Goal: Task Accomplishment & Management: Complete application form

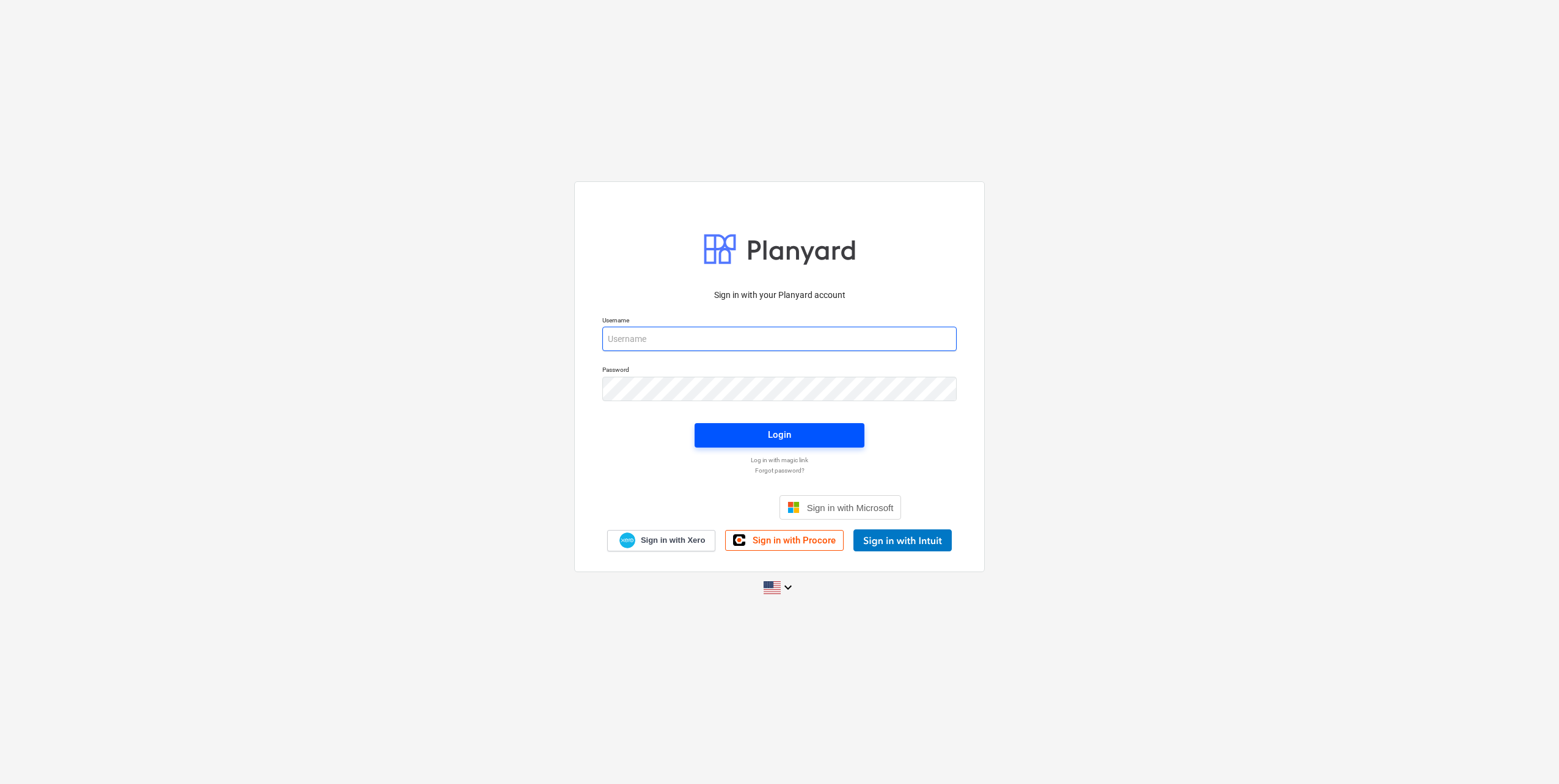
type input "[PERSON_NAME][EMAIL_ADDRESS][DOMAIN_NAME]"
click at [732, 433] on span "Login" at bounding box center [780, 435] width 141 height 16
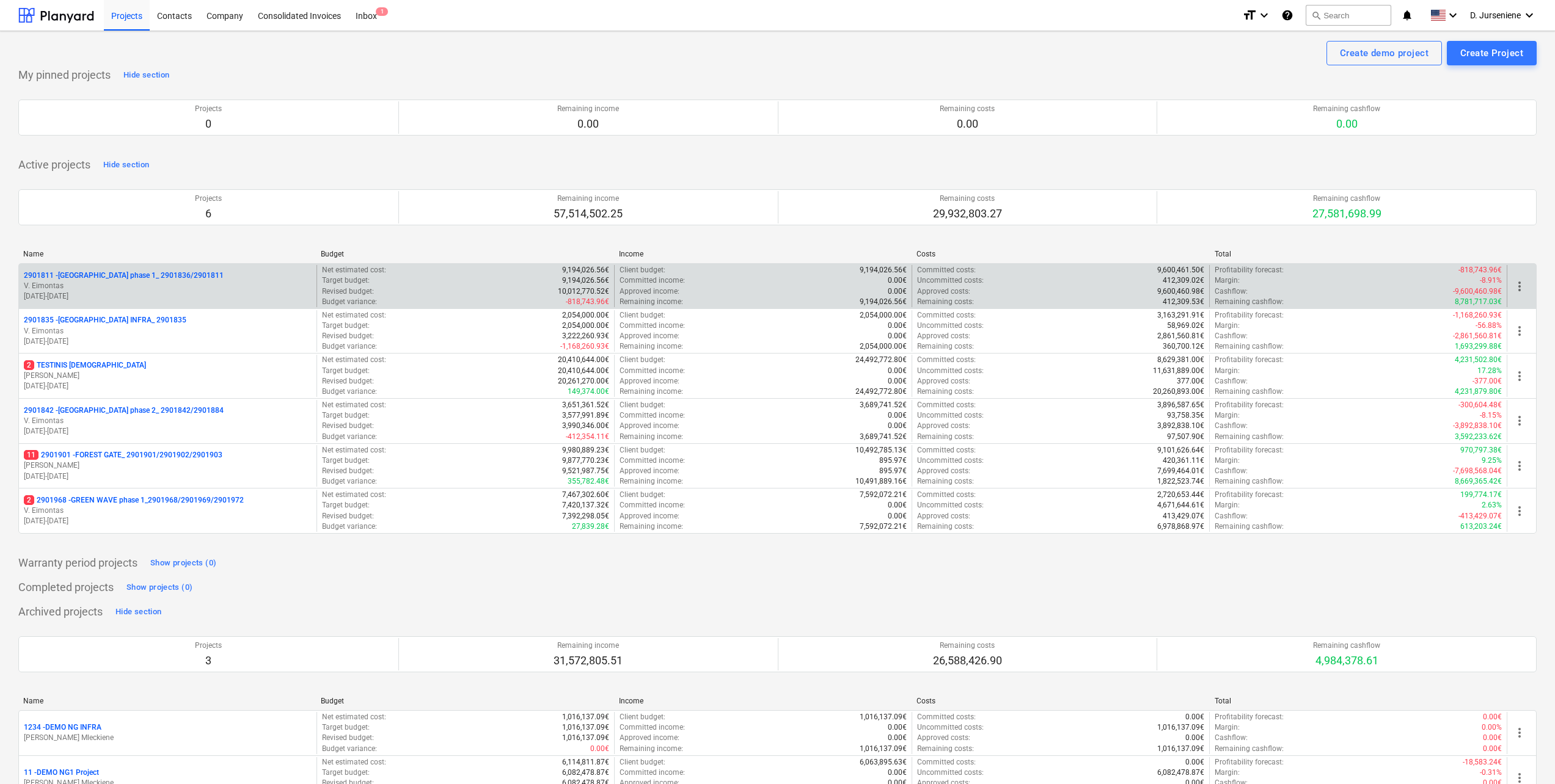
click at [1522, 287] on span "more_vert" at bounding box center [1519, 286] width 14 height 14
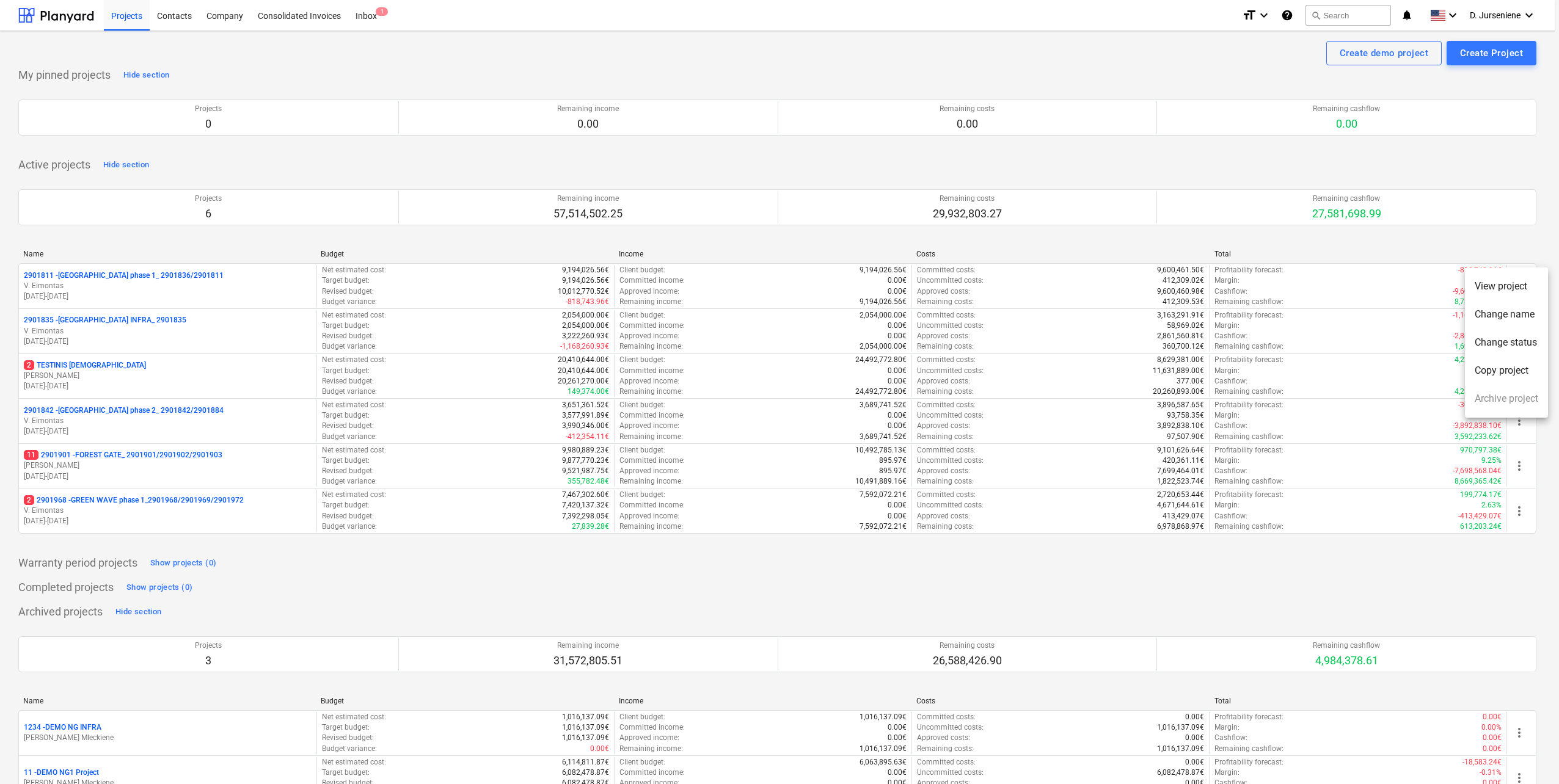
click at [1455, 157] on div at bounding box center [780, 392] width 1559 height 784
click at [1471, 56] on div "Create Project" at bounding box center [1491, 53] width 63 height 16
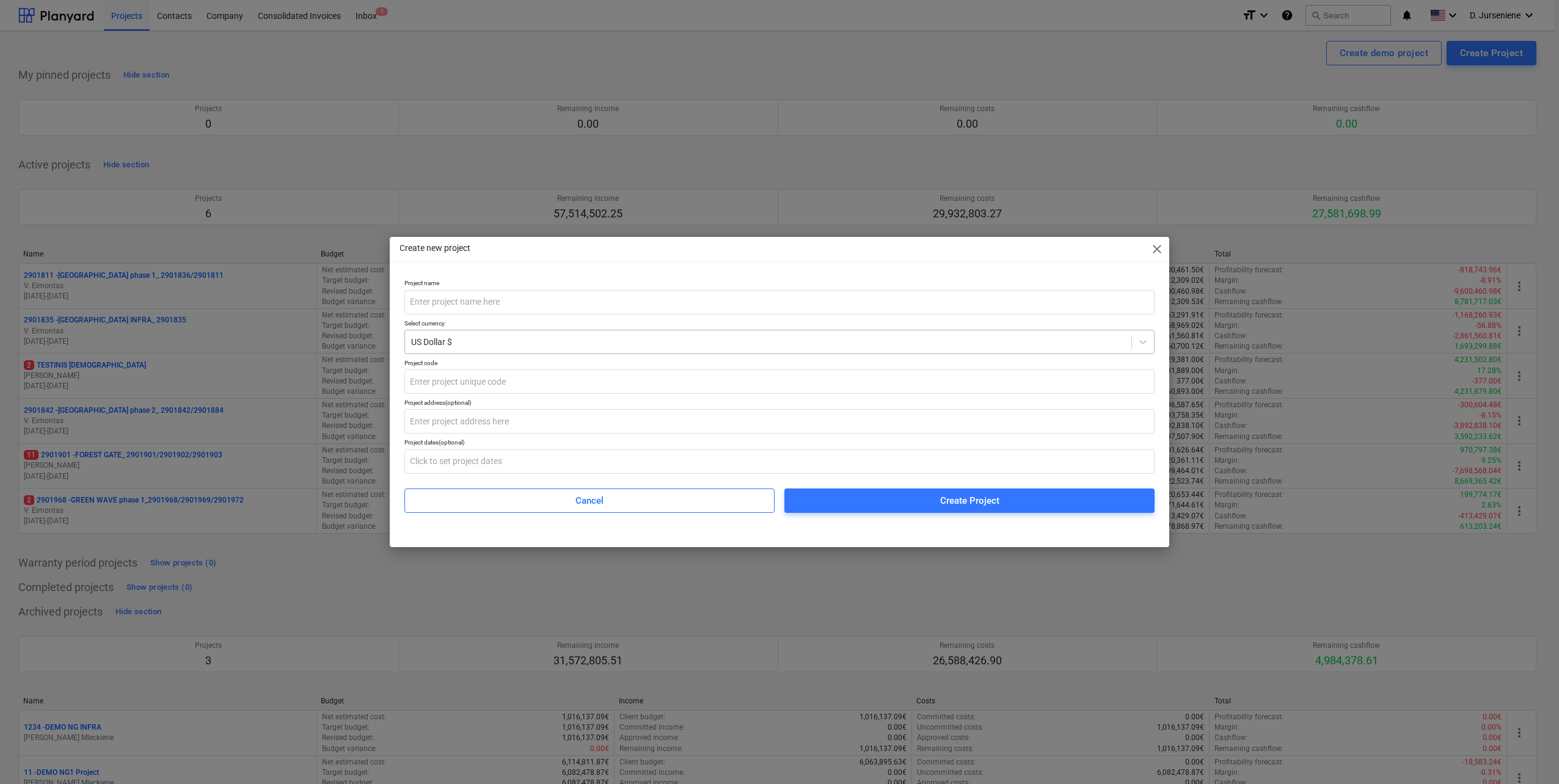
click at [450, 344] on div at bounding box center [768, 342] width 714 height 12
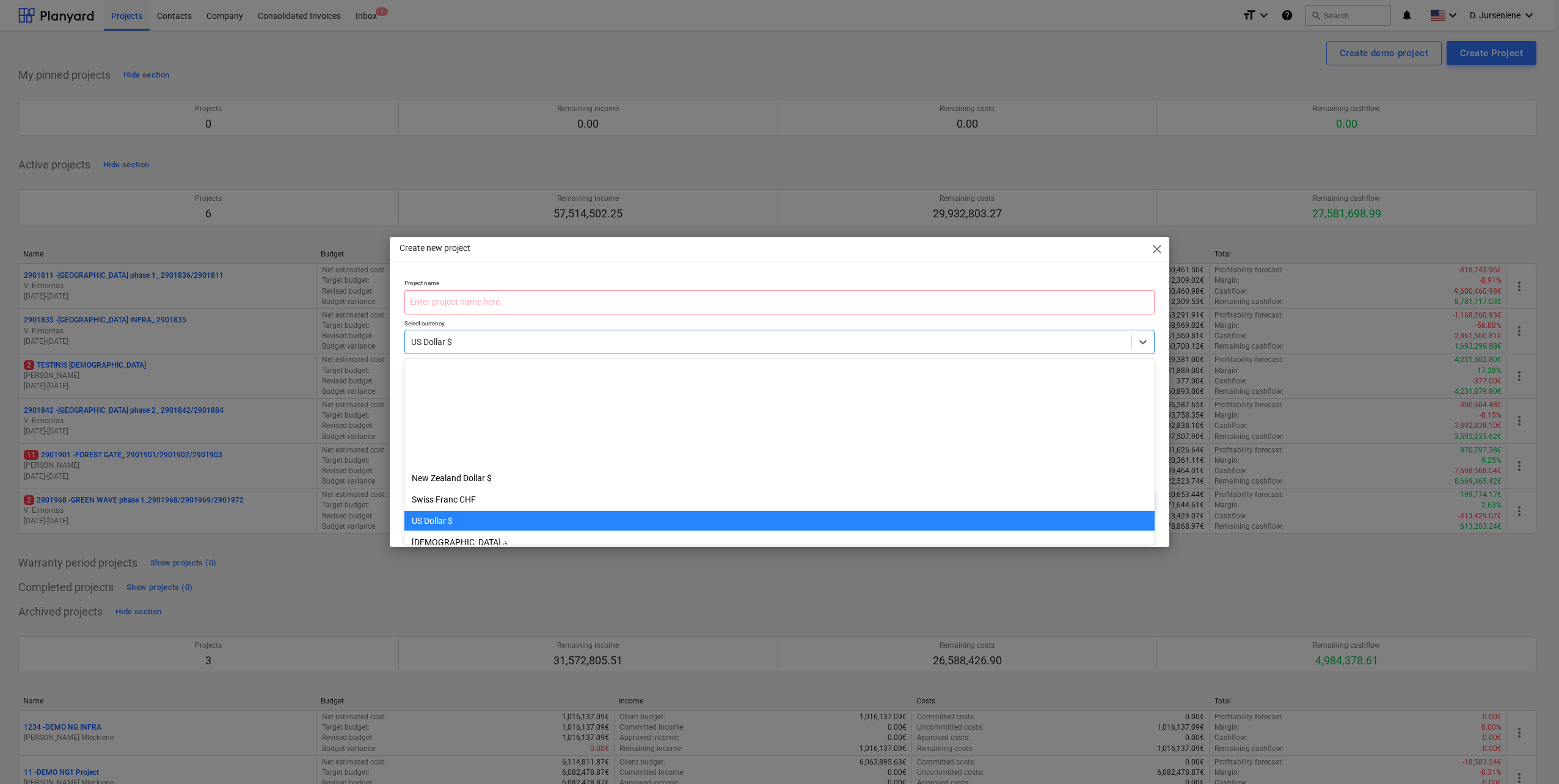
scroll to position [150, 0]
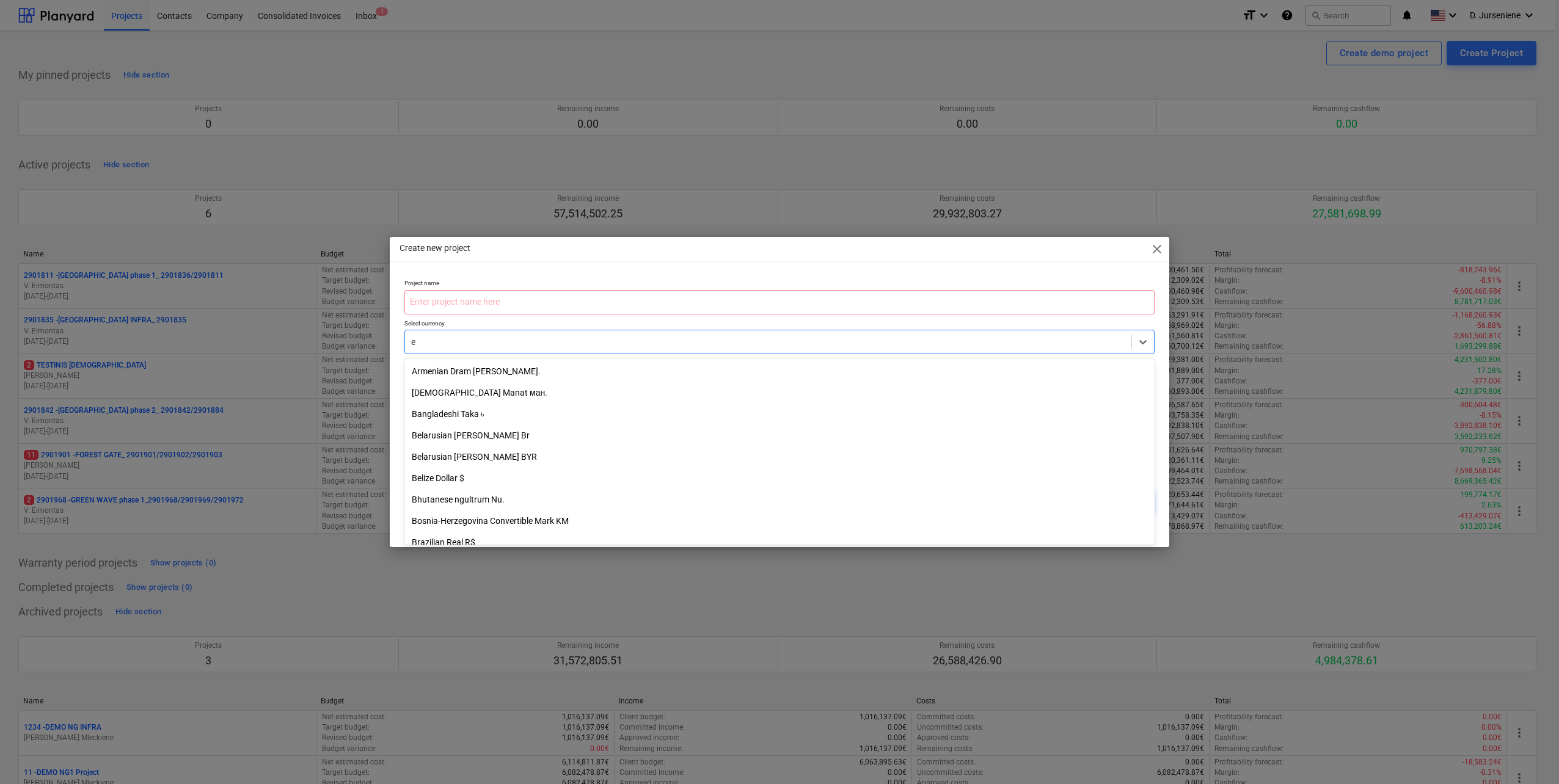
type input "eu"
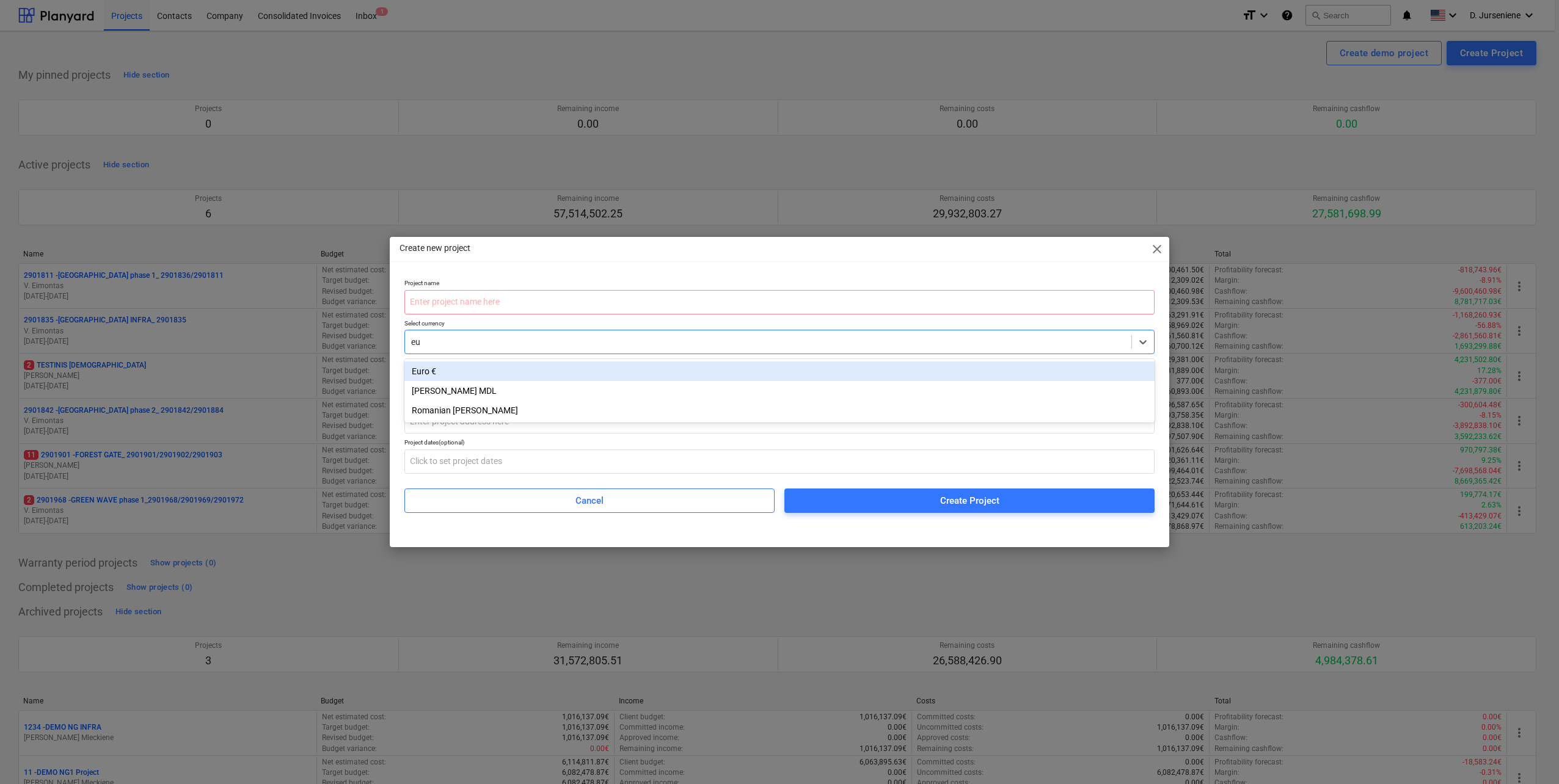
click at [450, 377] on div "Euro €" at bounding box center [780, 371] width 750 height 20
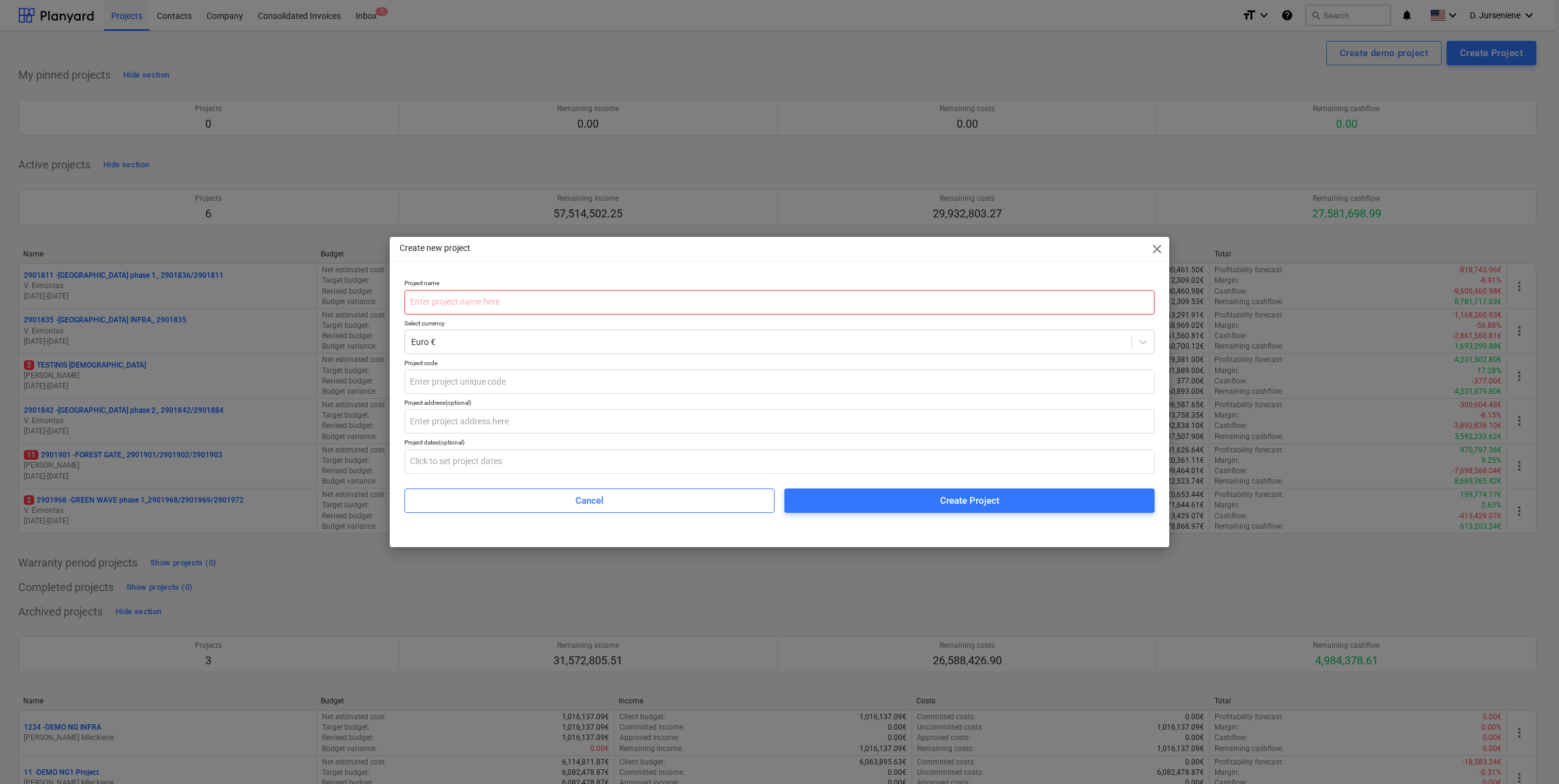
click at [467, 302] on input "text" at bounding box center [780, 302] width 750 height 24
type input "[GEOGRAPHIC_DATA] phase 3"
click at [416, 383] on input "text" at bounding box center [780, 382] width 750 height 24
click at [466, 381] on input "text" at bounding box center [780, 382] width 750 height 24
paste input "2901993"
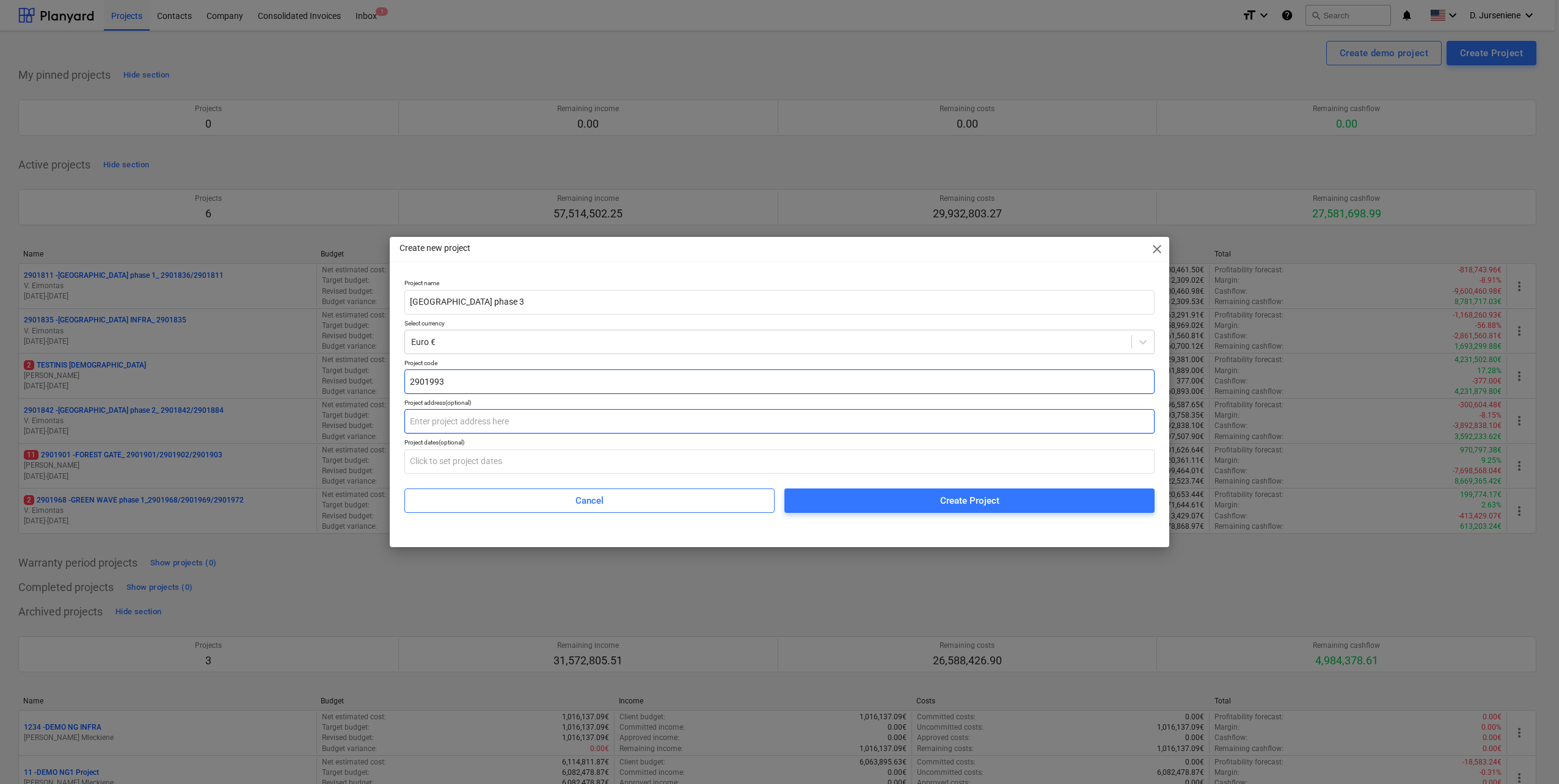
type input "2901993"
click at [451, 421] on input "text" at bounding box center [780, 421] width 750 height 24
click at [509, 418] on input "text" at bounding box center [780, 421] width 750 height 24
paste input "[STREET_ADDRESS]"
type input "[STREET_ADDRESS]"
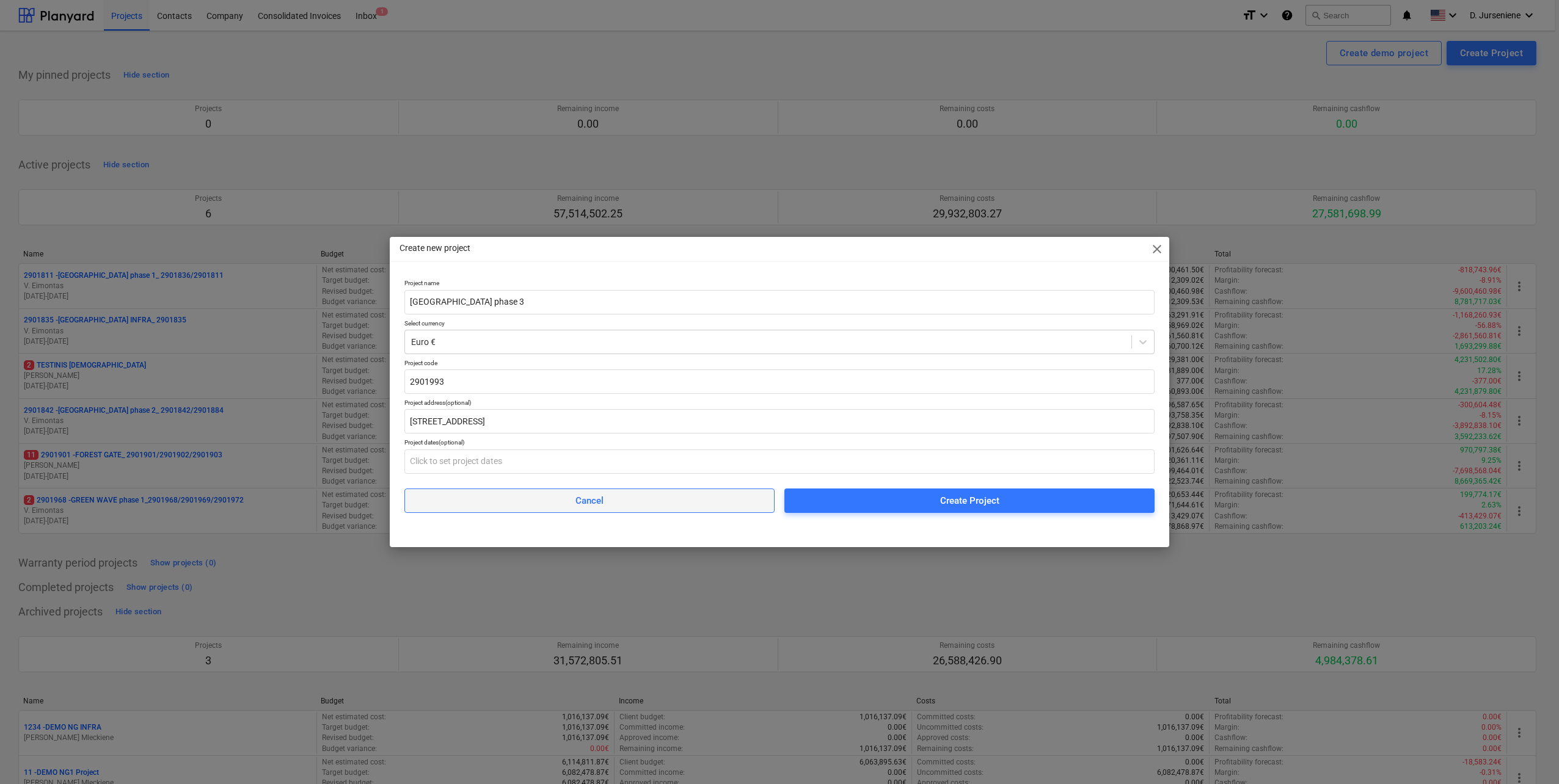
click at [634, 500] on span "Cancel" at bounding box center [589, 500] width 339 height 16
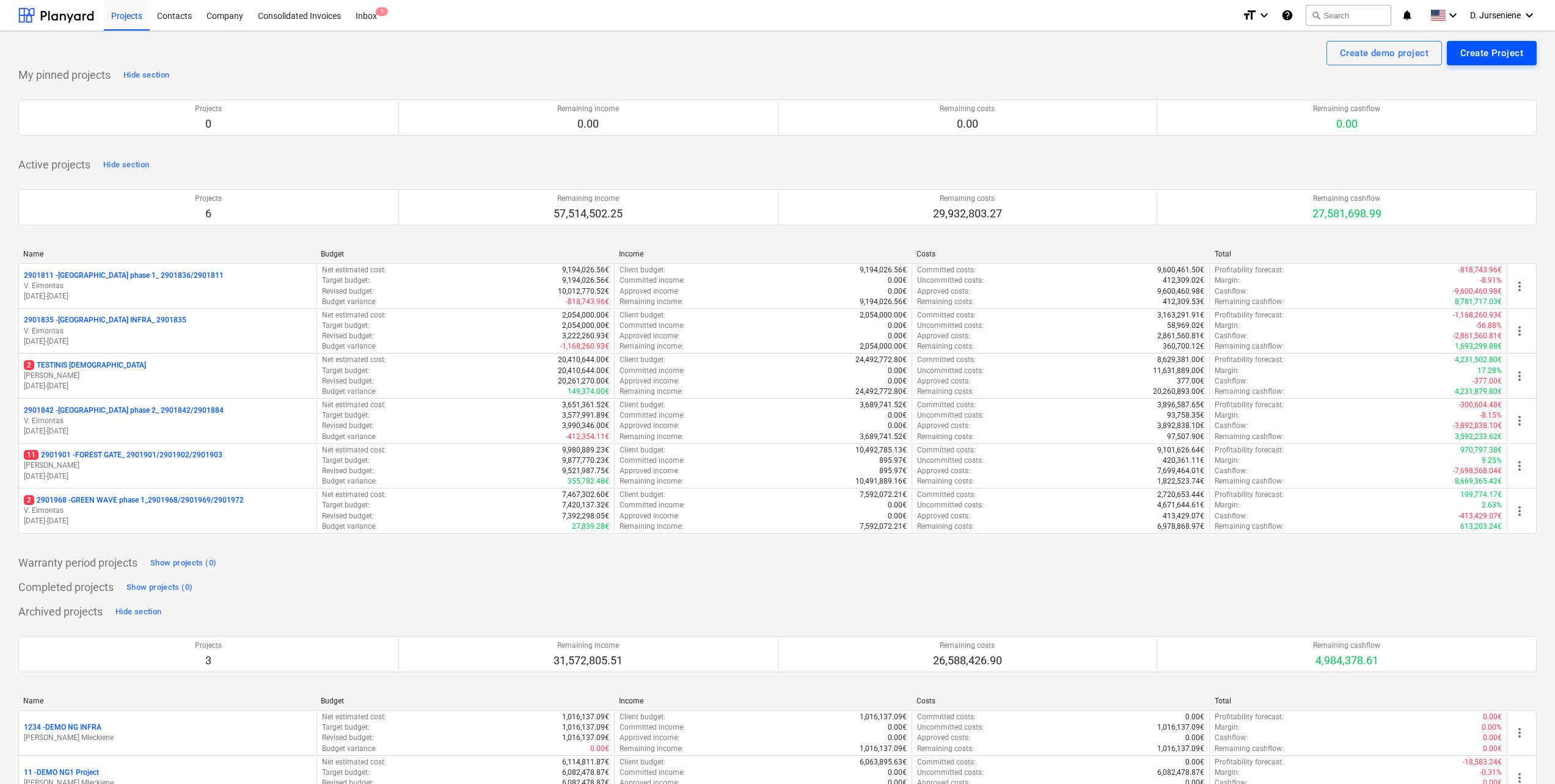
click at [1485, 50] on div "Create Project" at bounding box center [1491, 53] width 63 height 16
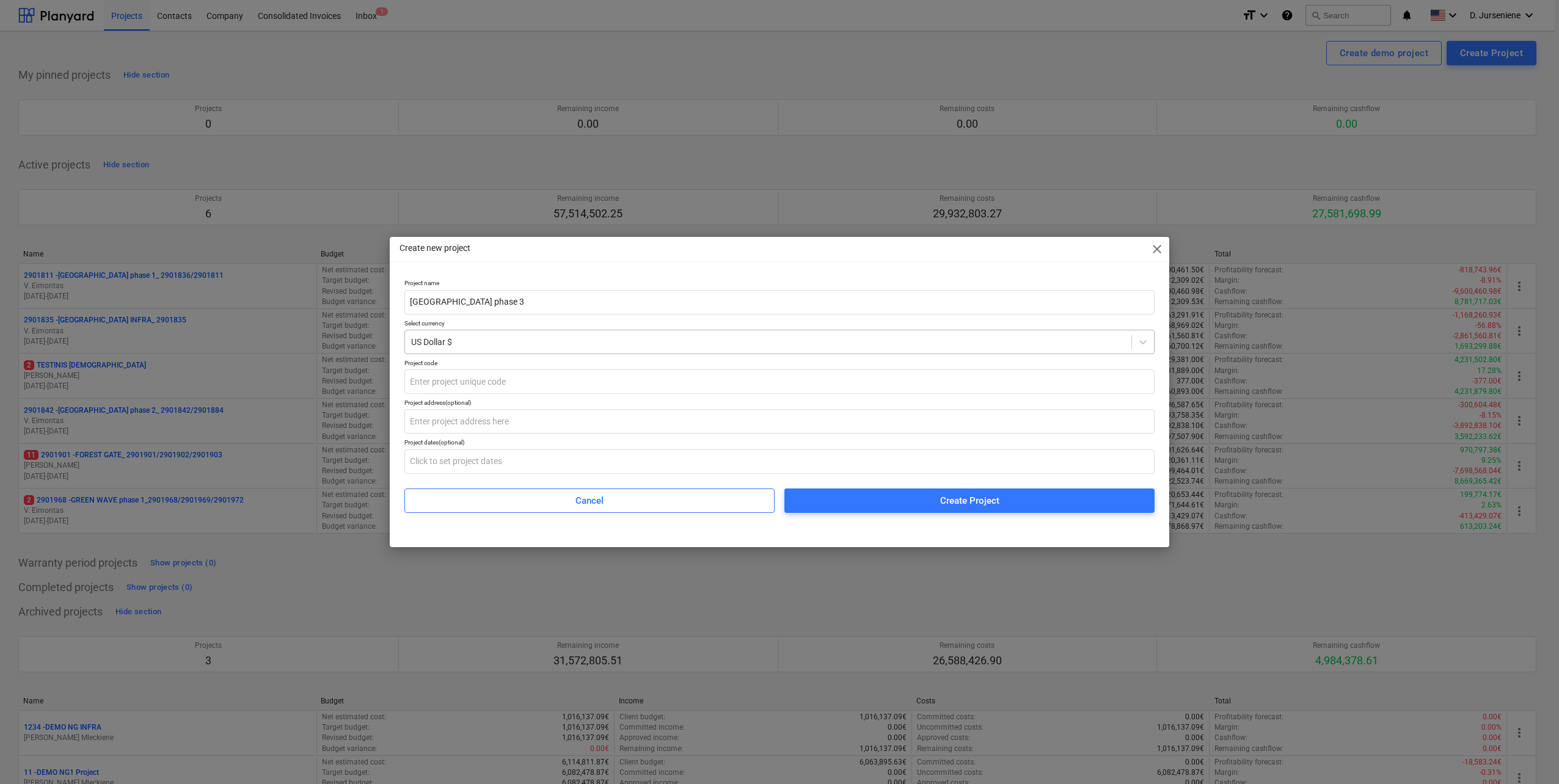
type input "[GEOGRAPHIC_DATA] phase 3"
click at [476, 340] on div at bounding box center [768, 342] width 714 height 12
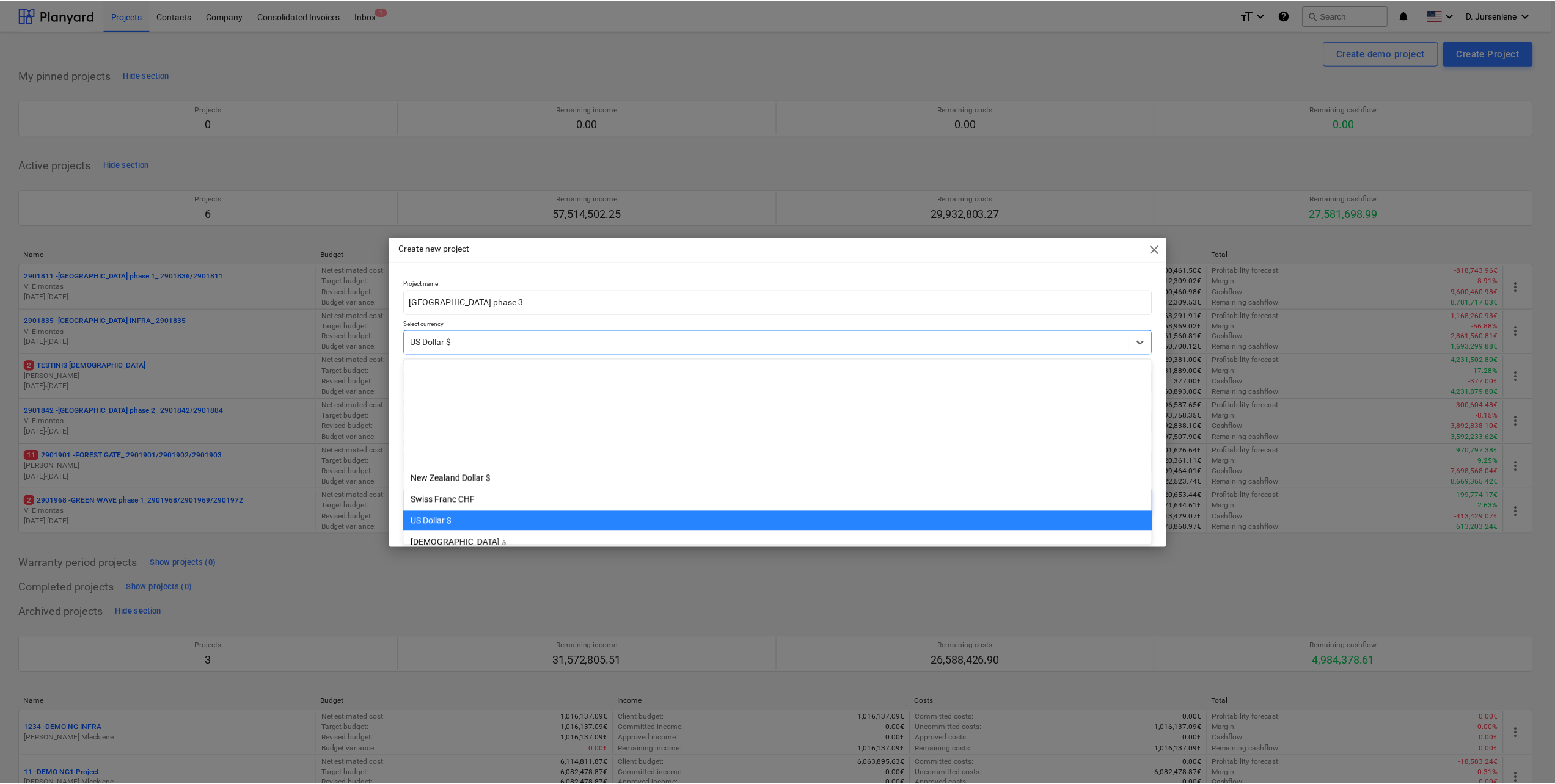
scroll to position [150, 0]
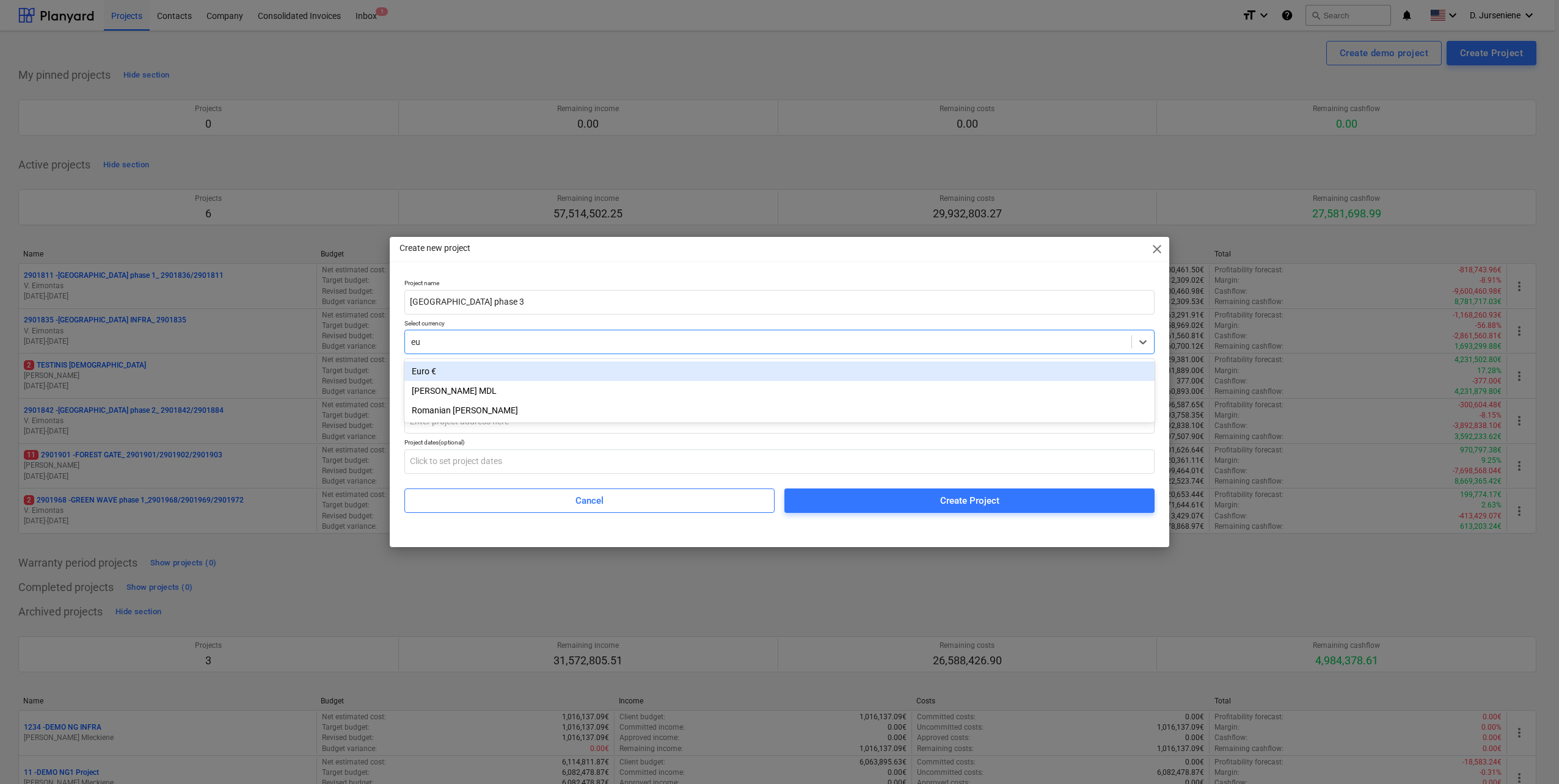
type input "eur"
click at [473, 370] on div "Euro €" at bounding box center [780, 371] width 750 height 20
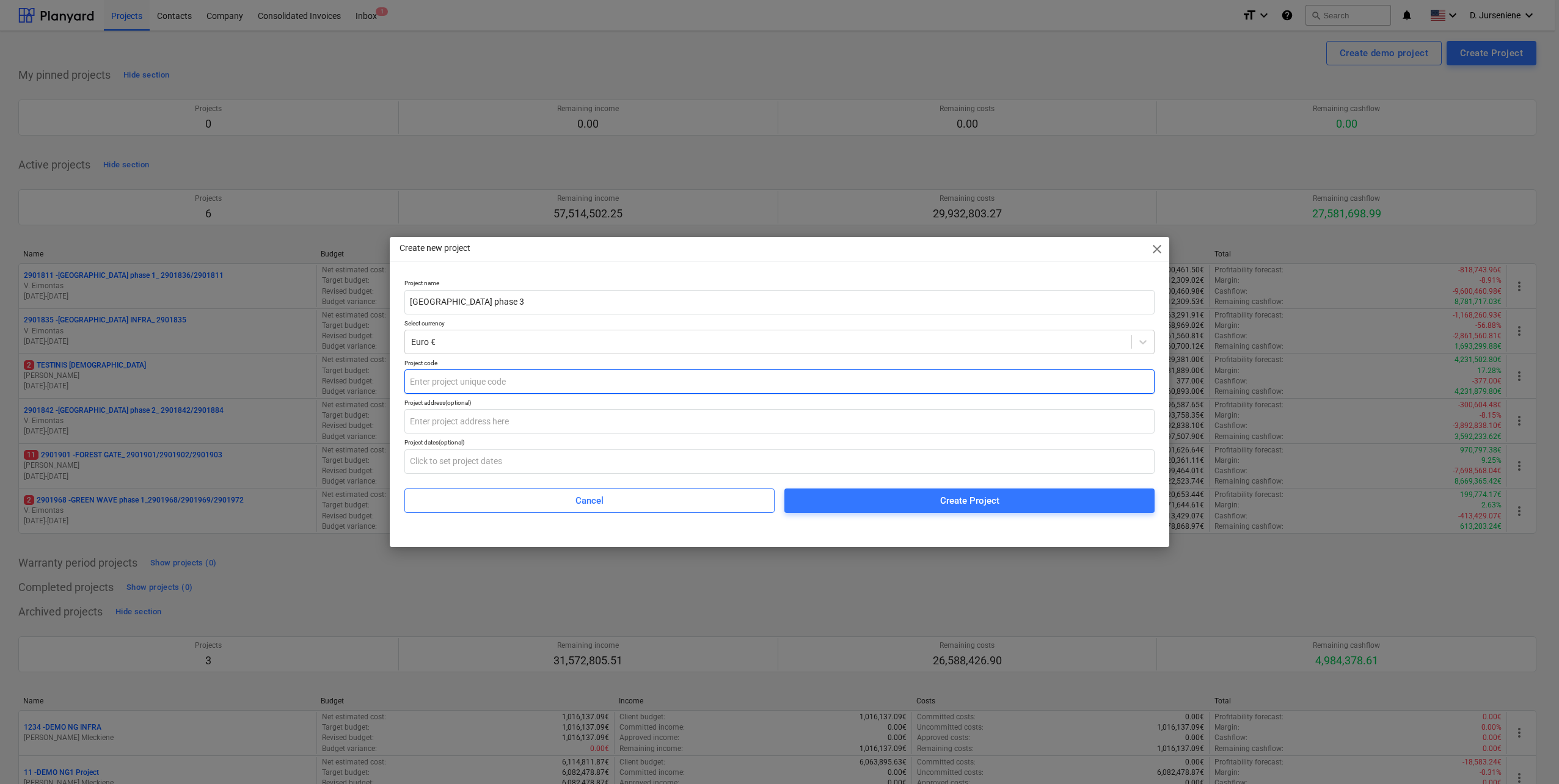
click at [432, 384] on input "text" at bounding box center [780, 382] width 750 height 24
paste input "2901993"
type input "2901993"
click at [442, 421] on input "text" at bounding box center [780, 421] width 750 height 24
type input "[STREET_ADDRESS]"
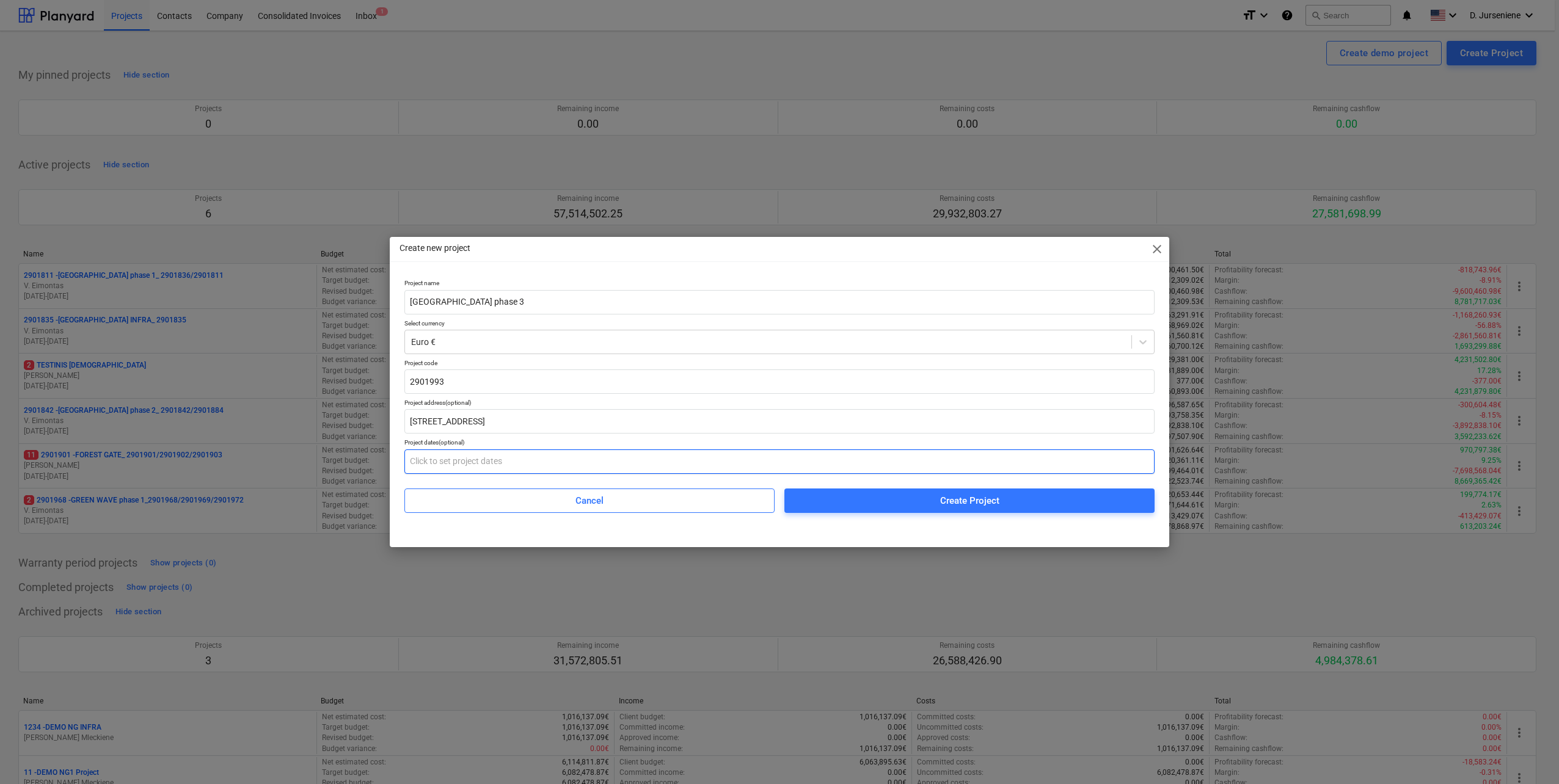
click at [444, 465] on input "text" at bounding box center [780, 462] width 750 height 24
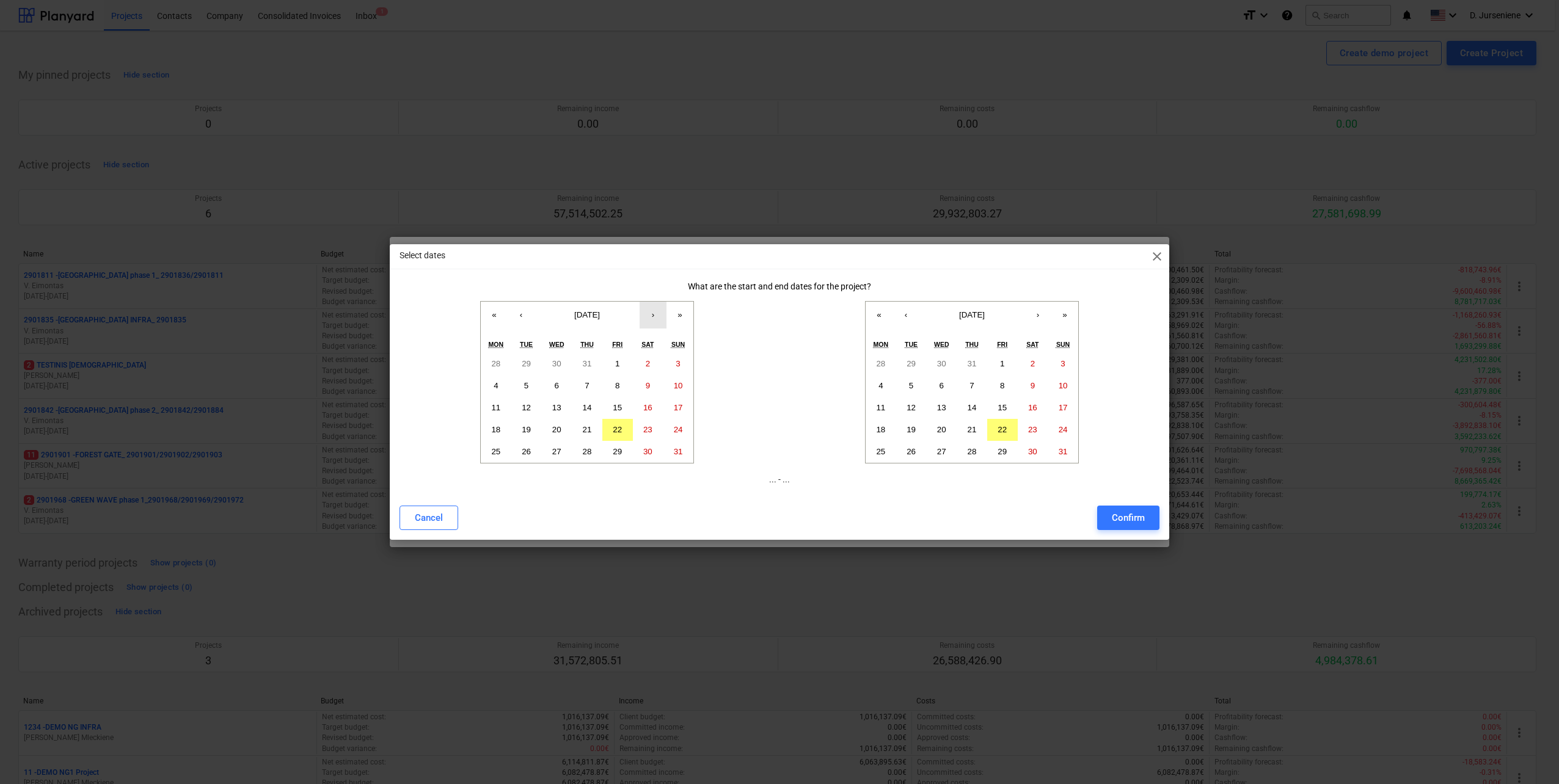
click at [659, 318] on button "›" at bounding box center [653, 315] width 27 height 27
click at [491, 364] on button "1" at bounding box center [496, 364] width 30 height 22
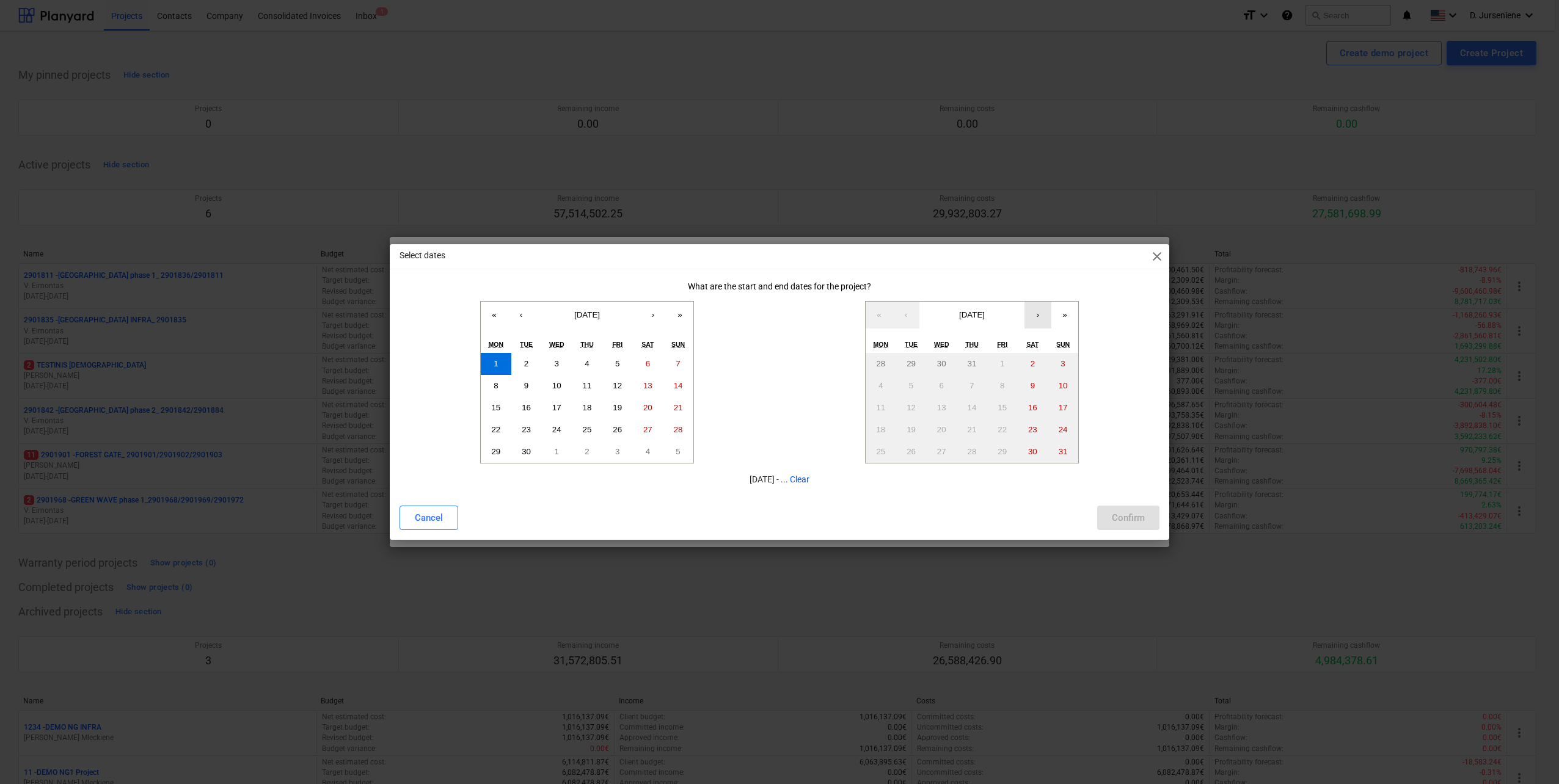
click at [1037, 315] on button "›" at bounding box center [1038, 315] width 27 height 27
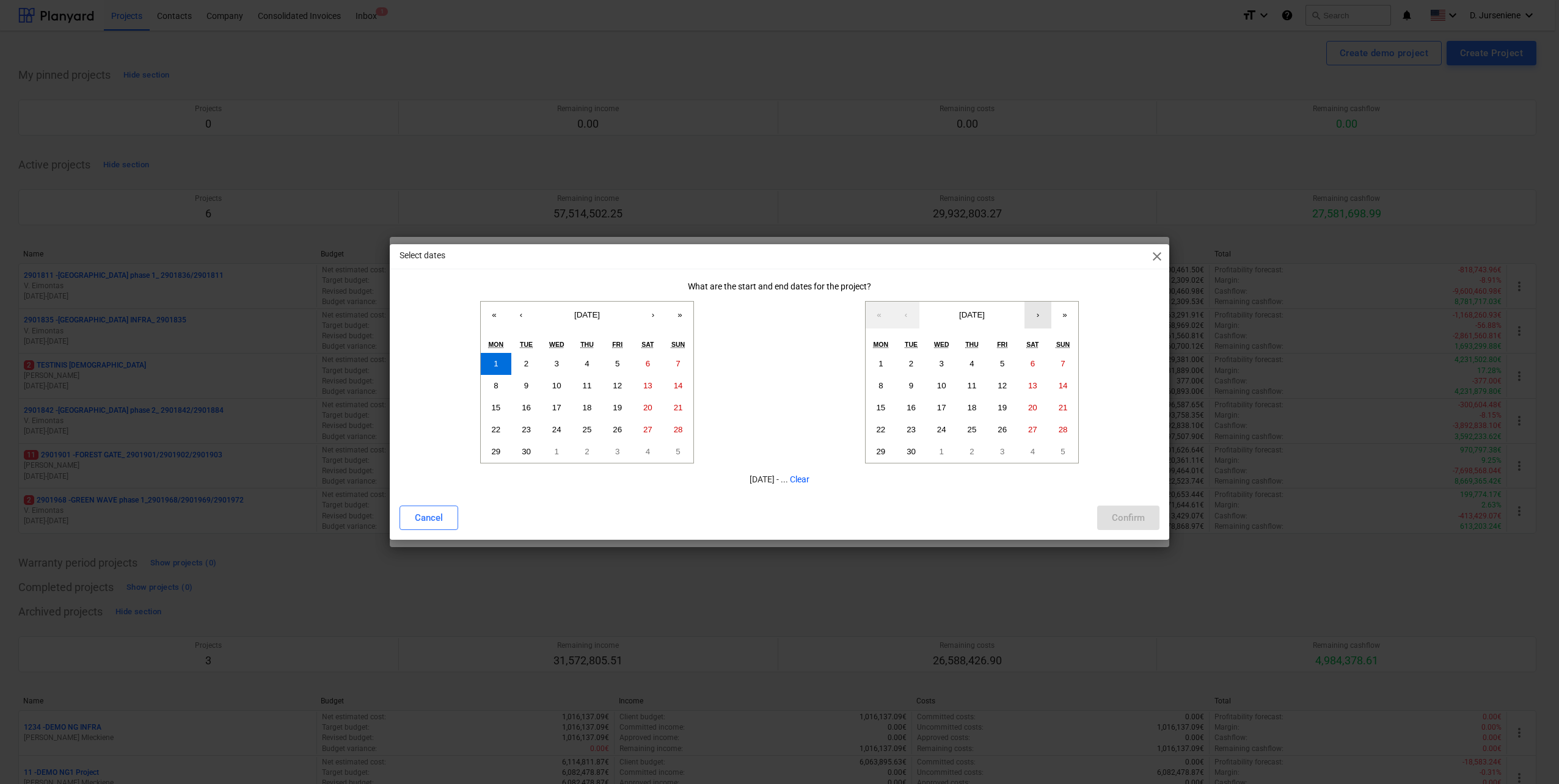
click at [1037, 315] on button "›" at bounding box center [1038, 315] width 27 height 27
click at [1043, 320] on button "›" at bounding box center [1038, 315] width 27 height 27
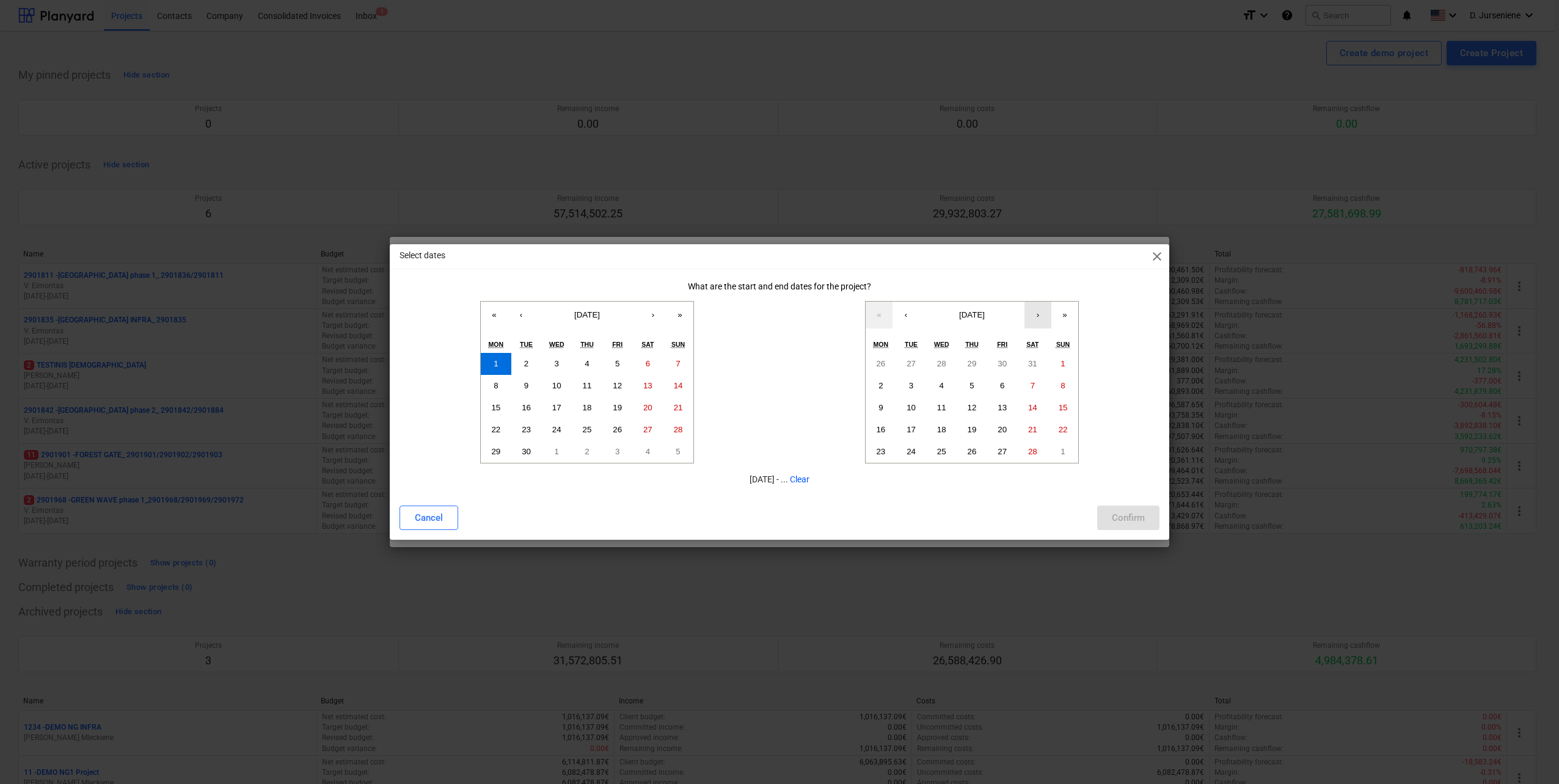
click at [1043, 320] on button "›" at bounding box center [1038, 315] width 27 height 27
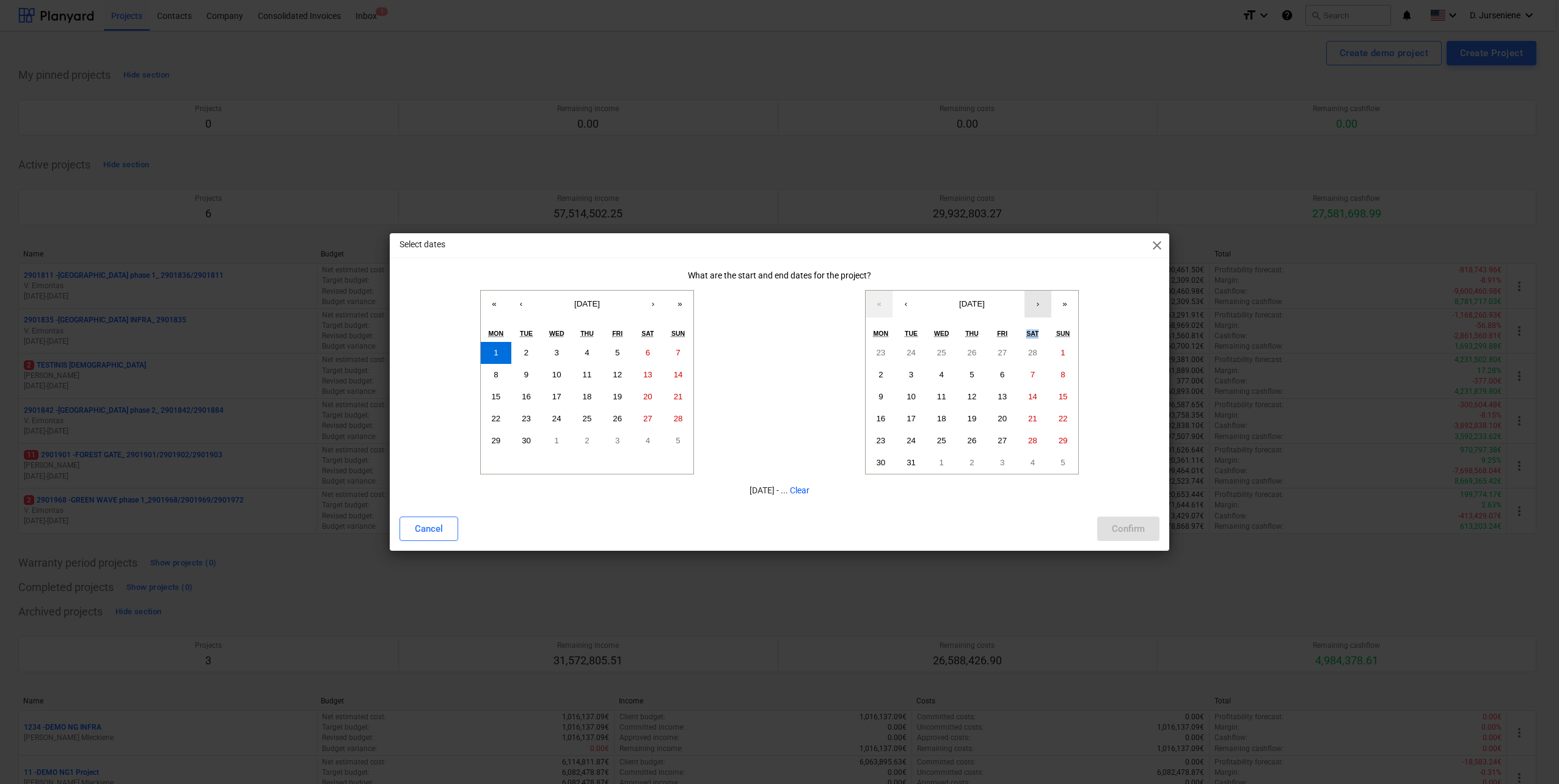
click at [1043, 320] on div "« ‹ [DATE] › » Mon Tue Wed Thu Fri Sat Sun 23 24 25 26 27 28 1 2 3 4 5 6 7 8 9 …" at bounding box center [972, 383] width 214 height 184
drag, startPoint x: 1043, startPoint y: 320, endPoint x: 1039, endPoint y: 306, distance: 14.6
click at [1039, 306] on button "›" at bounding box center [1038, 305] width 27 height 27
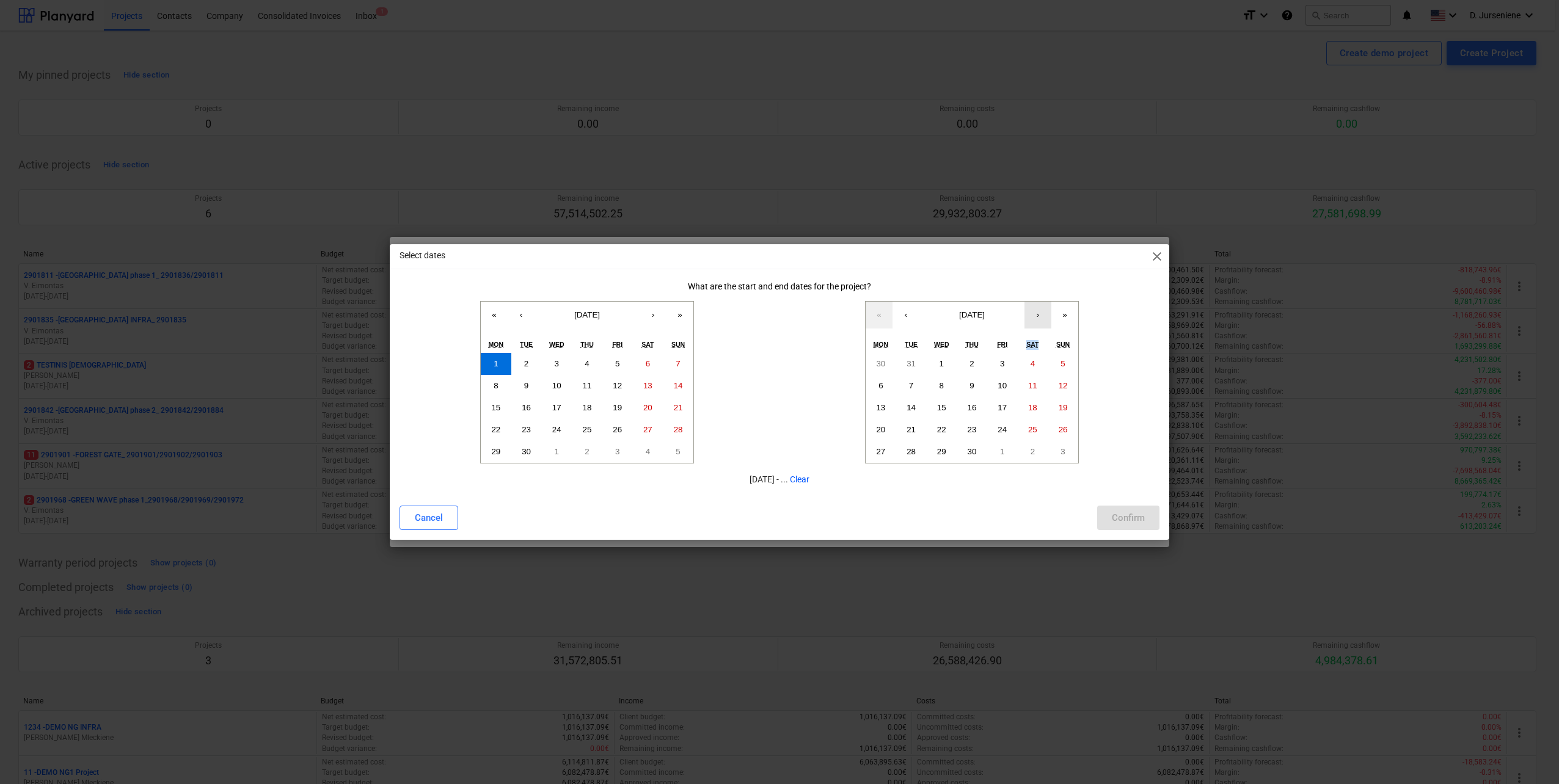
click at [1036, 311] on button "›" at bounding box center [1038, 315] width 27 height 27
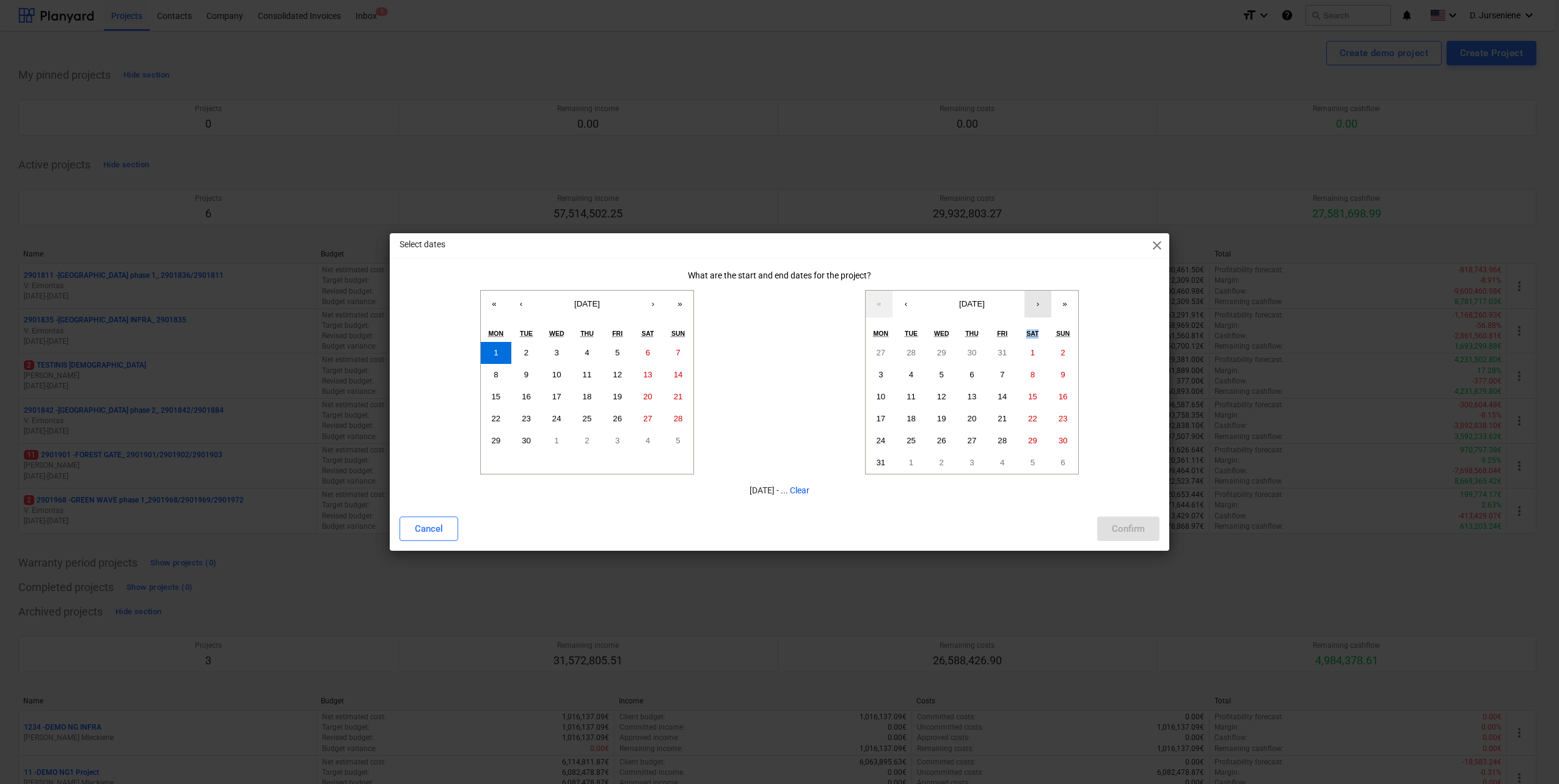
click at [1036, 311] on button "›" at bounding box center [1038, 305] width 27 height 27
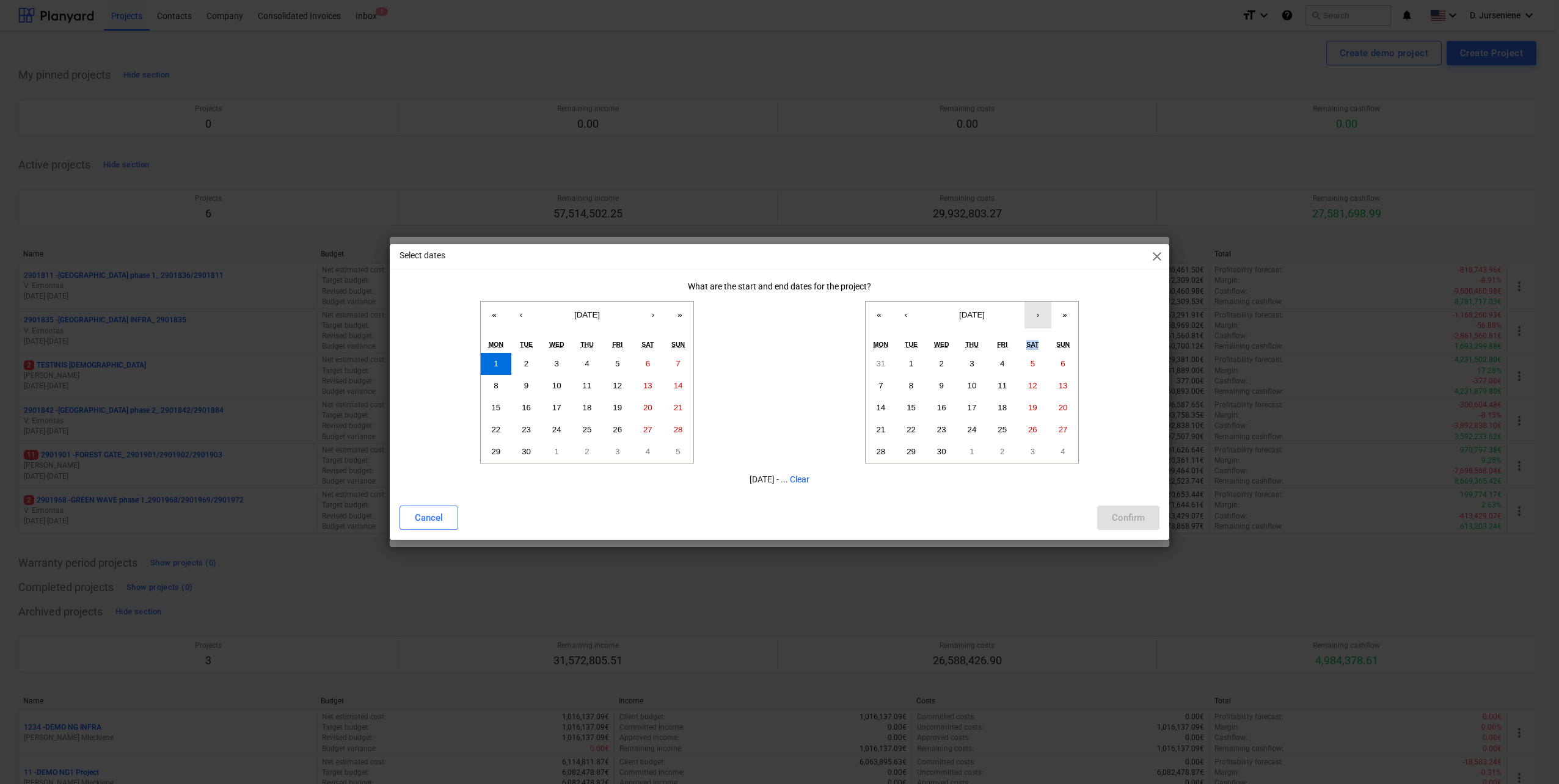
click at [1036, 311] on button "›" at bounding box center [1038, 315] width 27 height 27
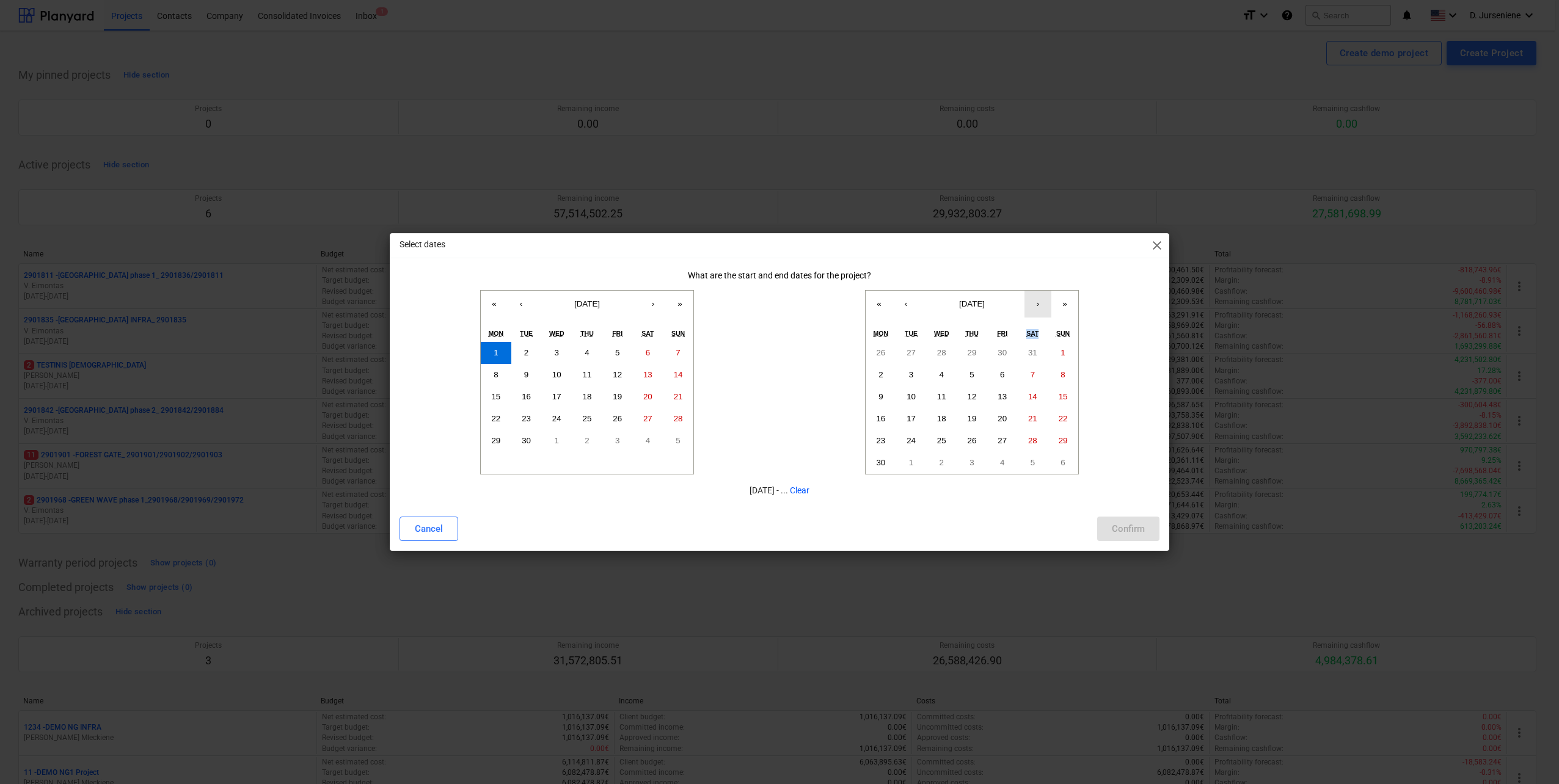
click at [1036, 311] on button "›" at bounding box center [1038, 305] width 27 height 27
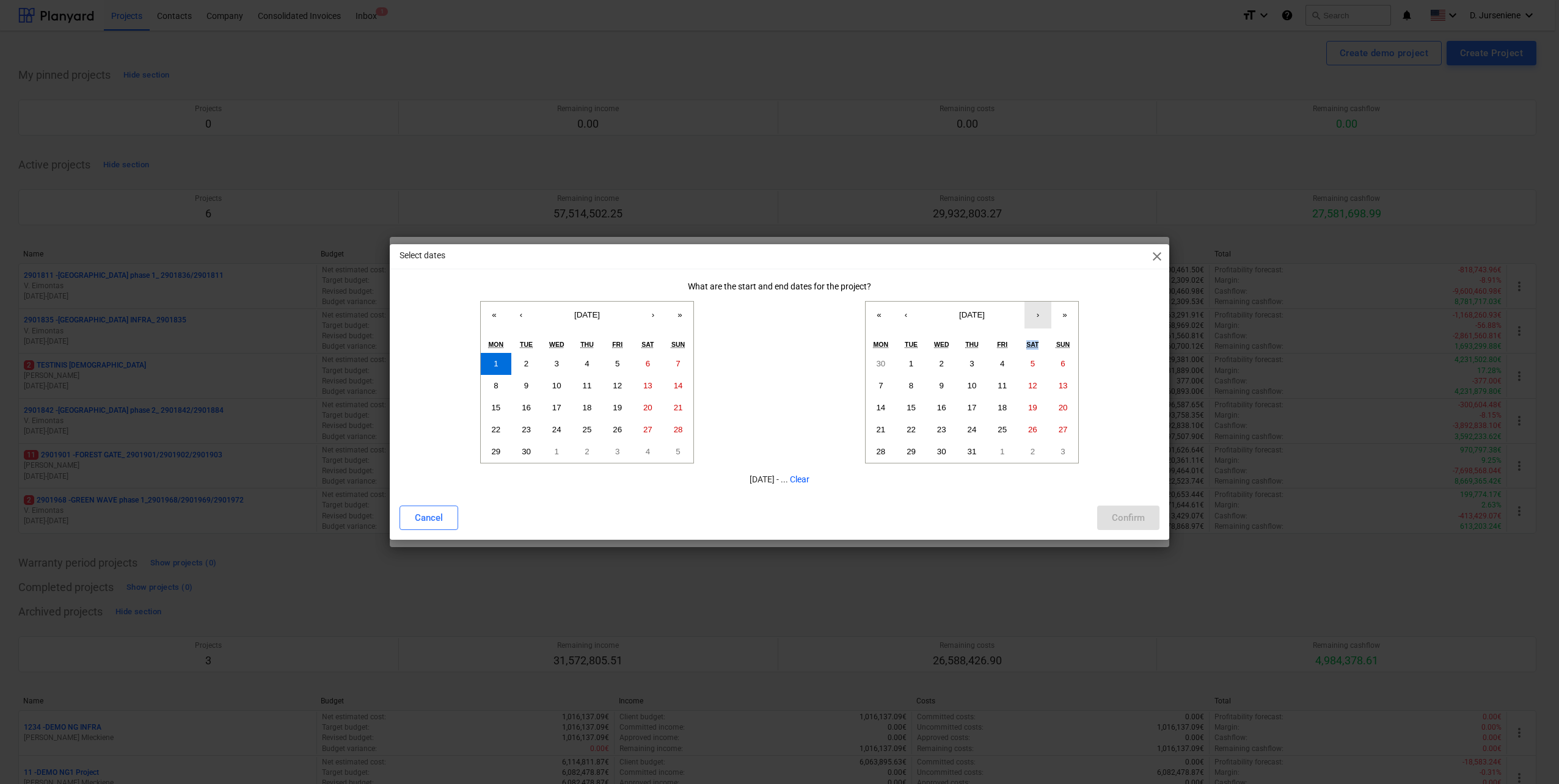
click at [1036, 311] on button "›" at bounding box center [1038, 315] width 27 height 27
click at [1059, 431] on abbr "28" at bounding box center [1063, 429] width 9 height 9
click at [1136, 514] on div "Confirm" at bounding box center [1128, 518] width 33 height 16
type input "[DATE] - [DATE]"
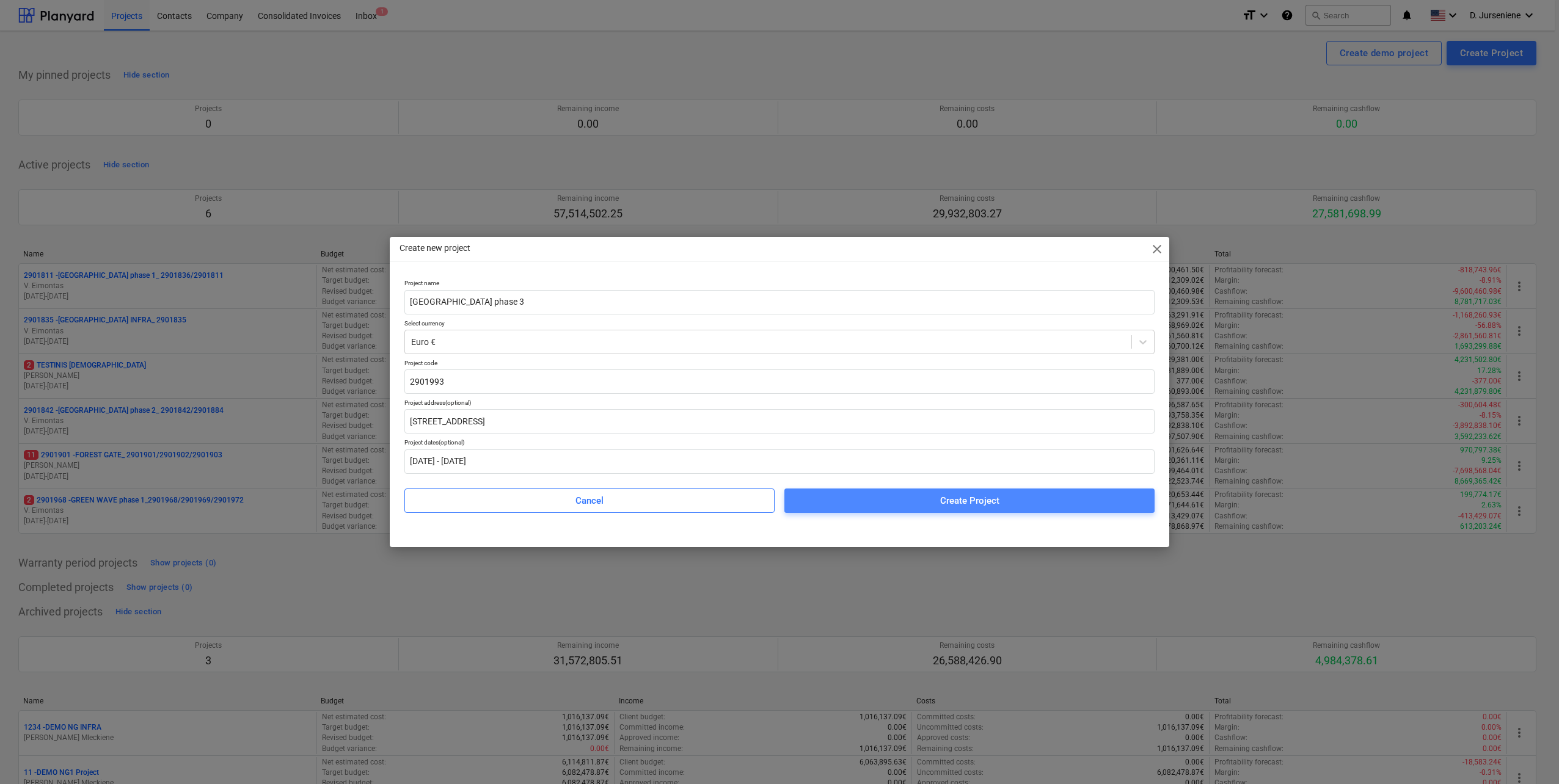
click at [924, 497] on span "Create Project" at bounding box center [969, 500] width 341 height 16
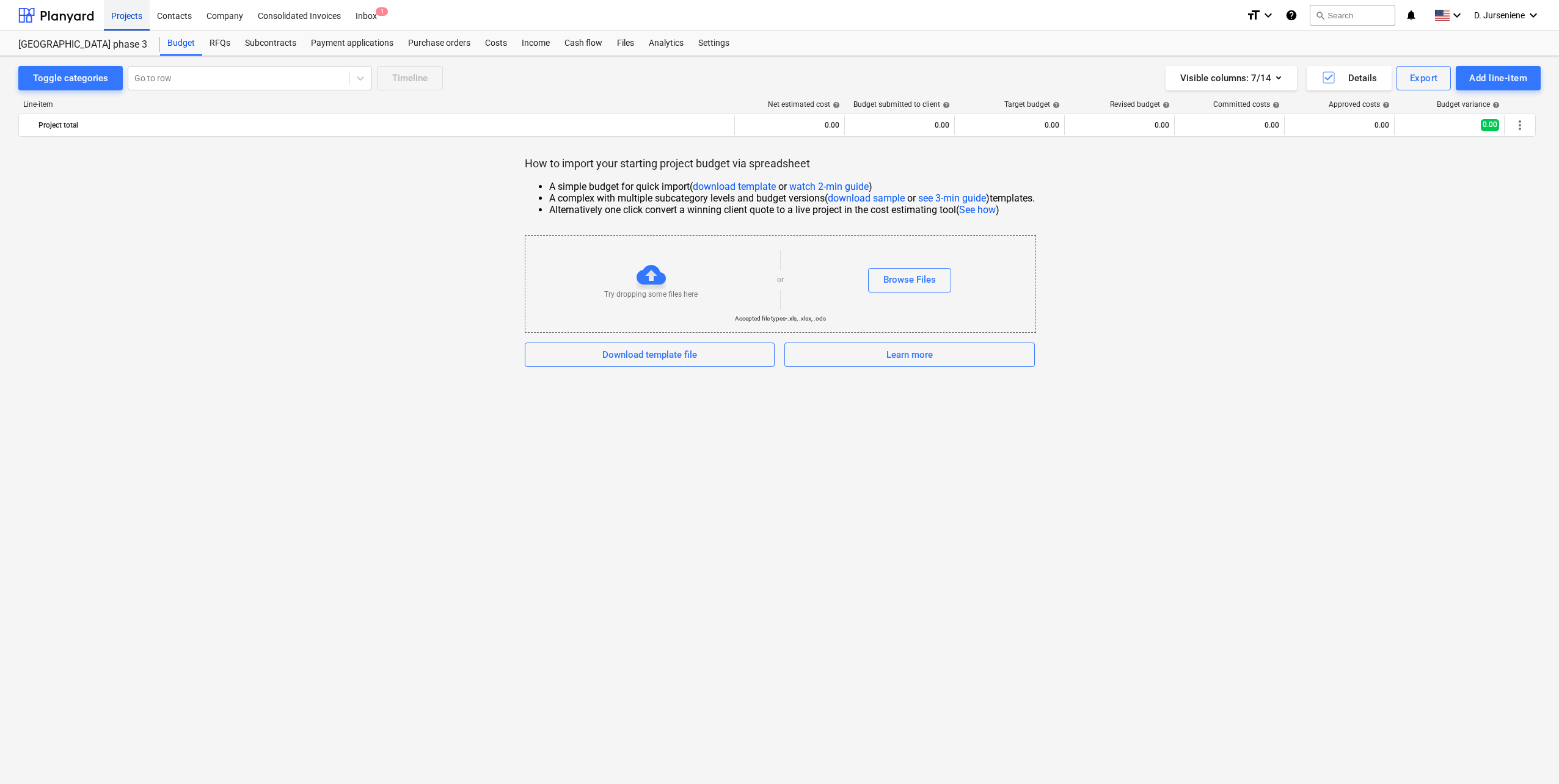
click at [128, 14] on div "Projects" at bounding box center [126, 14] width 46 height 31
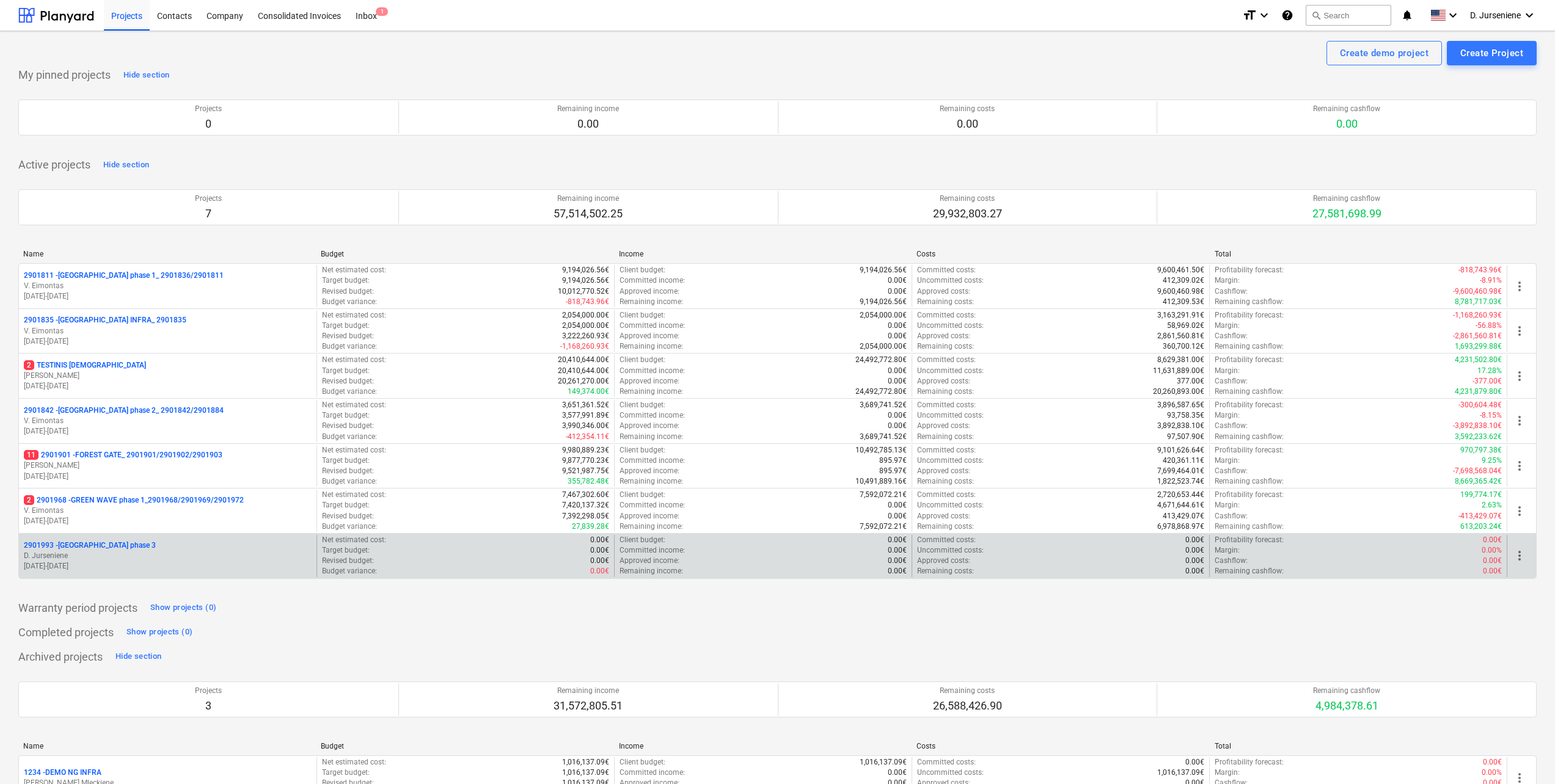
click at [1517, 558] on span "more_vert" at bounding box center [1519, 556] width 14 height 14
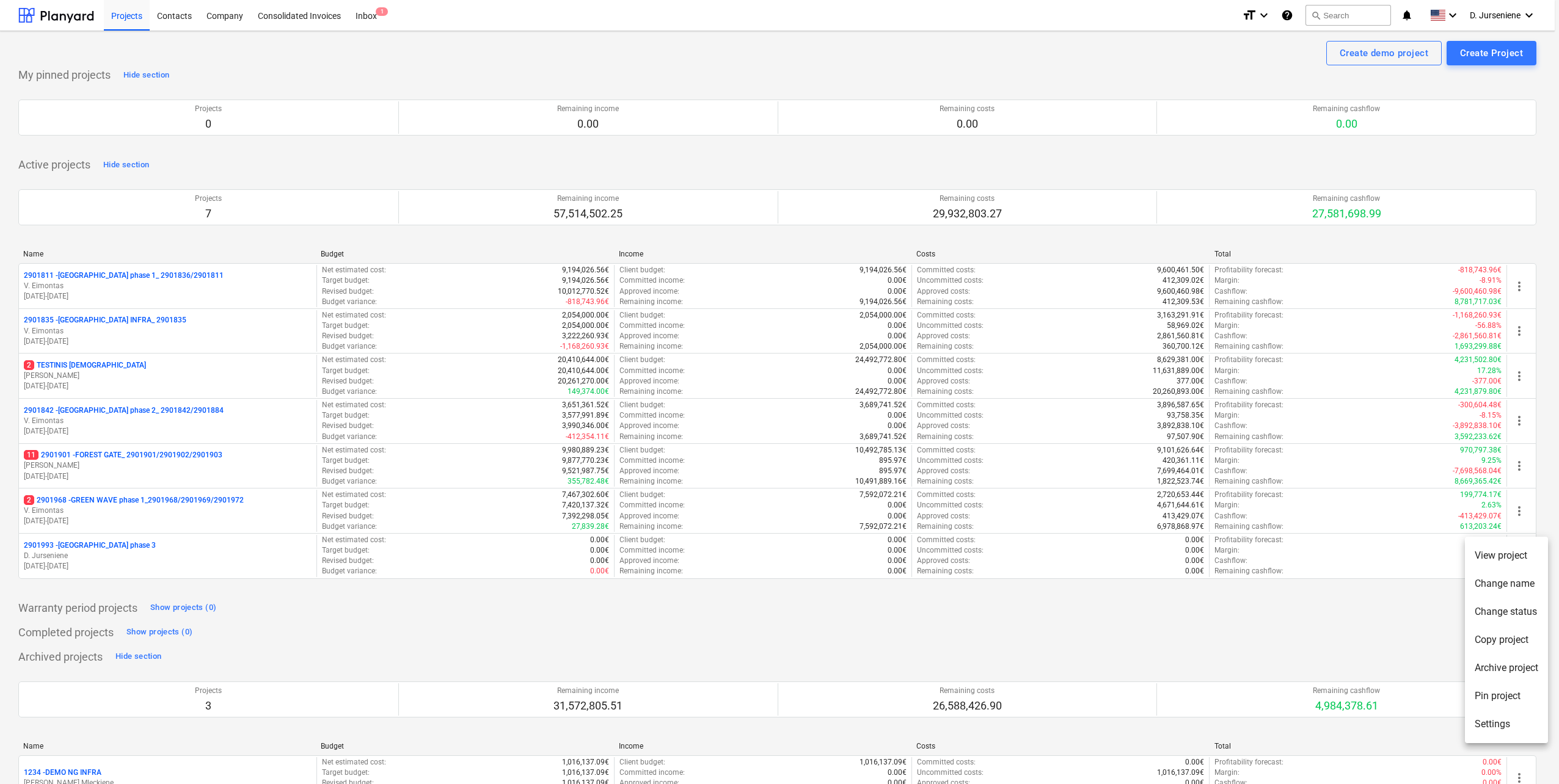
click at [1508, 581] on li "Change name" at bounding box center [1506, 584] width 83 height 28
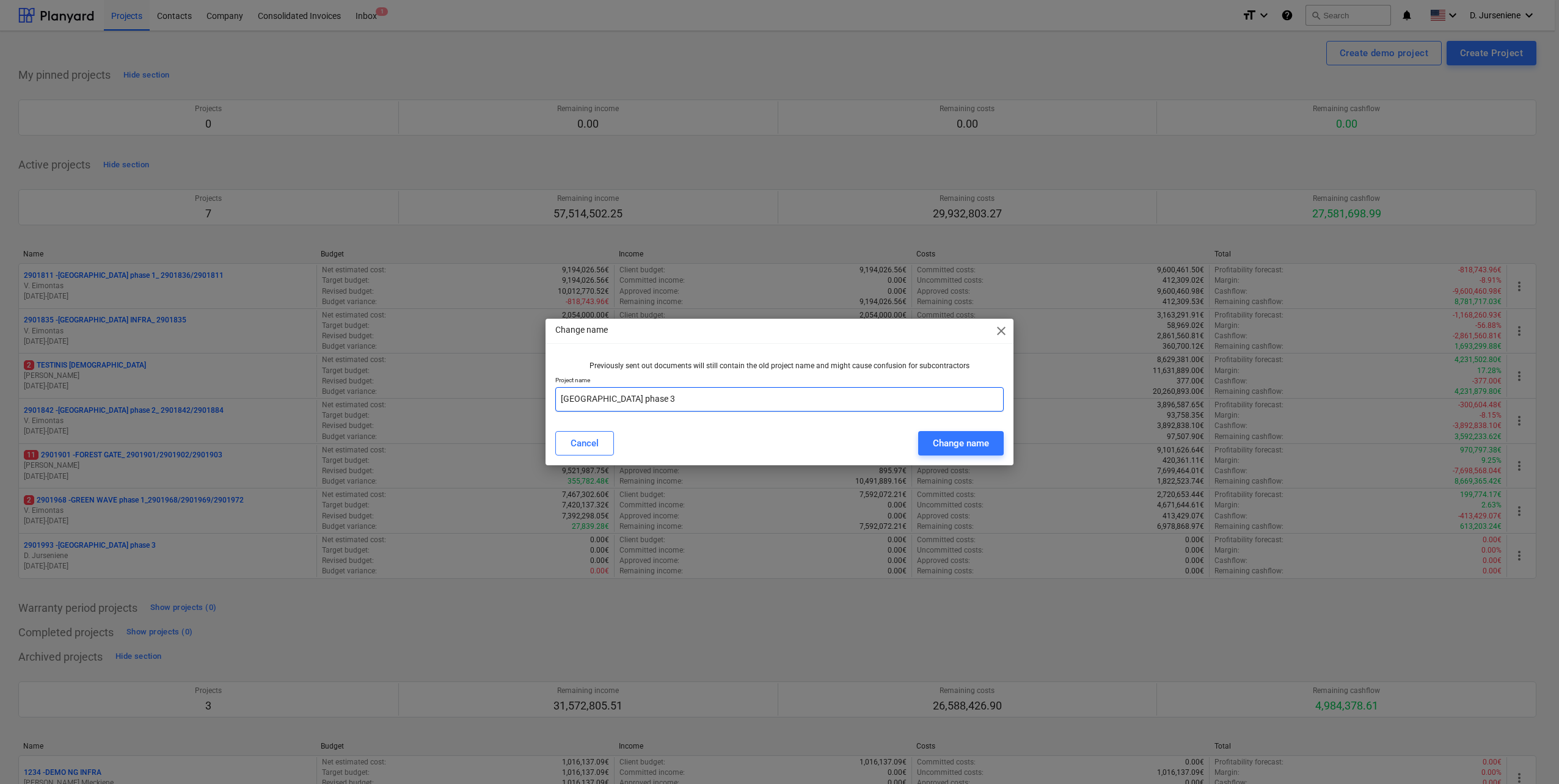
click at [671, 401] on input "[GEOGRAPHIC_DATA] phase 3" at bounding box center [779, 399] width 448 height 24
click at [669, 397] on input "[GEOGRAPHIC_DATA] phase 3_" at bounding box center [779, 399] width 448 height 24
paste input "2901993"
click at [816, 399] on input "[GEOGRAPHIC_DATA] phase 3_2901993/" at bounding box center [779, 399] width 448 height 24
paste input "2901994"
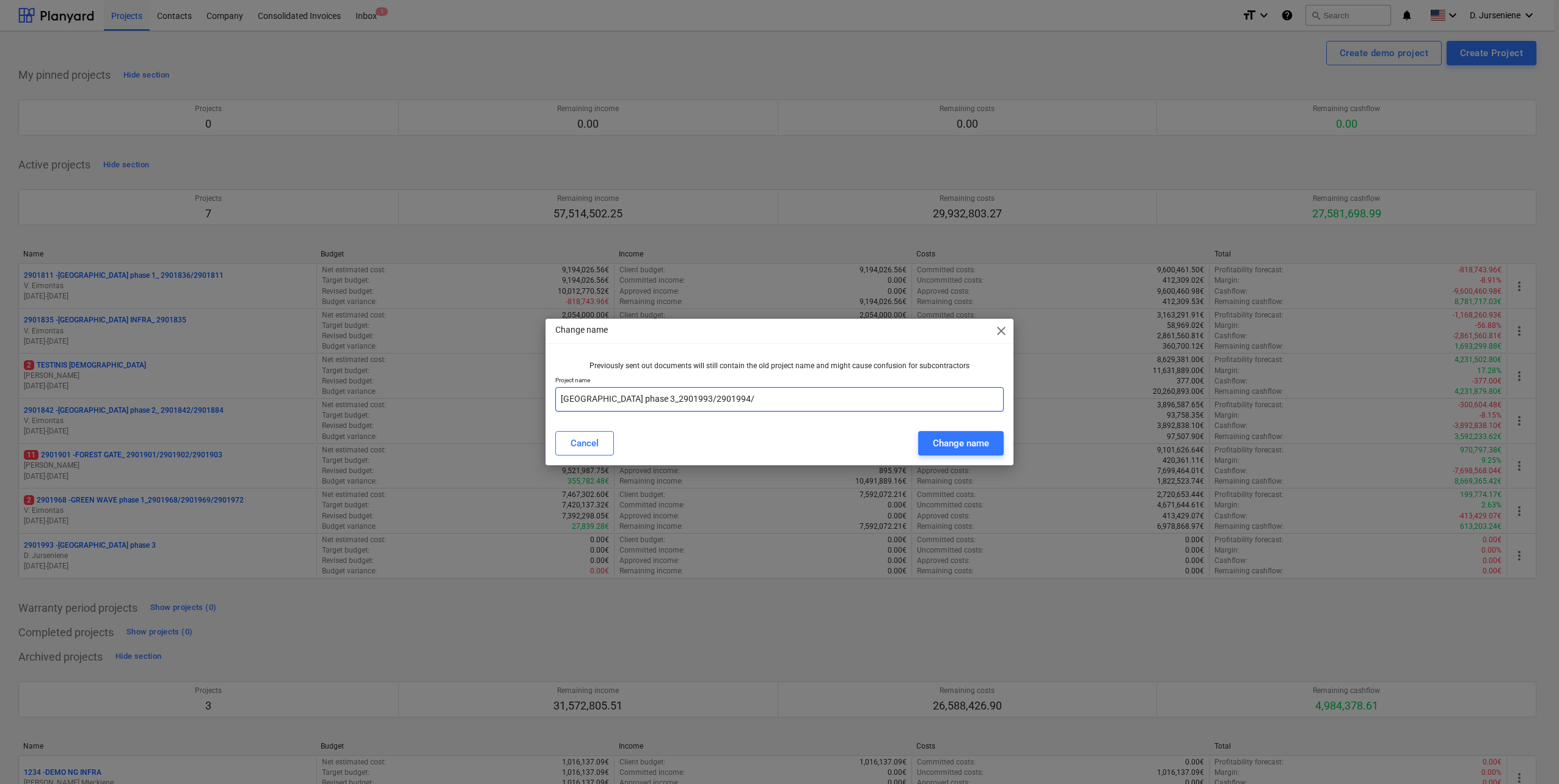
click at [749, 396] on input "[GEOGRAPHIC_DATA] phase 3_2901993/2901994/" at bounding box center [779, 399] width 448 height 24
paste input "2901995"
type input "[GEOGRAPHIC_DATA] phase 3_2901993/2901994/2901995"
click at [982, 442] on div "Change name" at bounding box center [961, 443] width 56 height 16
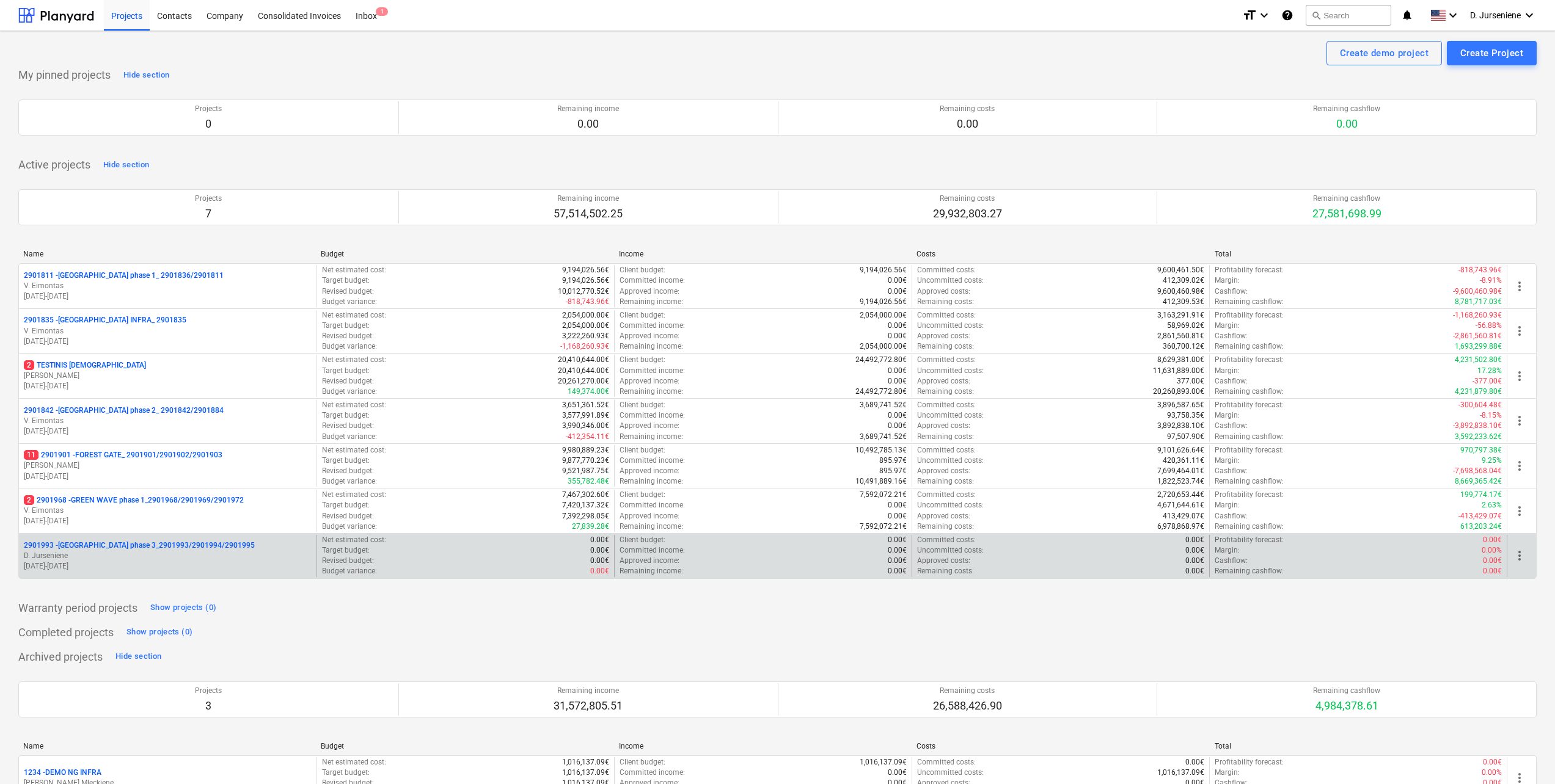
click at [105, 544] on p "2901993 - [GEOGRAPHIC_DATA] phase 3_2901993/2901994/2901995" at bounding box center [139, 546] width 231 height 11
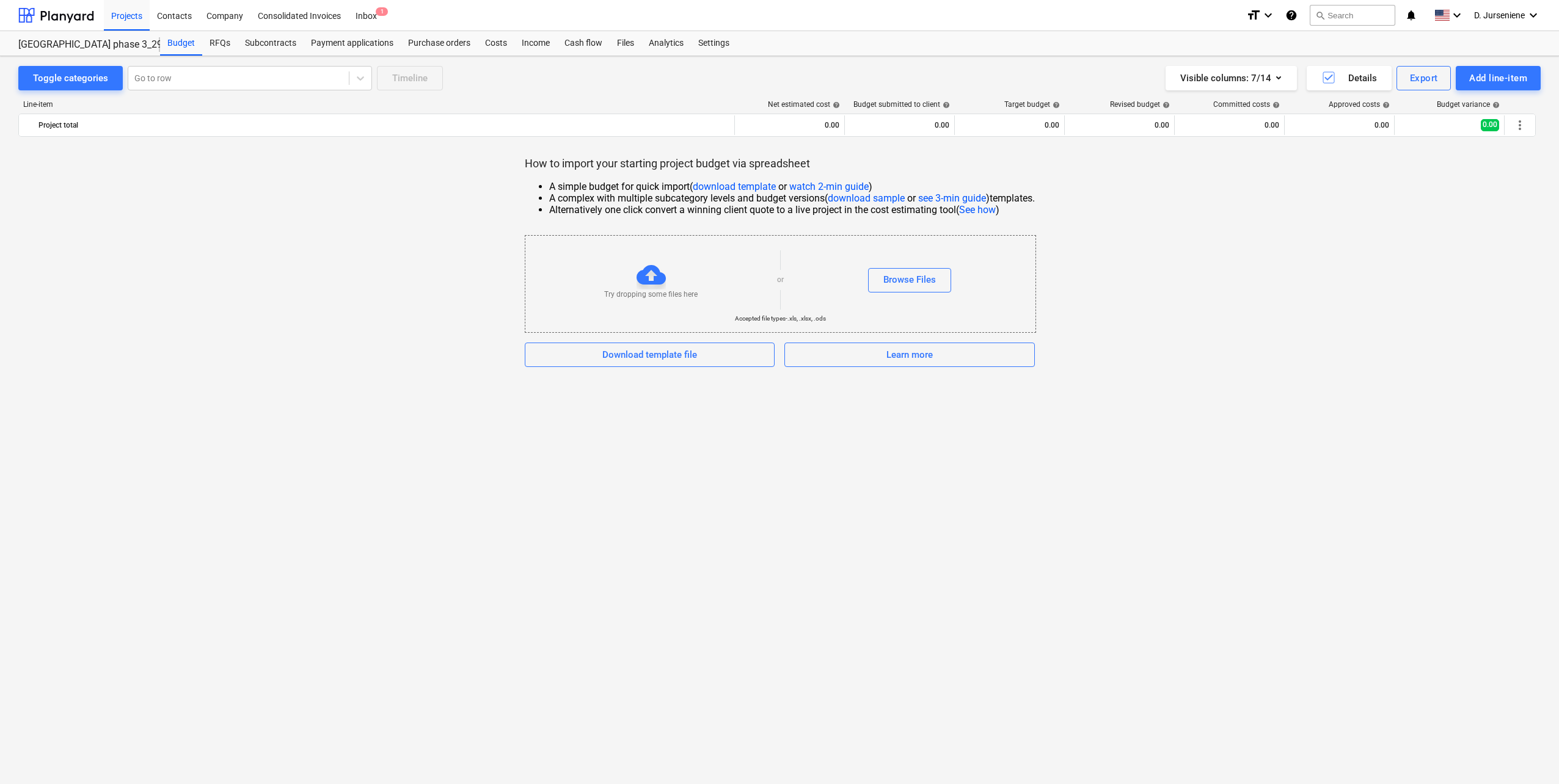
click at [935, 197] on link "see 3-min guide" at bounding box center [952, 197] width 68 height 11
click at [625, 357] on div "Download template file" at bounding box center [649, 355] width 95 height 16
click at [933, 277] on div "Browse Files" at bounding box center [909, 280] width 52 height 16
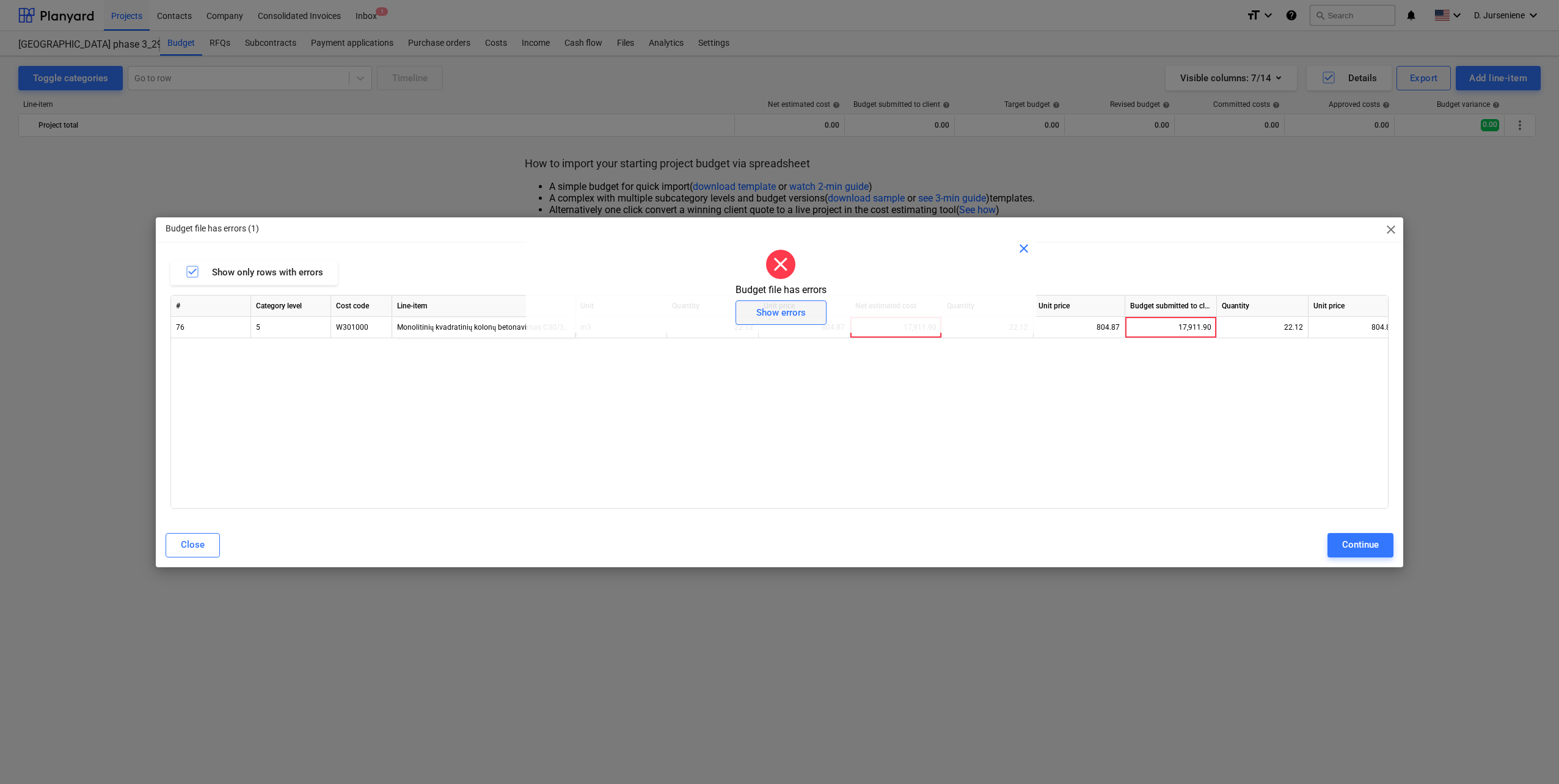
click at [792, 311] on div "Show errors" at bounding box center [780, 312] width 49 height 16
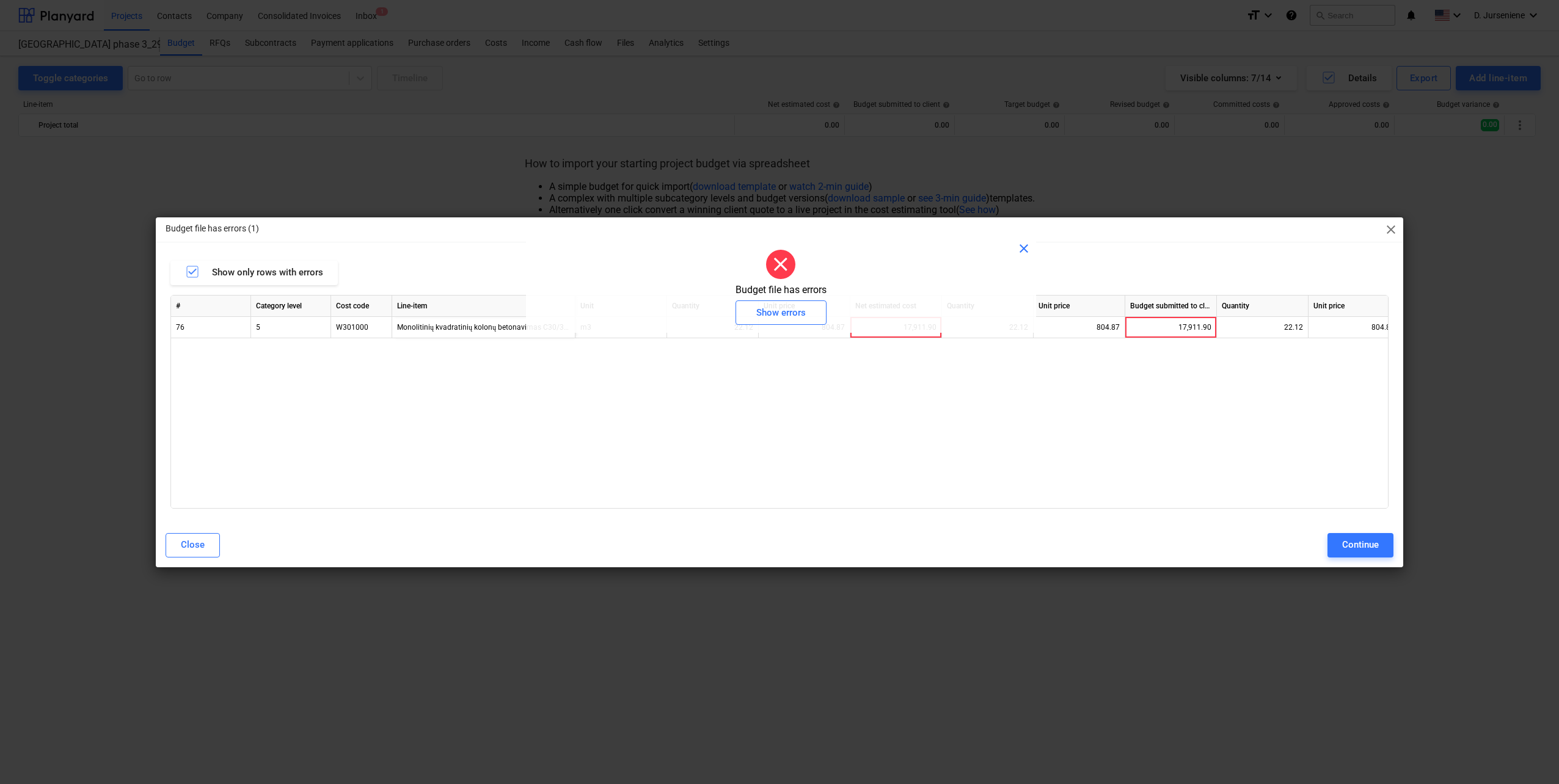
drag, startPoint x: 789, startPoint y: 367, endPoint x: 787, endPoint y: 401, distance: 34.1
click at [787, 401] on div "# Category level Cost code Line-item Unit Quantity Unit price Net estimated cos…" at bounding box center [779, 401] width 1218 height 214
click at [907, 334] on div "17,911.90" at bounding box center [895, 327] width 81 height 21
click at [899, 361] on div "# Category level Cost code Line-item Unit Quantity Unit price Net estimated cos…" at bounding box center [779, 401] width 1218 height 214
click at [1029, 246] on span "close" at bounding box center [1023, 248] width 14 height 14
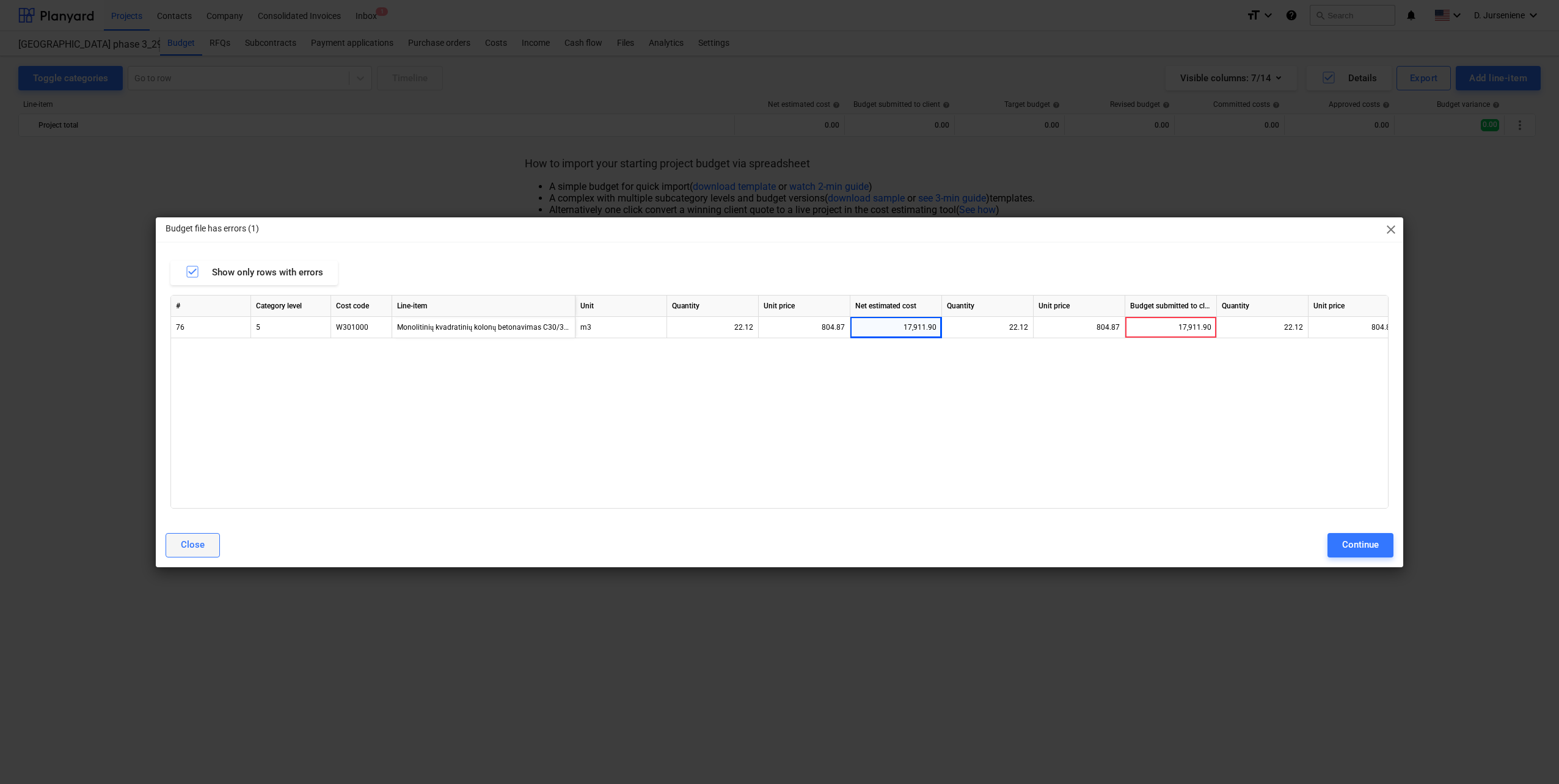
click at [179, 545] on button "Close" at bounding box center [193, 545] width 54 height 24
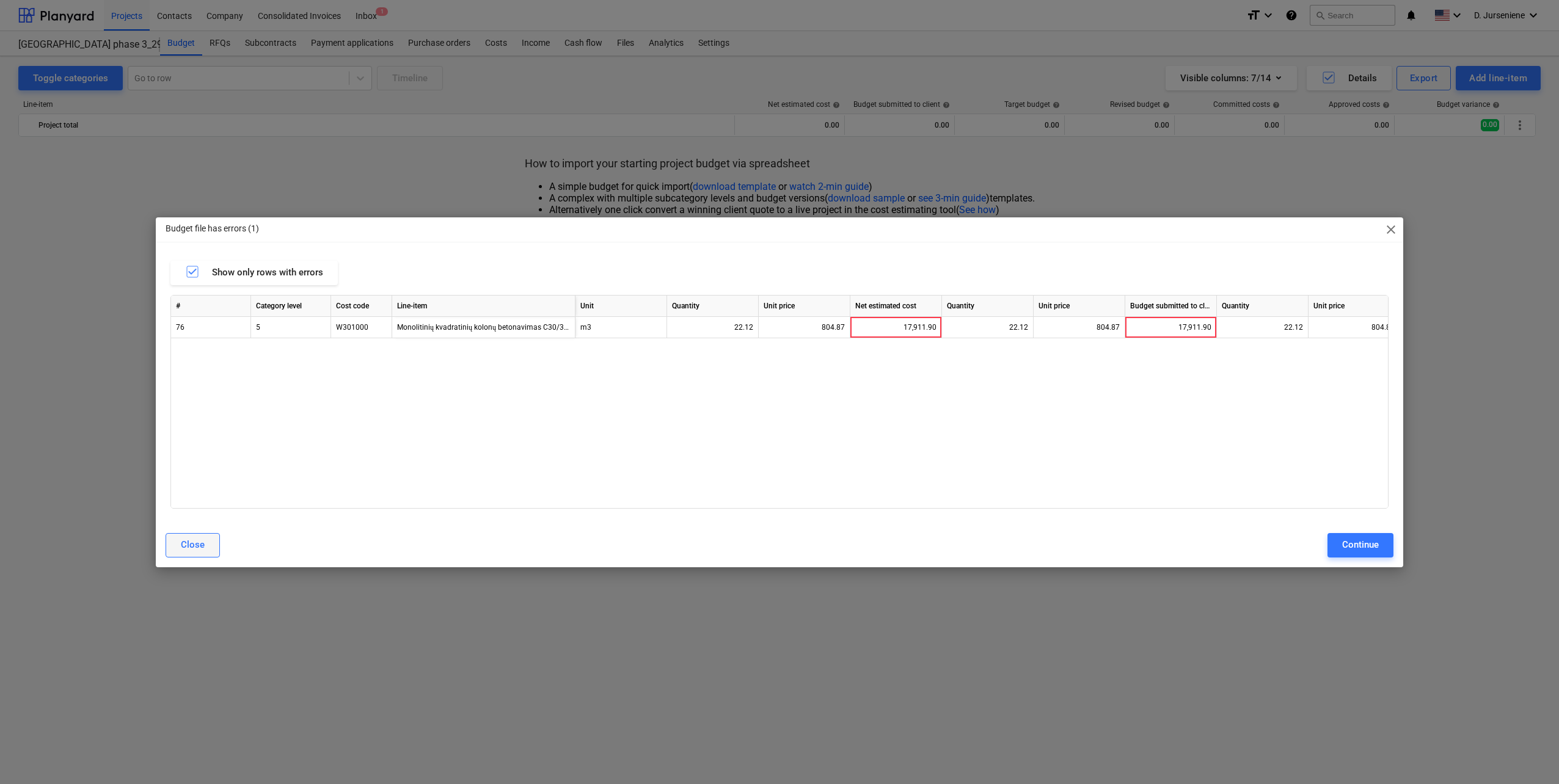
click at [191, 544] on div "Close" at bounding box center [193, 544] width 24 height 16
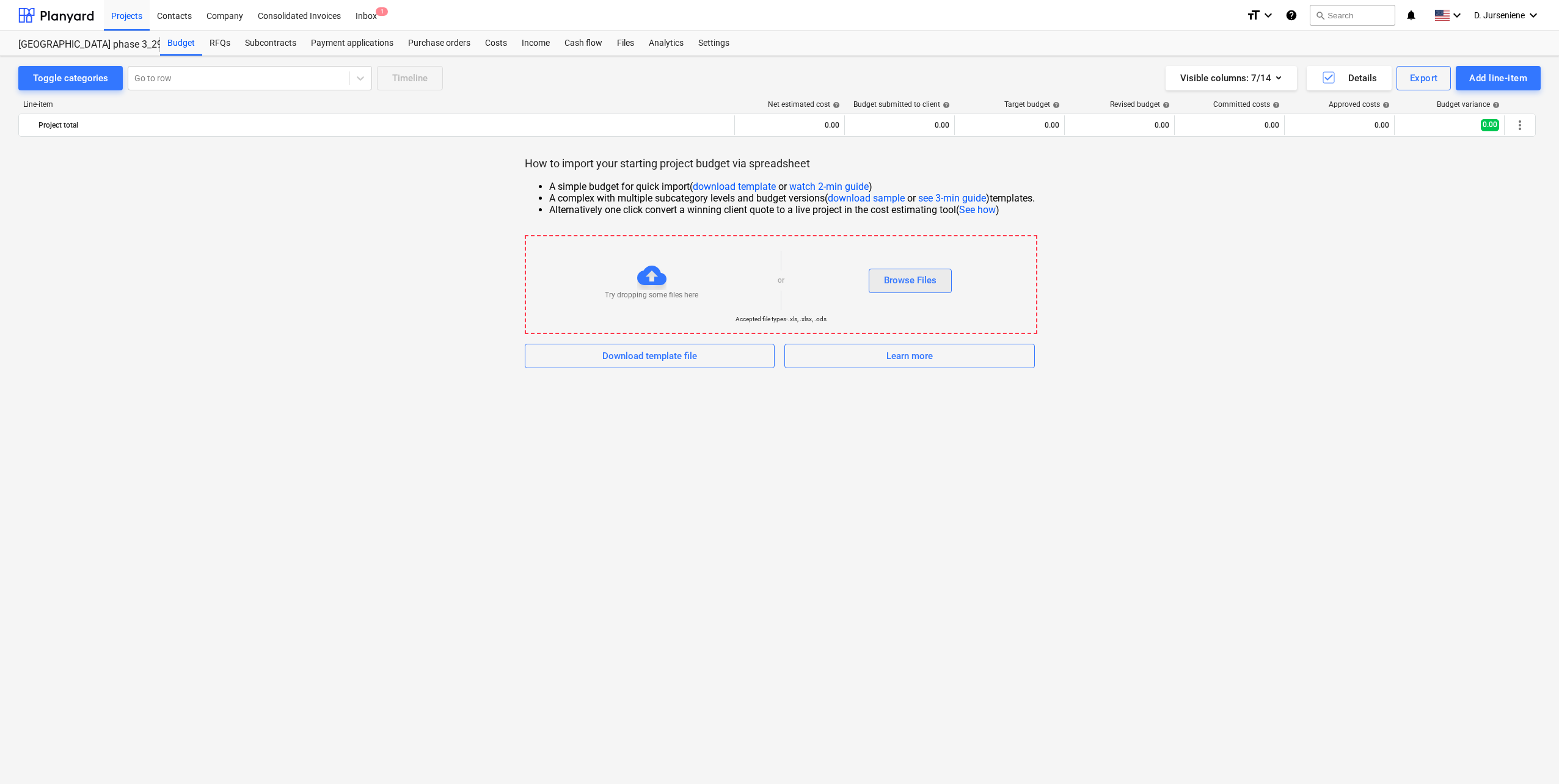
click at [906, 280] on div "Browse Files" at bounding box center [910, 280] width 52 height 16
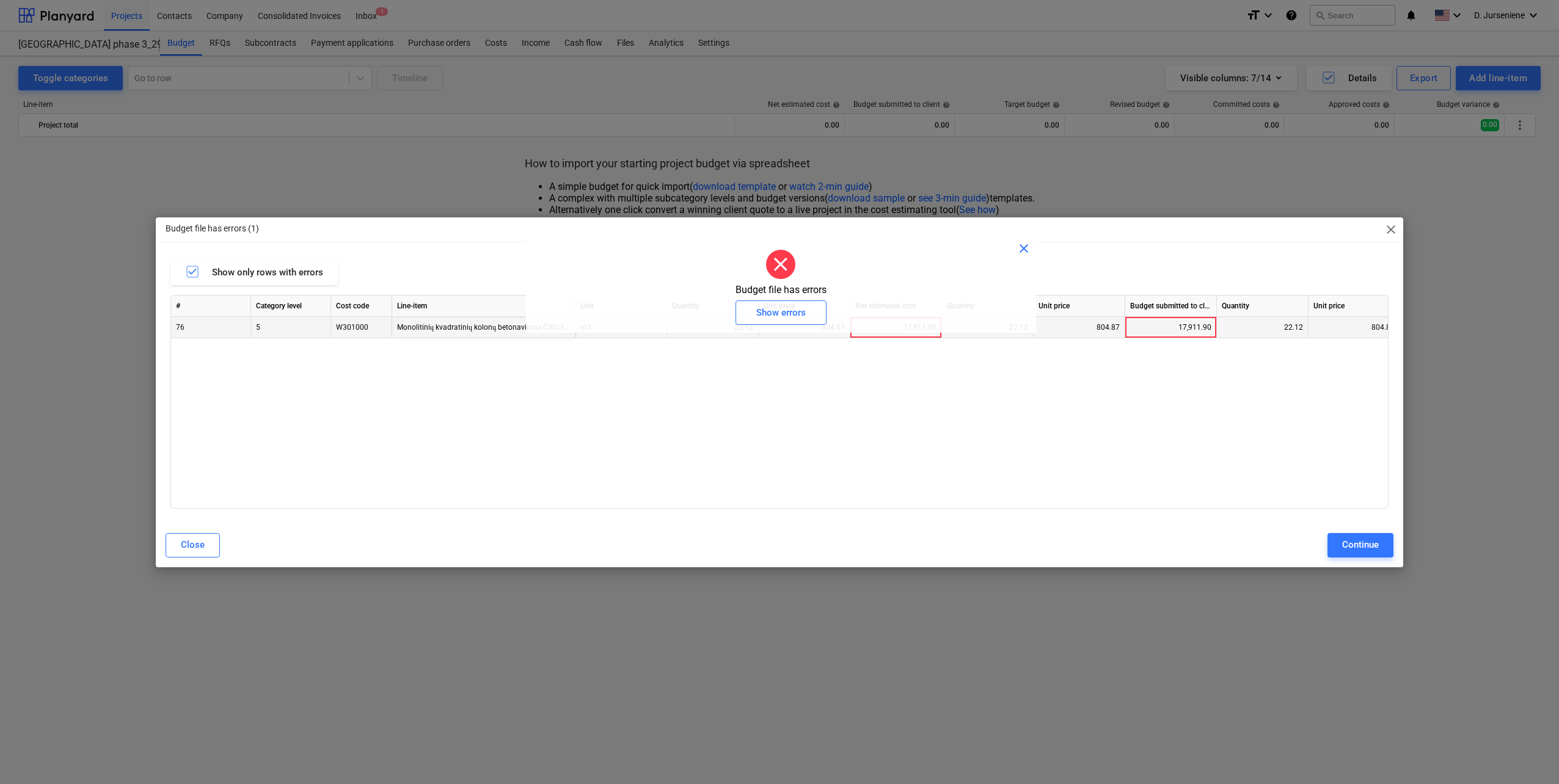
click at [457, 329] on div "Monolitinių kvadratinių kolonų betonavimas C30/37 (XD1, W4 F150)" at bounding box center [484, 327] width 183 height 21
drag, startPoint x: 174, startPoint y: 545, endPoint x: 194, endPoint y: 577, distance: 37.7
click at [175, 545] on button "Close" at bounding box center [193, 545] width 54 height 24
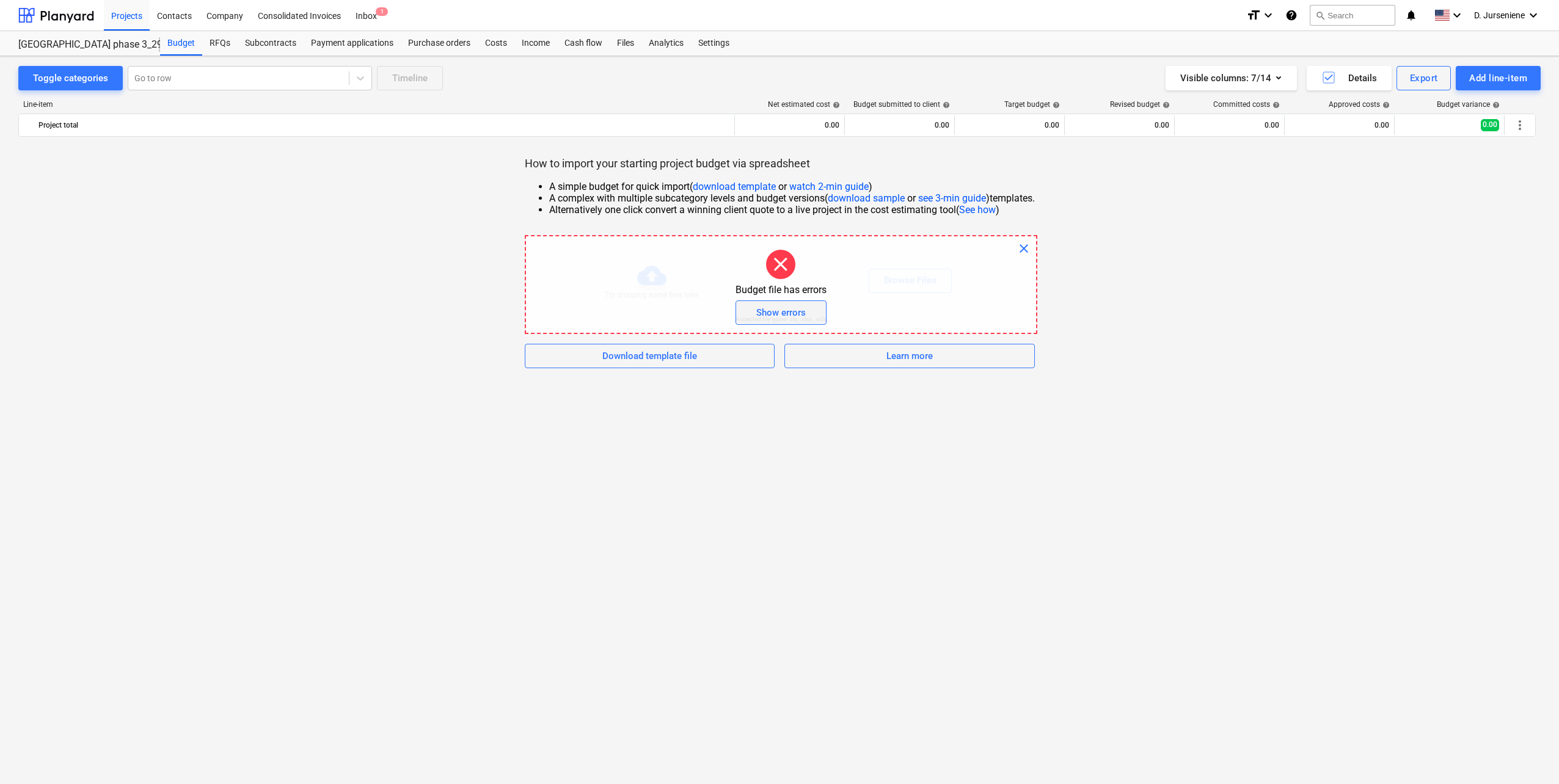
click at [788, 317] on div "Show errors" at bounding box center [780, 312] width 49 height 16
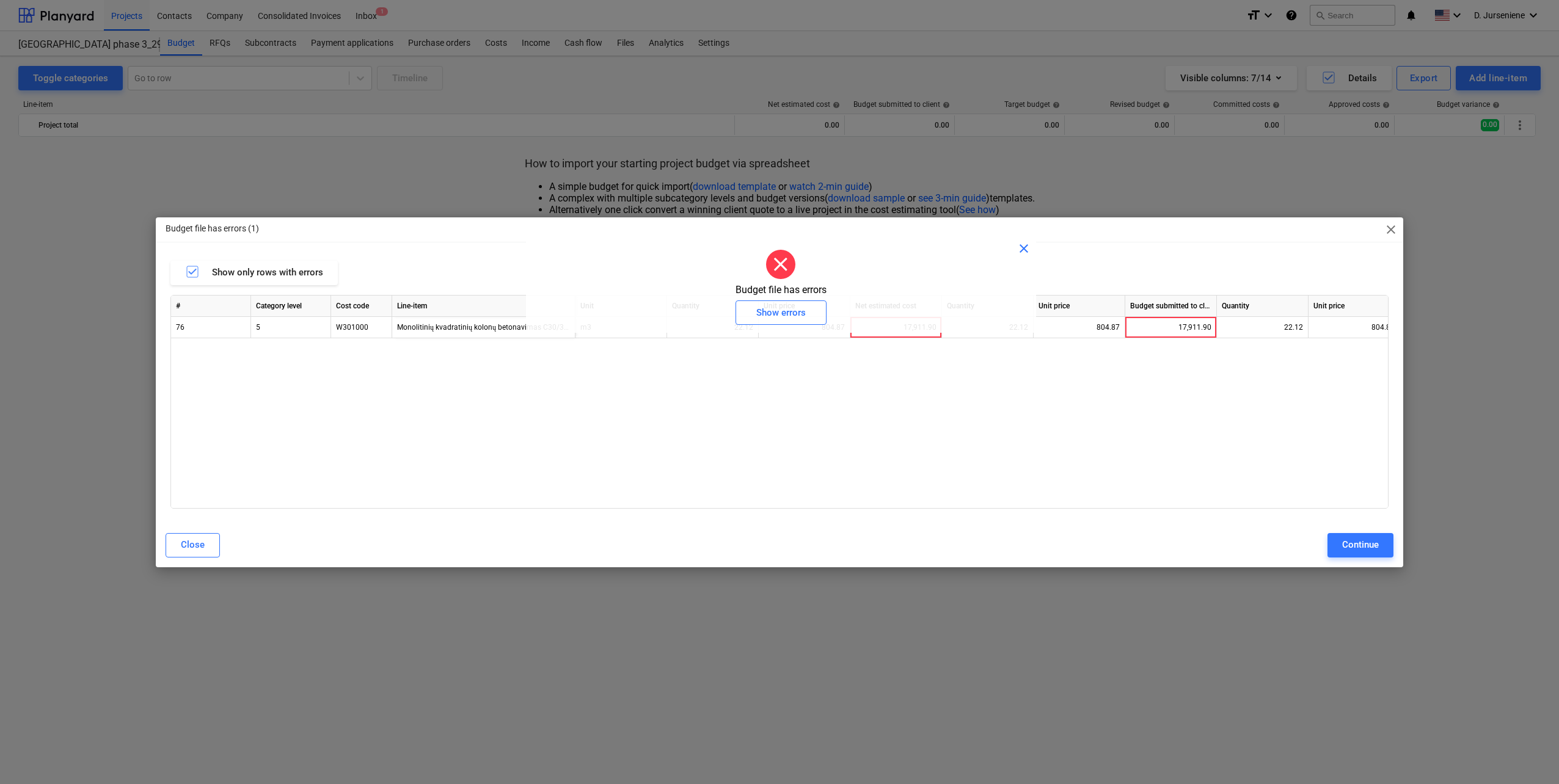
drag, startPoint x: 1024, startPoint y: 246, endPoint x: 724, endPoint y: 320, distance: 309.0
click at [1022, 246] on span "close" at bounding box center [1023, 248] width 14 height 14
click at [191, 539] on div "Close" at bounding box center [193, 544] width 24 height 16
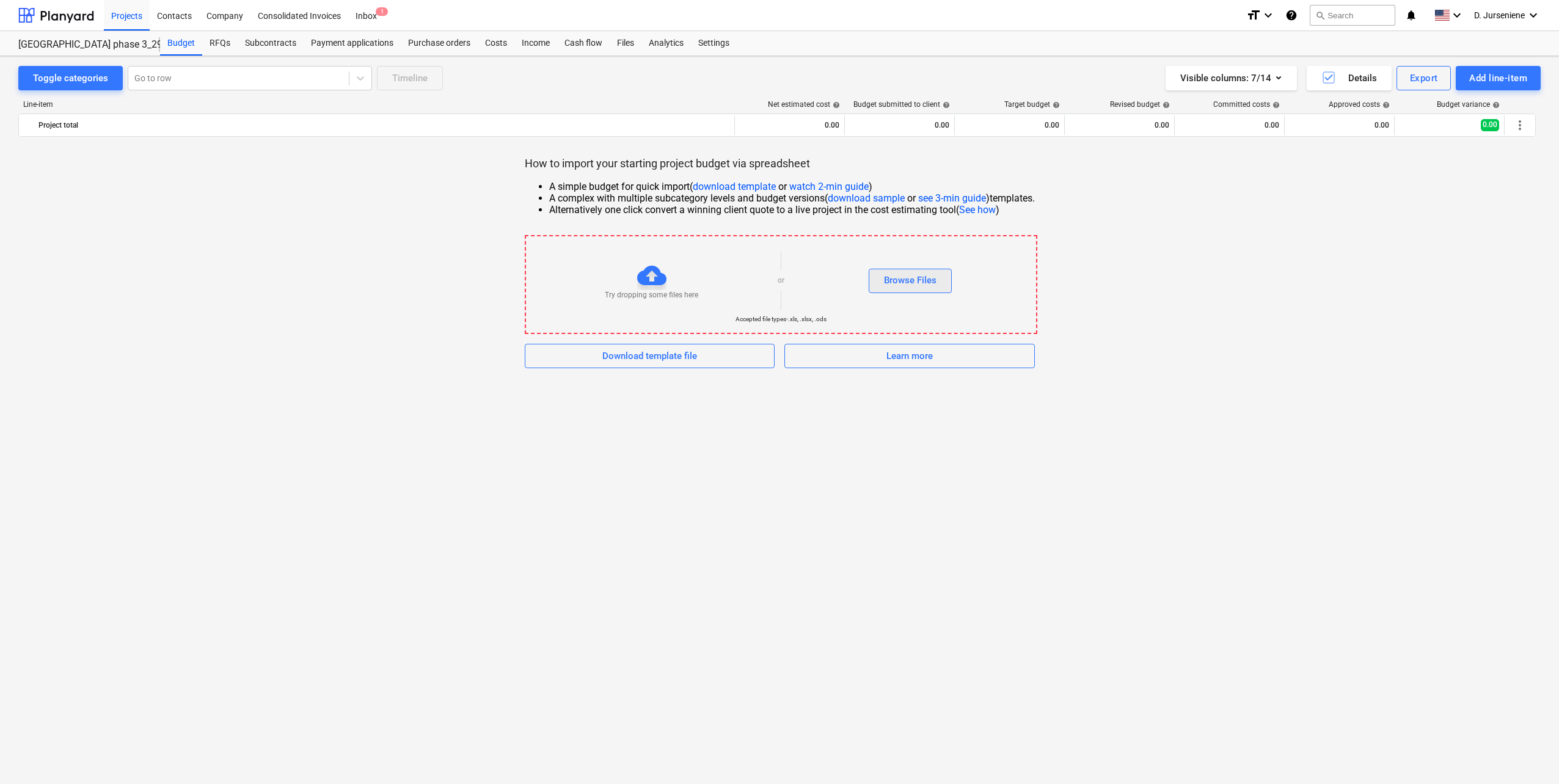
click at [919, 279] on div "Browse Files" at bounding box center [910, 280] width 52 height 16
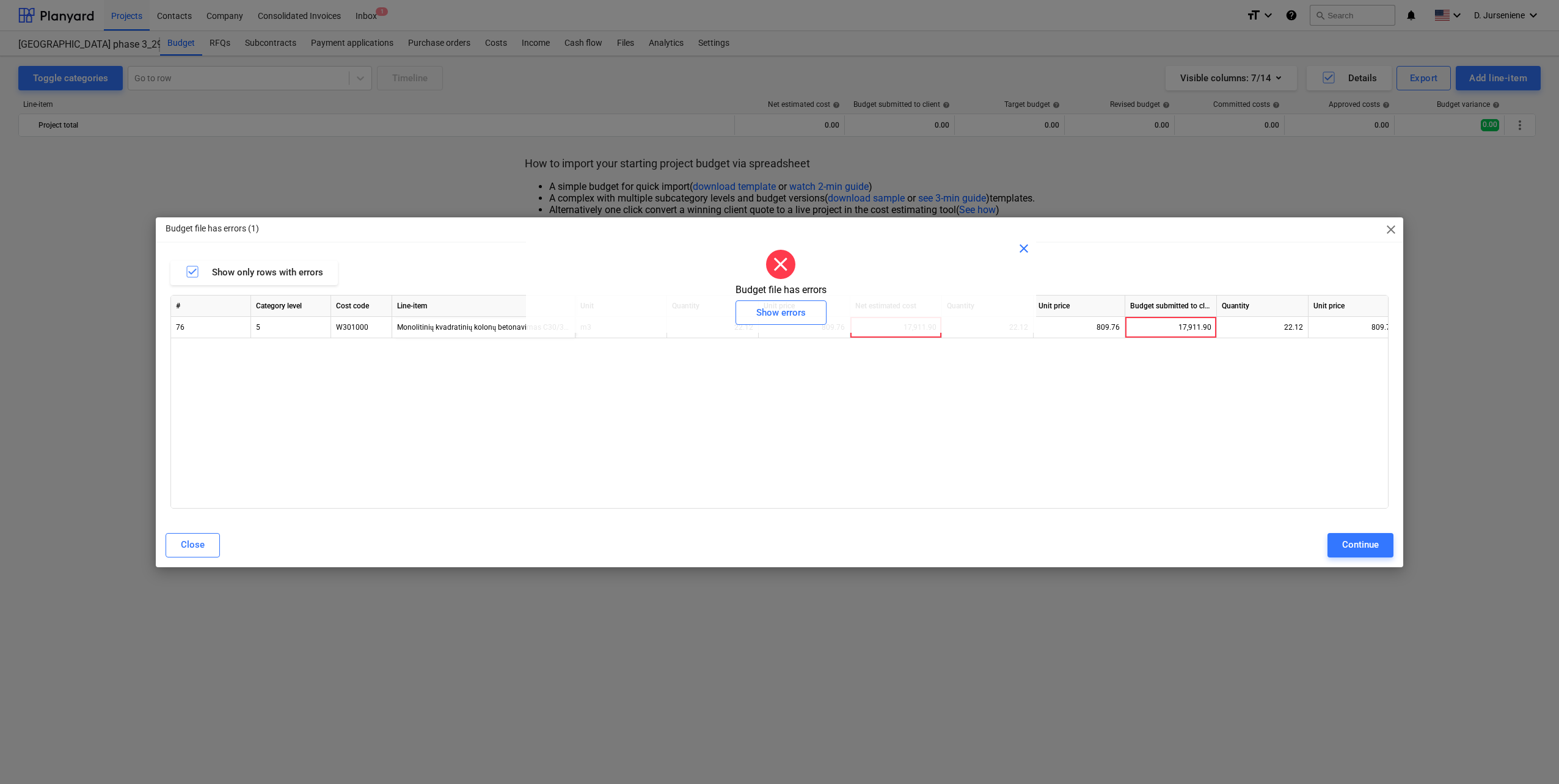
click at [1027, 246] on span "close" at bounding box center [1023, 248] width 14 height 14
click at [199, 544] on div "Close" at bounding box center [193, 544] width 24 height 16
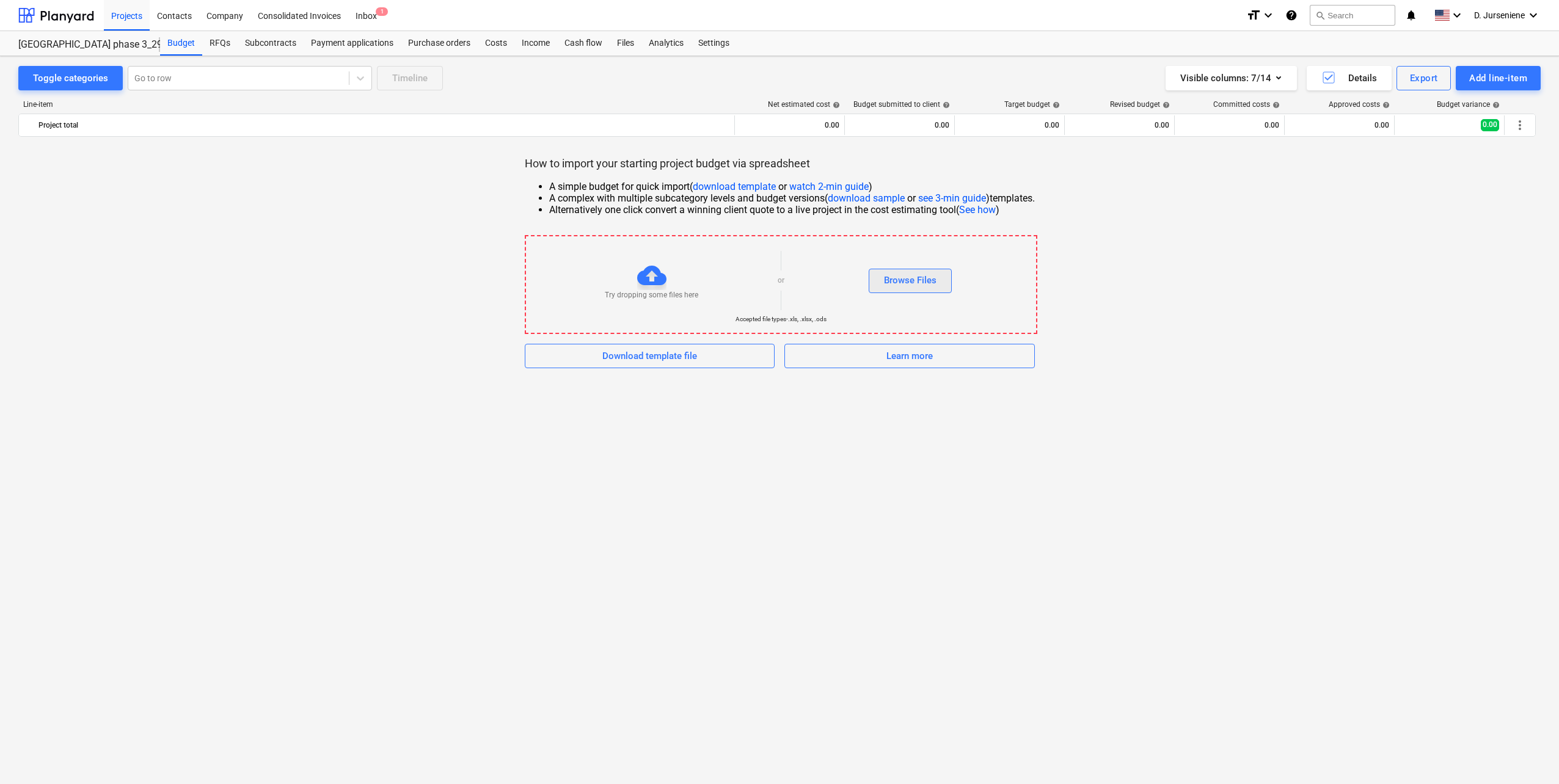
click at [926, 283] on div "Browse Files" at bounding box center [910, 280] width 52 height 16
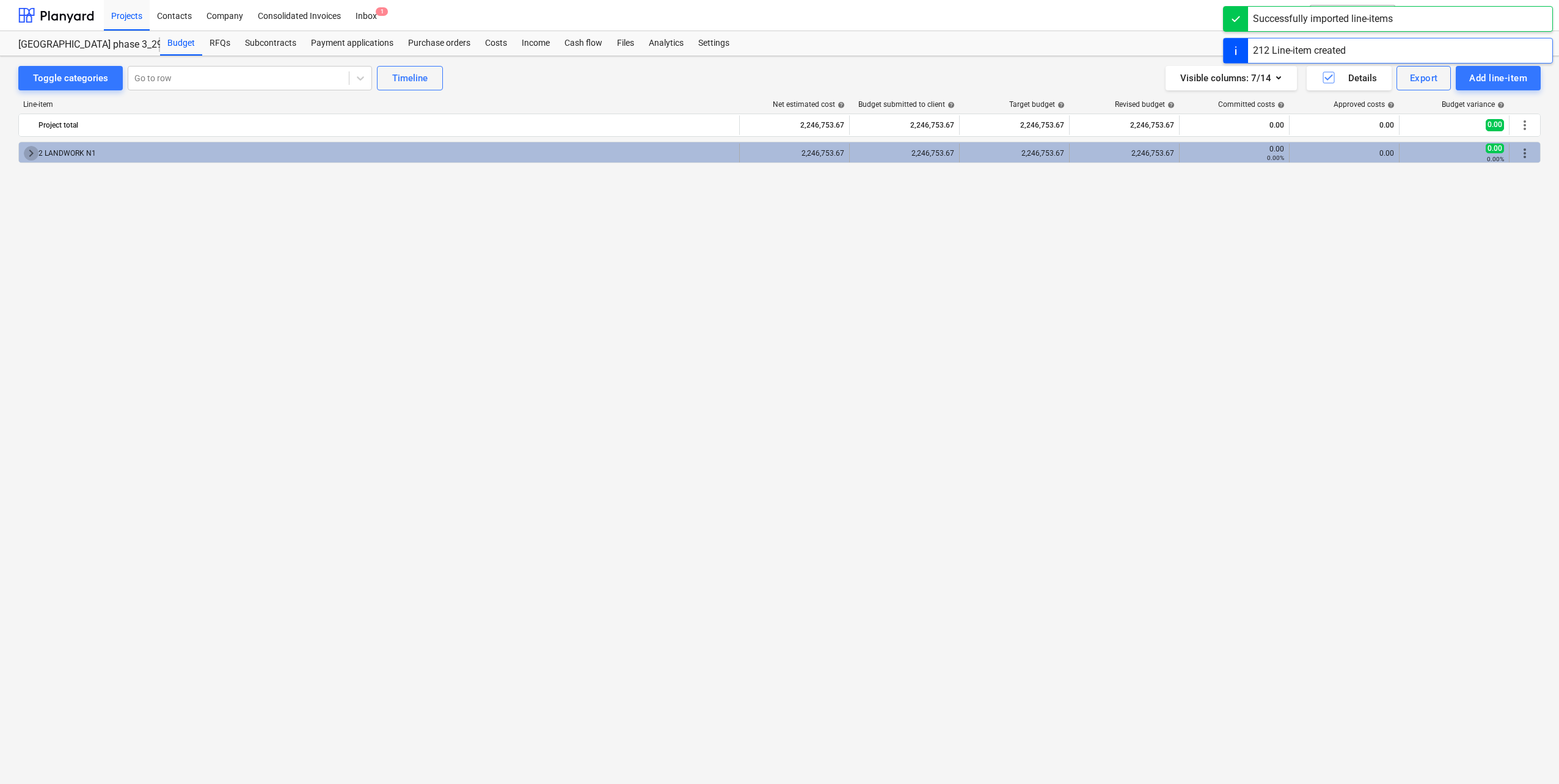
click at [30, 154] on span "keyboard_arrow_right" at bounding box center [31, 153] width 14 height 14
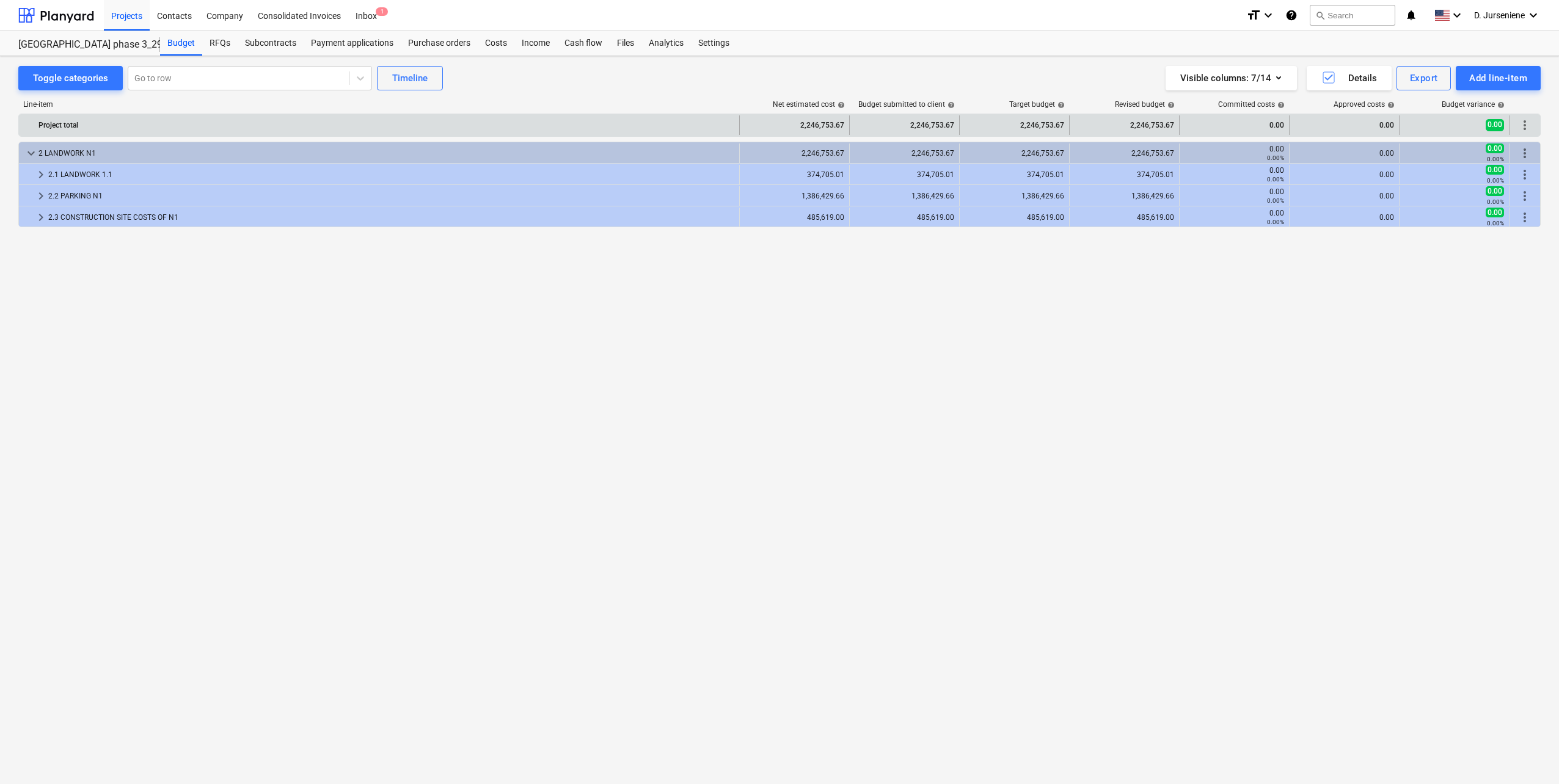
click at [1525, 125] on span "more_vert" at bounding box center [1524, 125] width 14 height 14
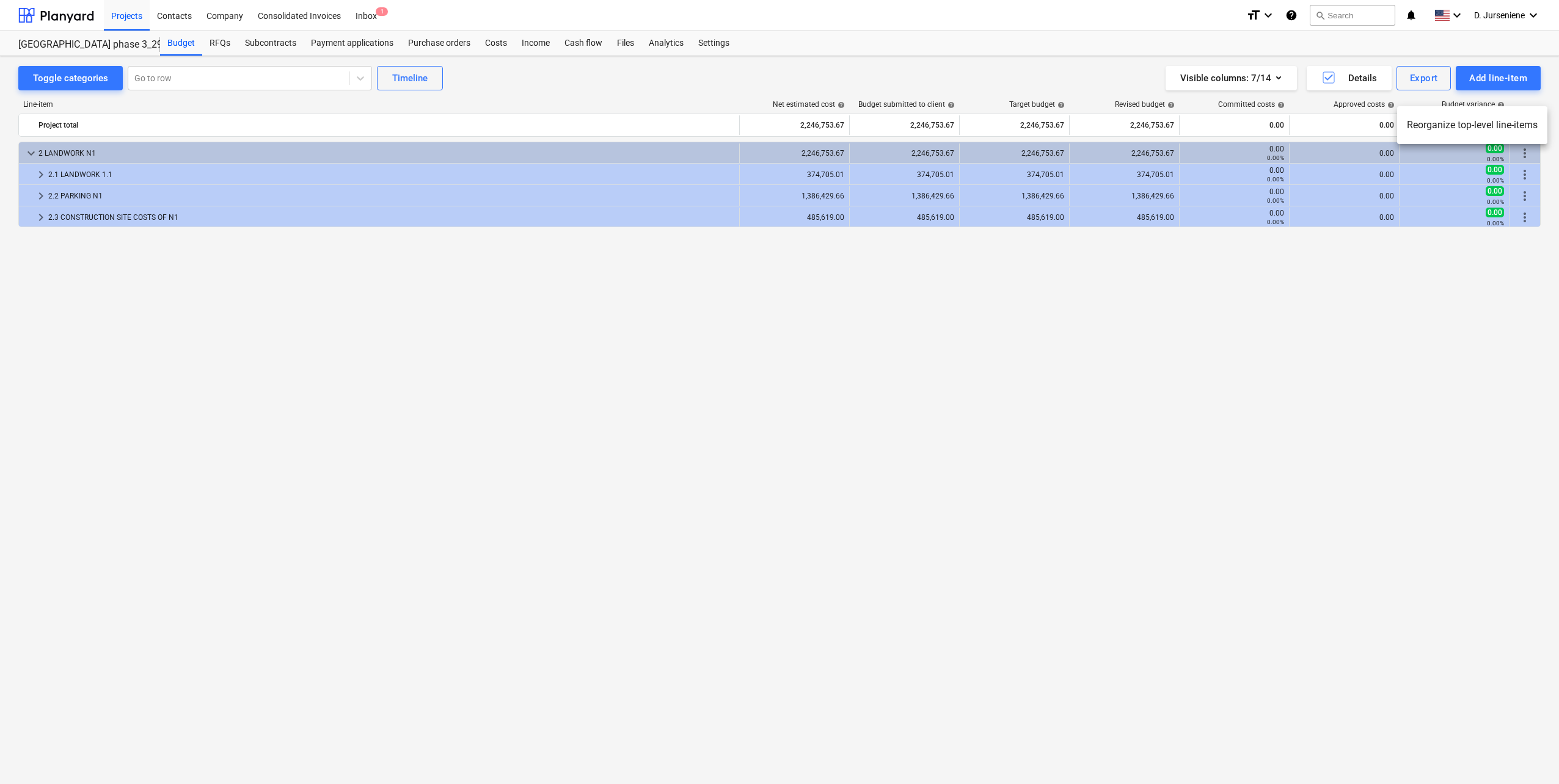
click at [1422, 296] on div at bounding box center [780, 392] width 1559 height 784
click at [180, 40] on div "Budget" at bounding box center [181, 43] width 42 height 24
click at [176, 364] on div "keyboard_arrow_down 2 LANDWORK N1 2,246,753.67 2,246,753.67 2,246,753.67 2,246,…" at bounding box center [779, 437] width 1522 height 592
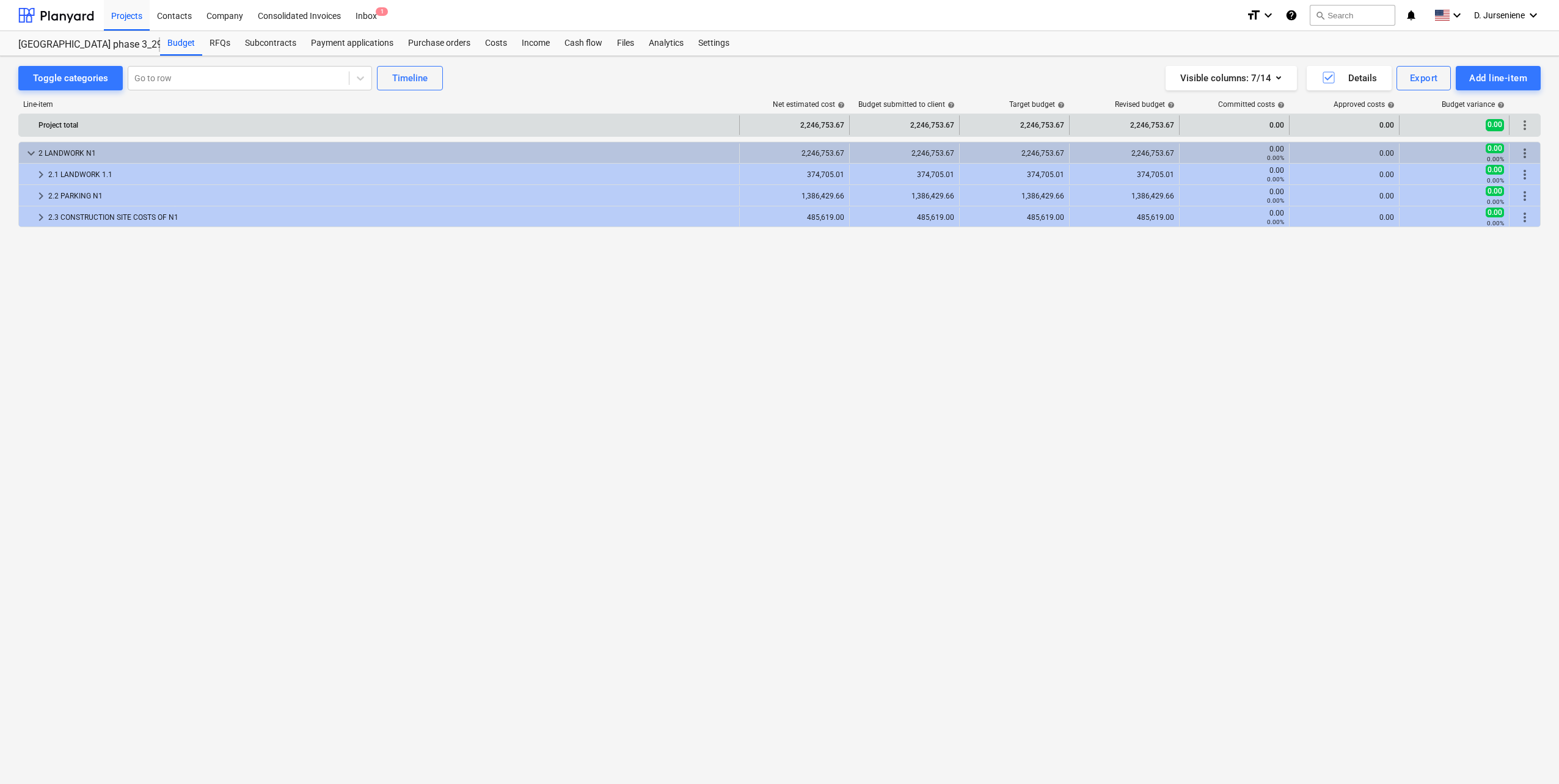
click at [79, 122] on div "Project total" at bounding box center [386, 126] width 696 height 20
click at [1521, 124] on span "more_vert" at bounding box center [1524, 125] width 14 height 14
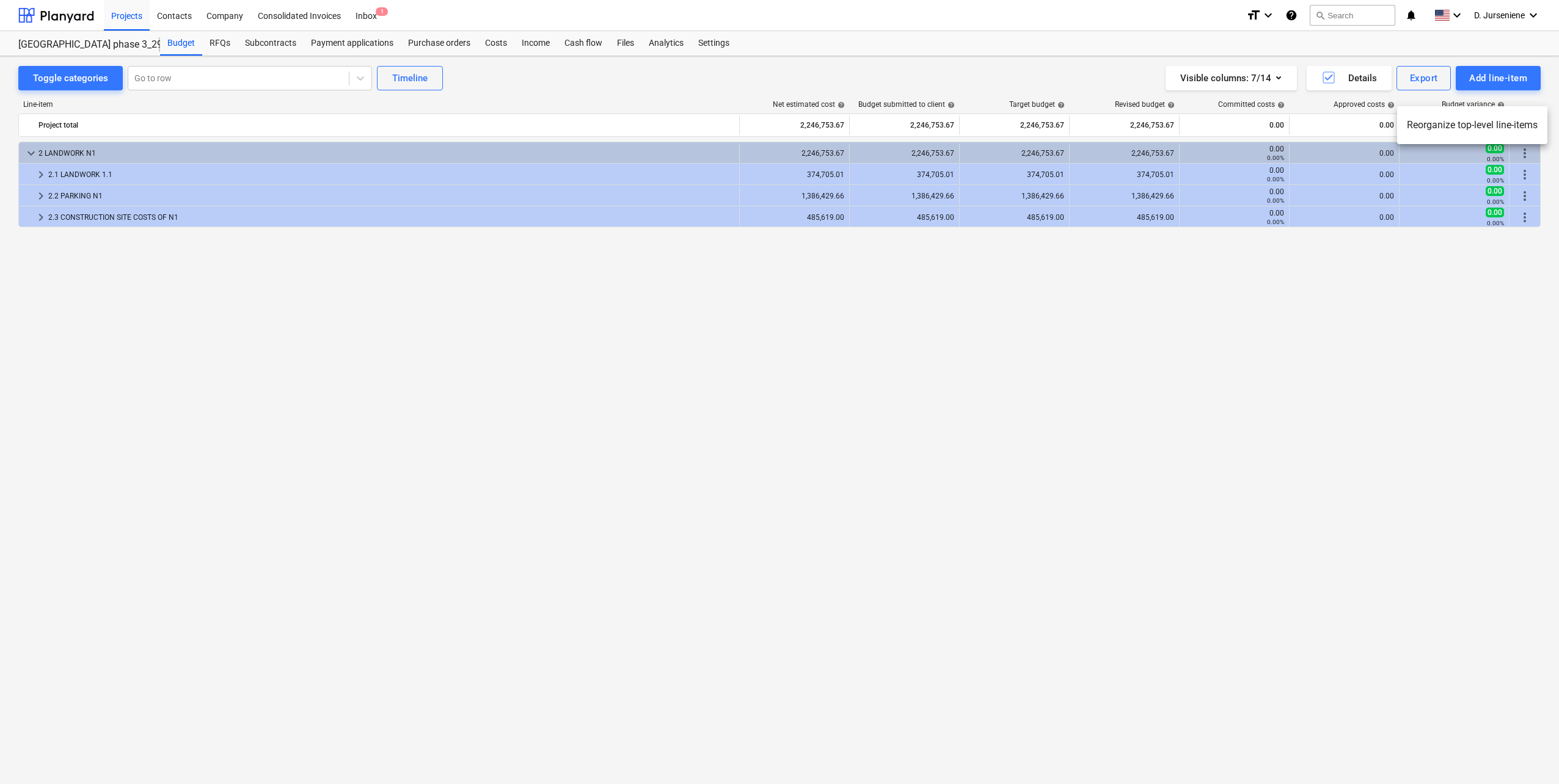
click at [1263, 363] on div at bounding box center [780, 392] width 1559 height 784
click at [183, 40] on div "Budget" at bounding box center [181, 43] width 42 height 24
click at [726, 36] on div "Settings" at bounding box center [714, 43] width 46 height 24
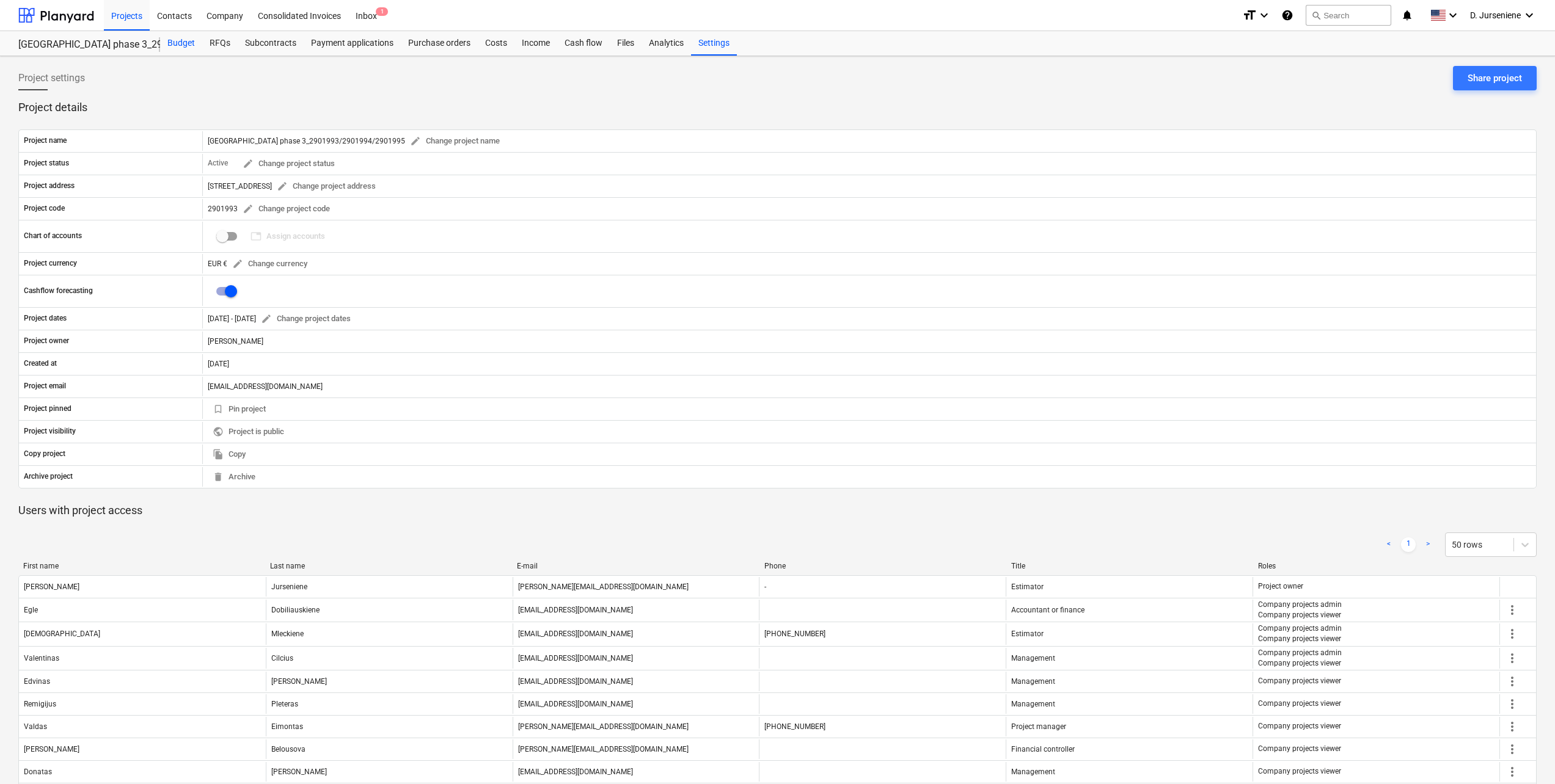
click at [183, 40] on div "Budget" at bounding box center [182, 43] width 42 height 24
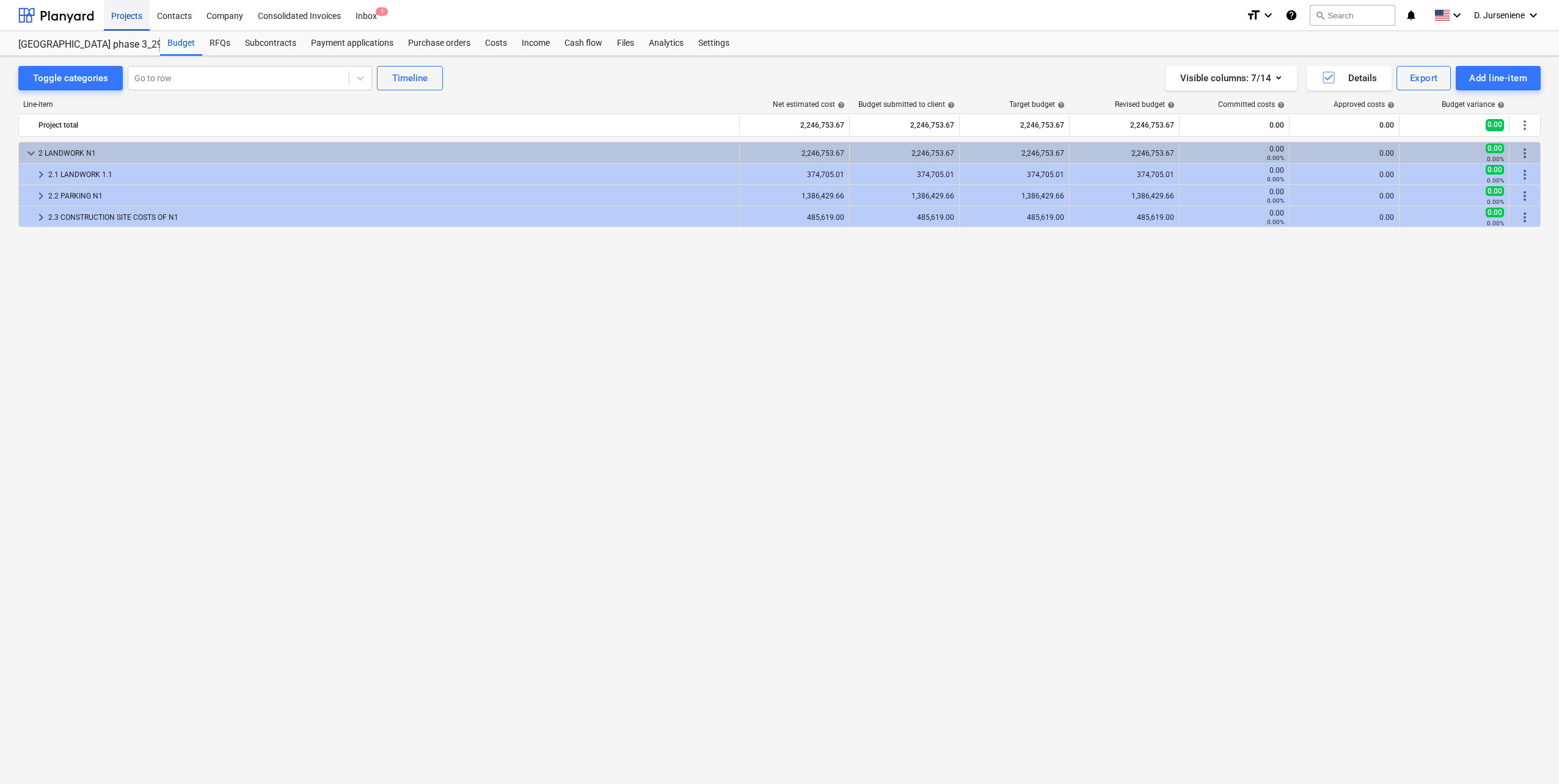
click at [122, 14] on div "Projects" at bounding box center [126, 14] width 46 height 31
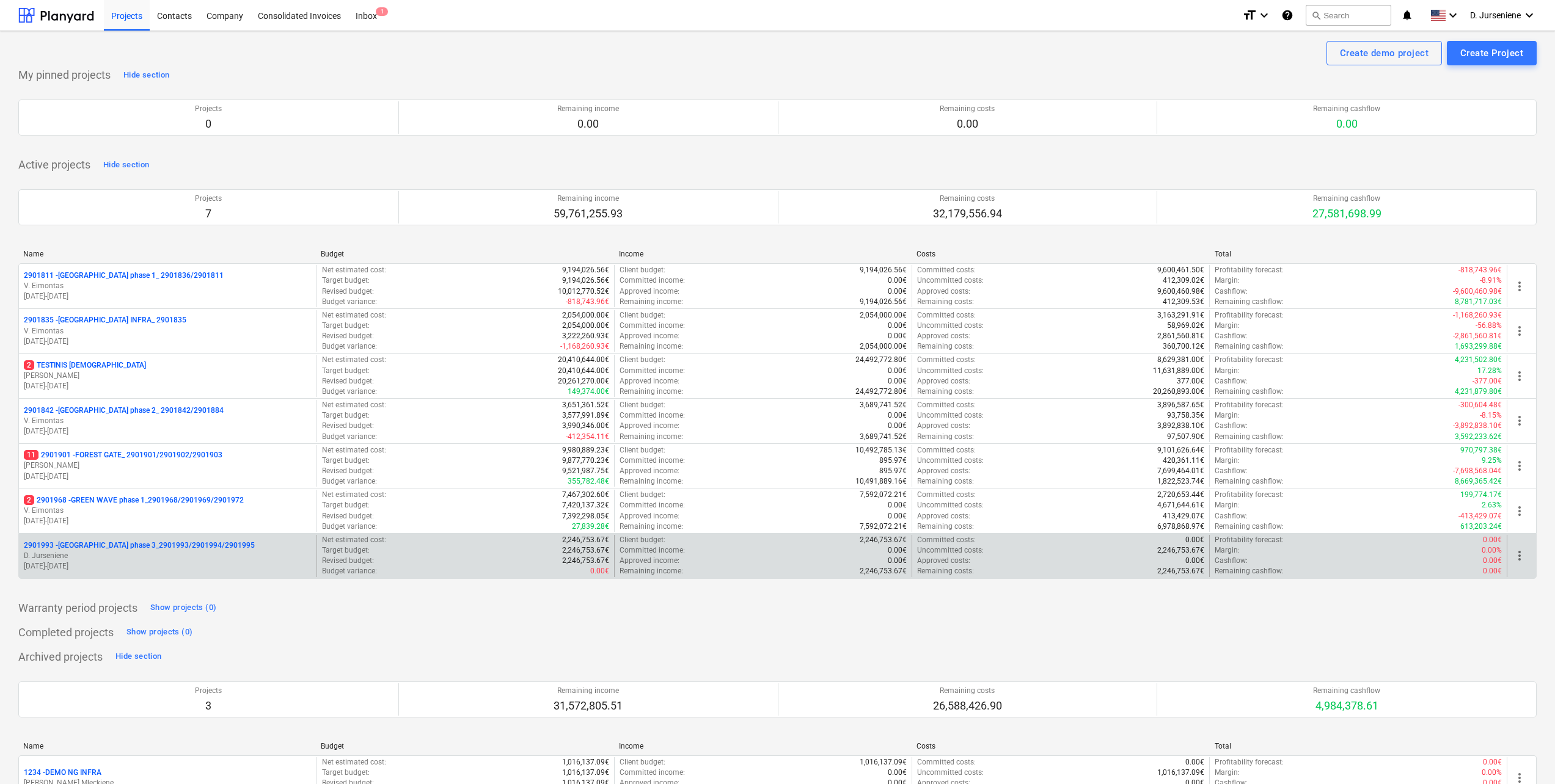
click at [1522, 553] on span "more_vert" at bounding box center [1519, 556] width 14 height 14
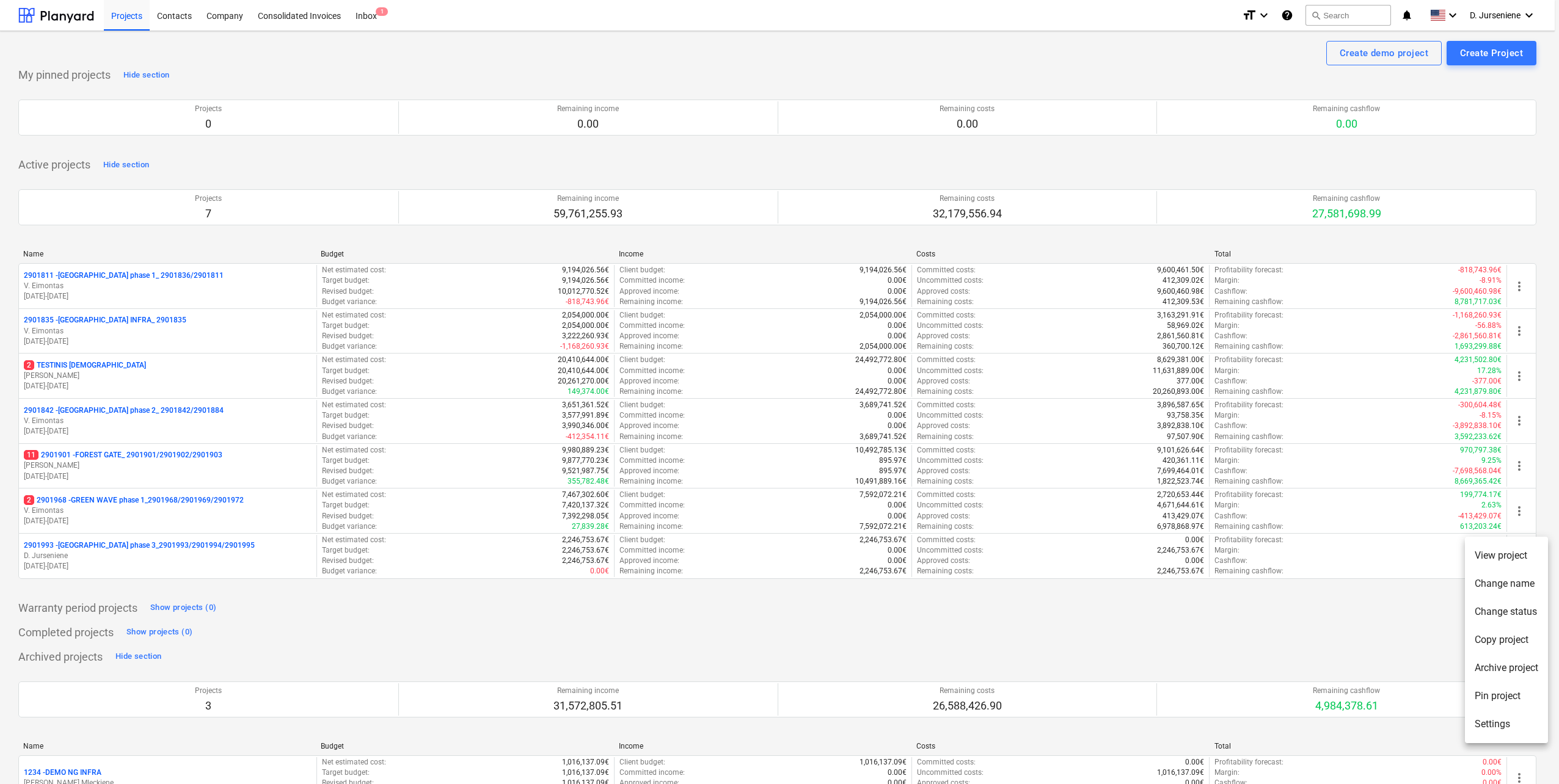
click at [125, 544] on div at bounding box center [780, 392] width 1559 height 784
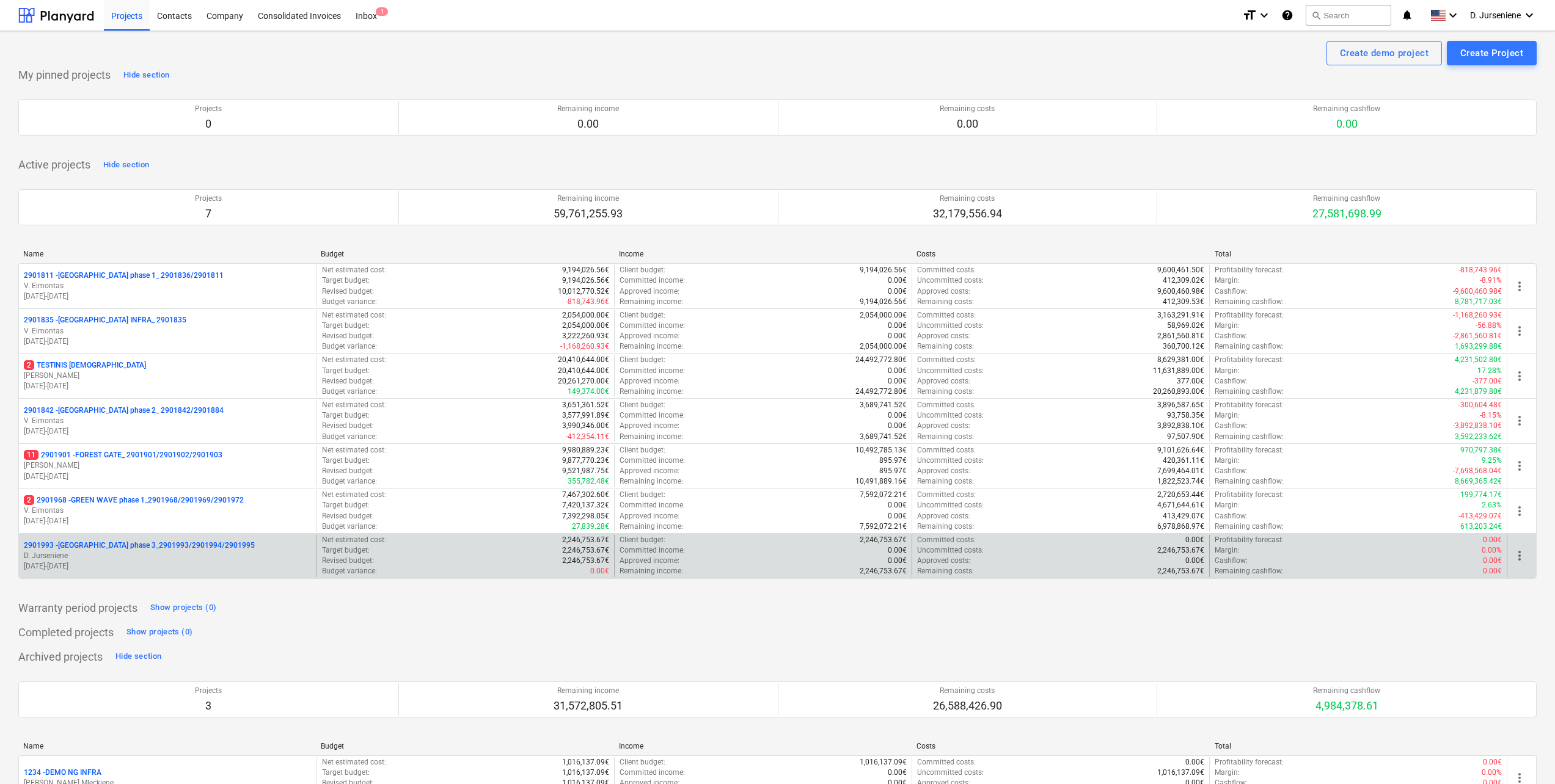
click at [101, 547] on p "2901993 - [GEOGRAPHIC_DATA] phase 3_2901993/2901994/2901995" at bounding box center [139, 546] width 231 height 11
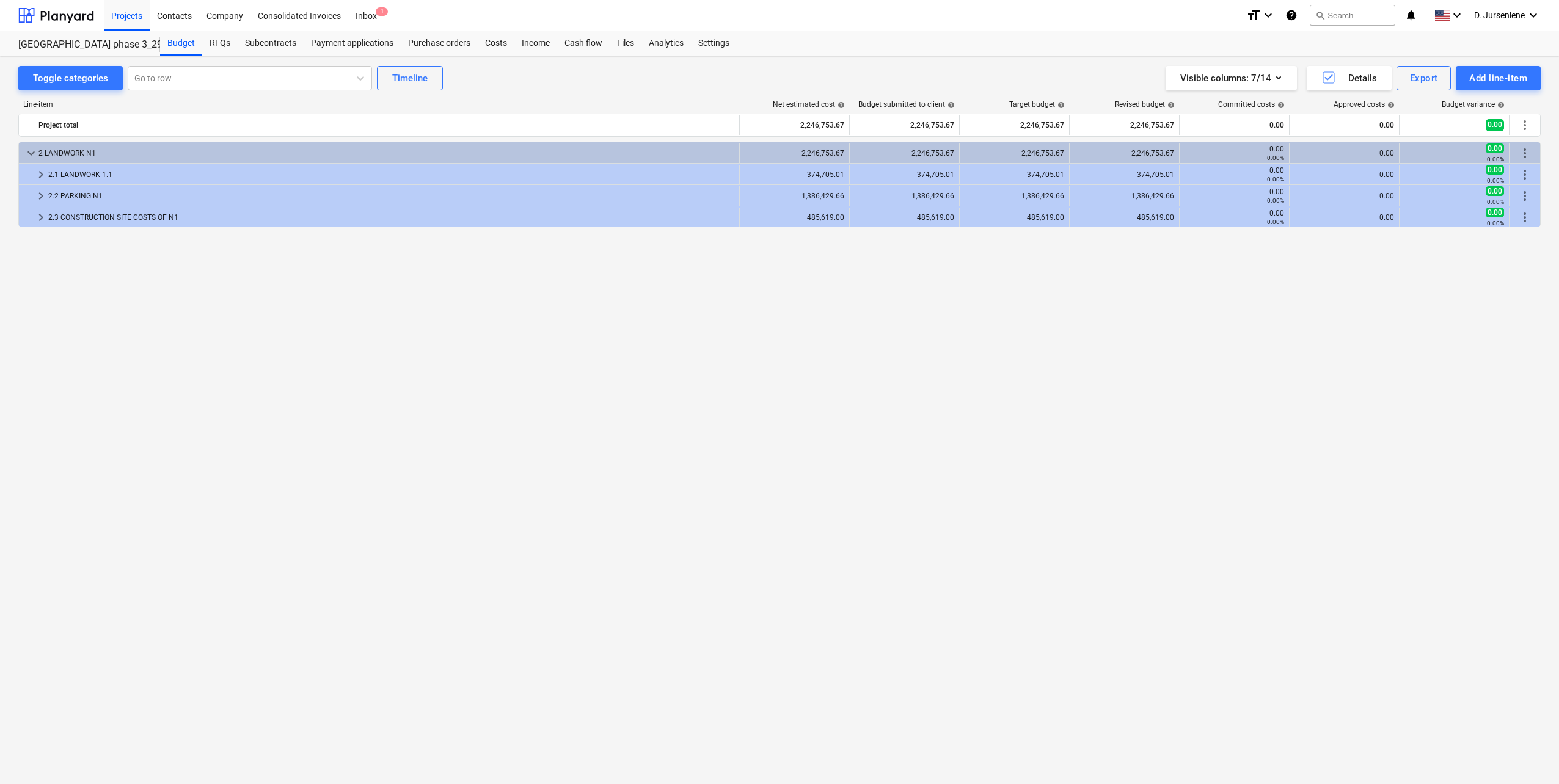
click at [212, 354] on div "keyboard_arrow_down 2 LANDWORK N1 2,246,753.67 2,246,753.67 2,246,753.67 2,246,…" at bounding box center [779, 437] width 1522 height 592
click at [615, 45] on div "Files" at bounding box center [625, 43] width 32 height 24
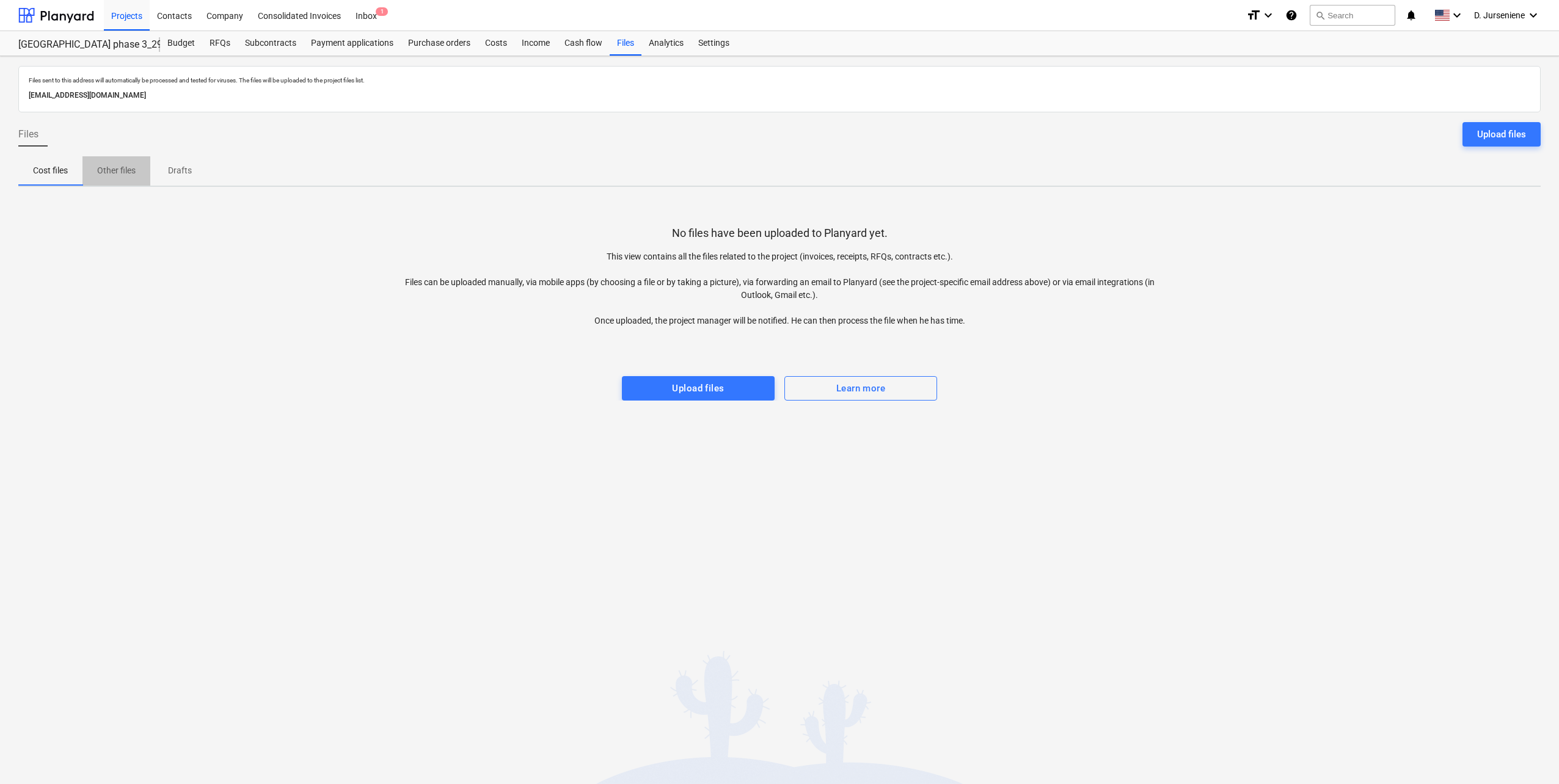
click at [114, 172] on p "Other files" at bounding box center [116, 170] width 39 height 13
drag, startPoint x: 186, startPoint y: 173, endPoint x: 167, endPoint y: 174, distance: 19.0
click at [185, 173] on p "Drafts" at bounding box center [179, 170] width 29 height 13
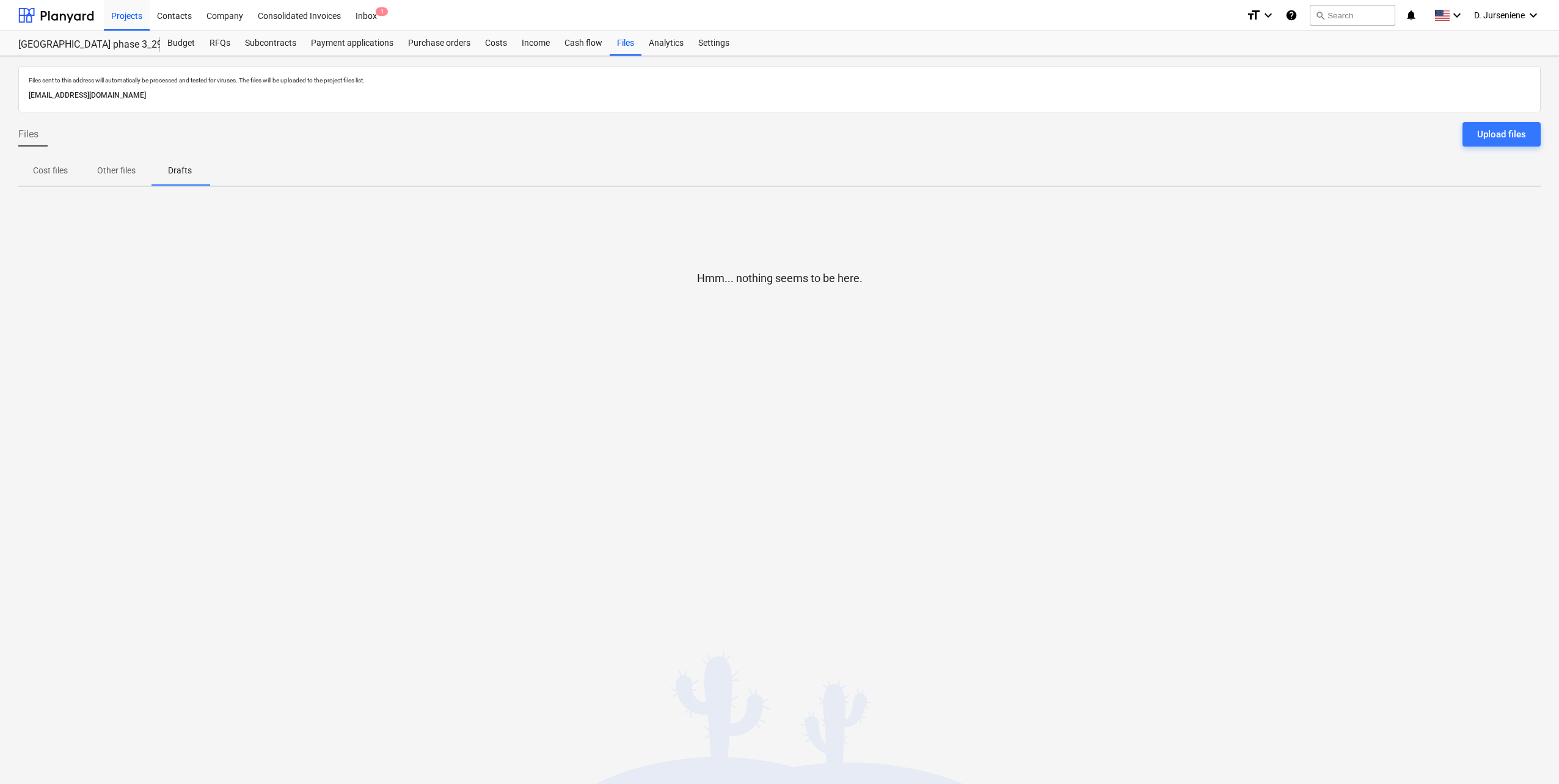
click at [52, 172] on p "Cost files" at bounding box center [51, 170] width 35 height 13
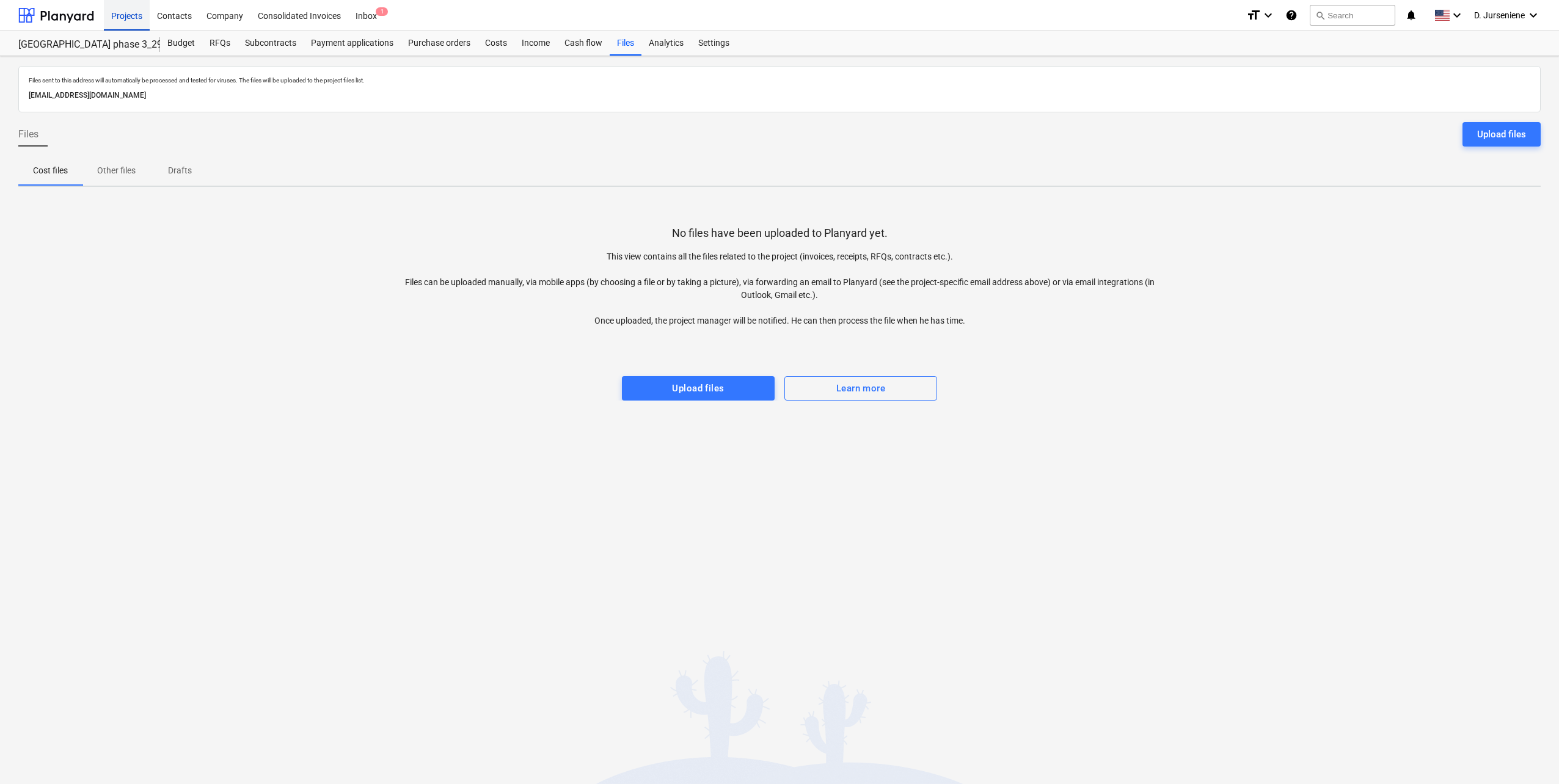
click at [140, 14] on div "Projects" at bounding box center [126, 14] width 46 height 31
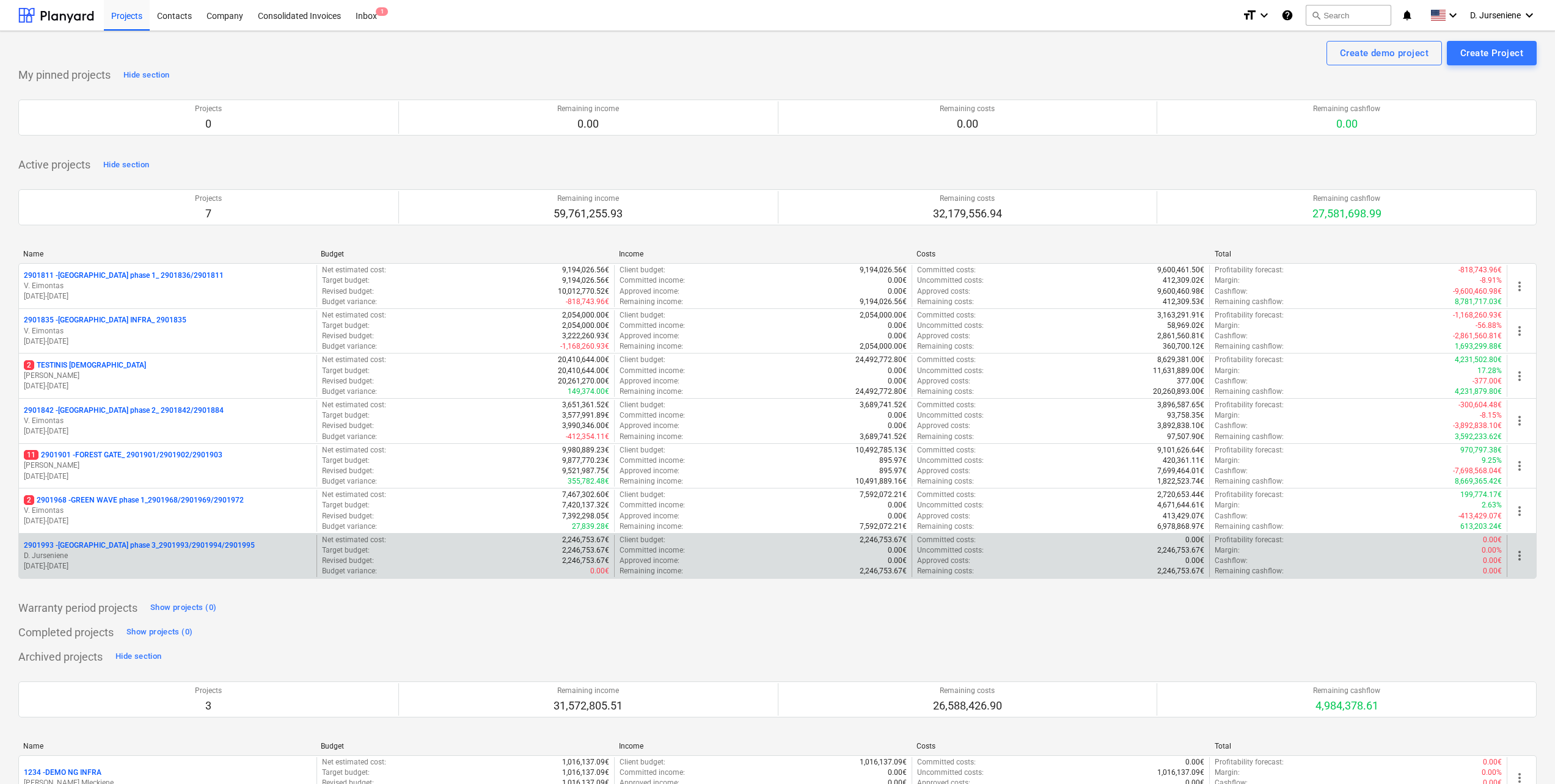
click at [123, 544] on p "2901993 - [GEOGRAPHIC_DATA] phase 3_2901993/2901994/2901995" at bounding box center [139, 546] width 231 height 11
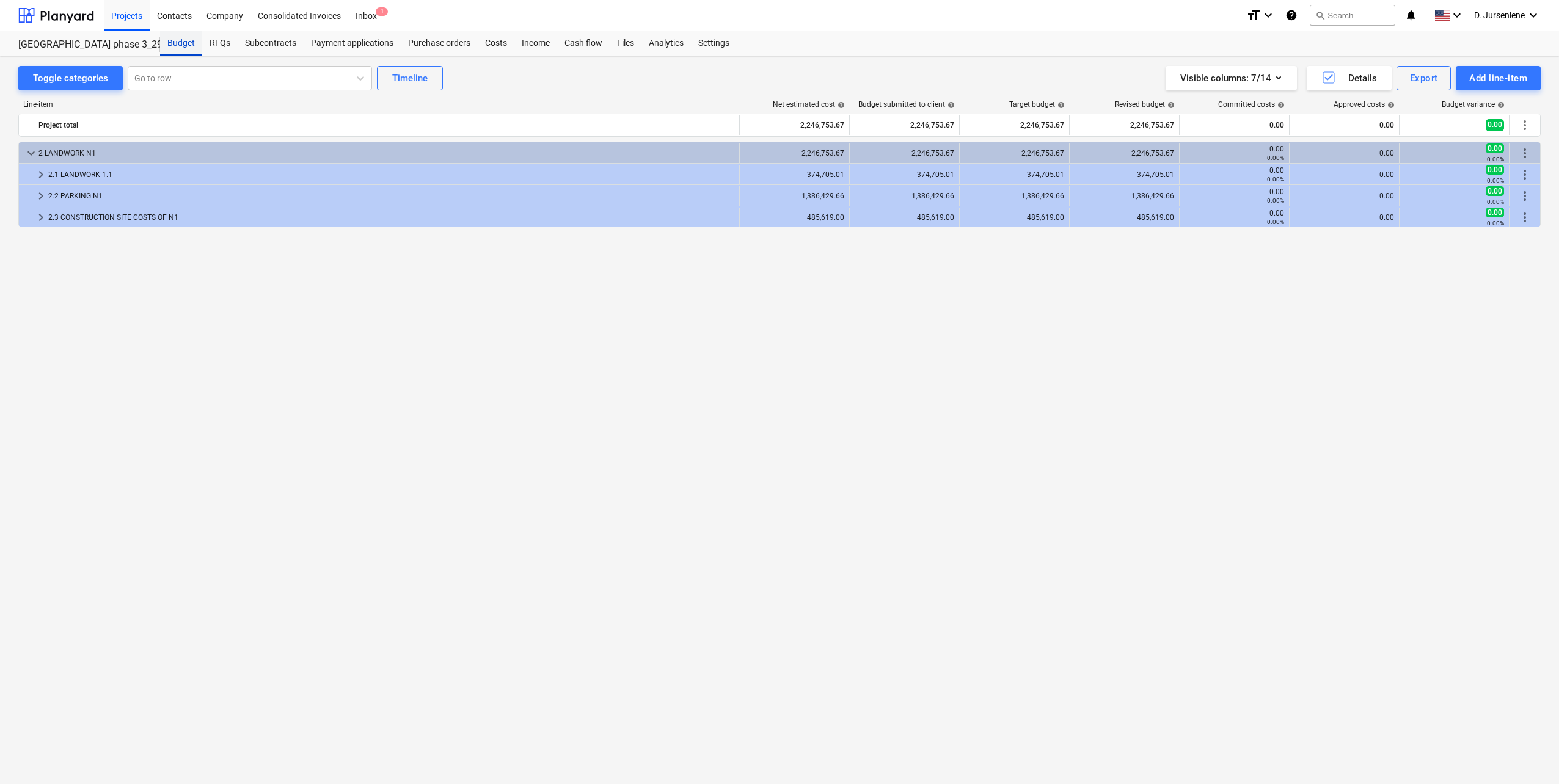
click at [184, 41] on div "Budget" at bounding box center [181, 43] width 42 height 24
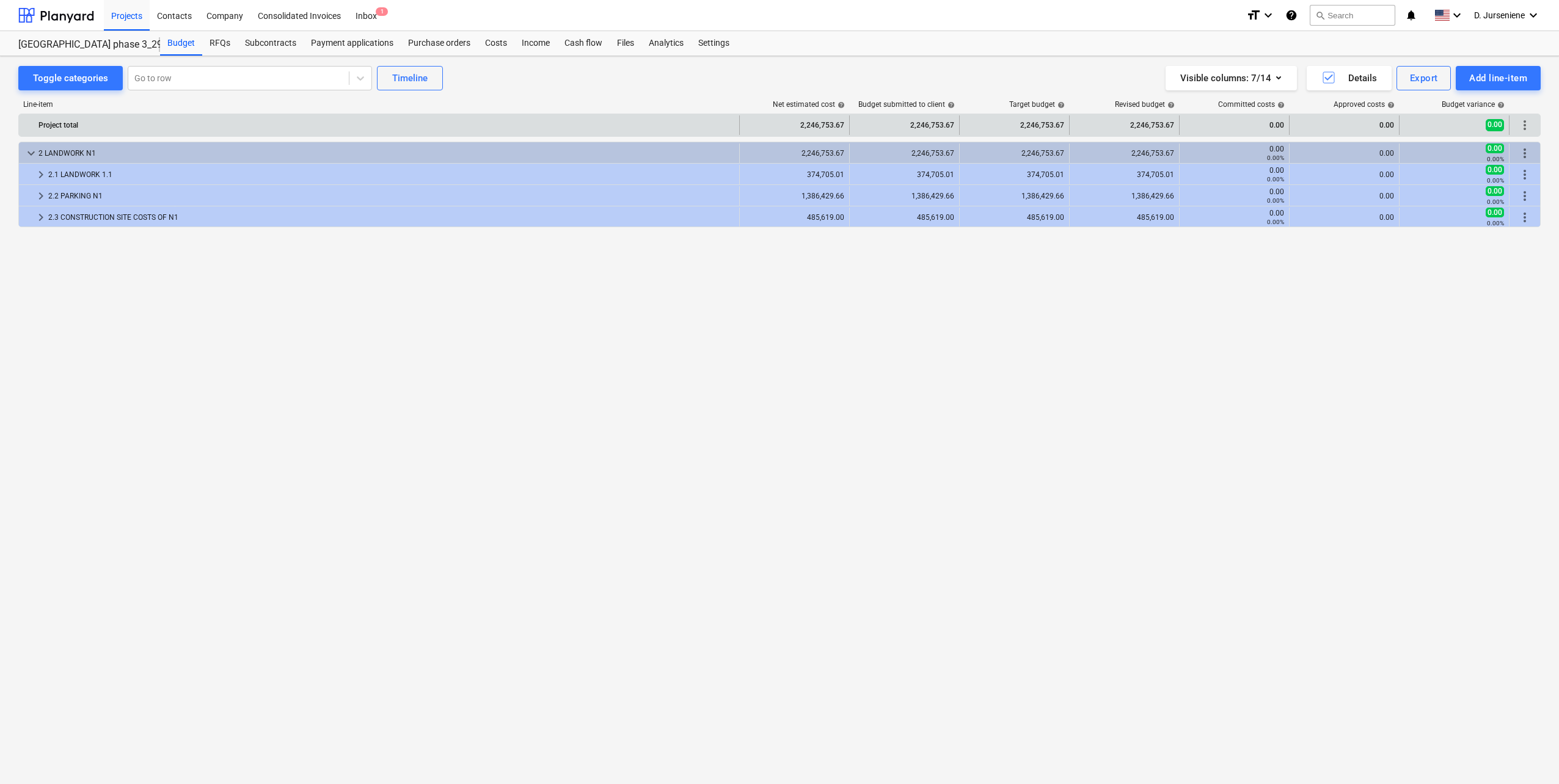
click at [1523, 124] on span "more_vert" at bounding box center [1524, 125] width 14 height 14
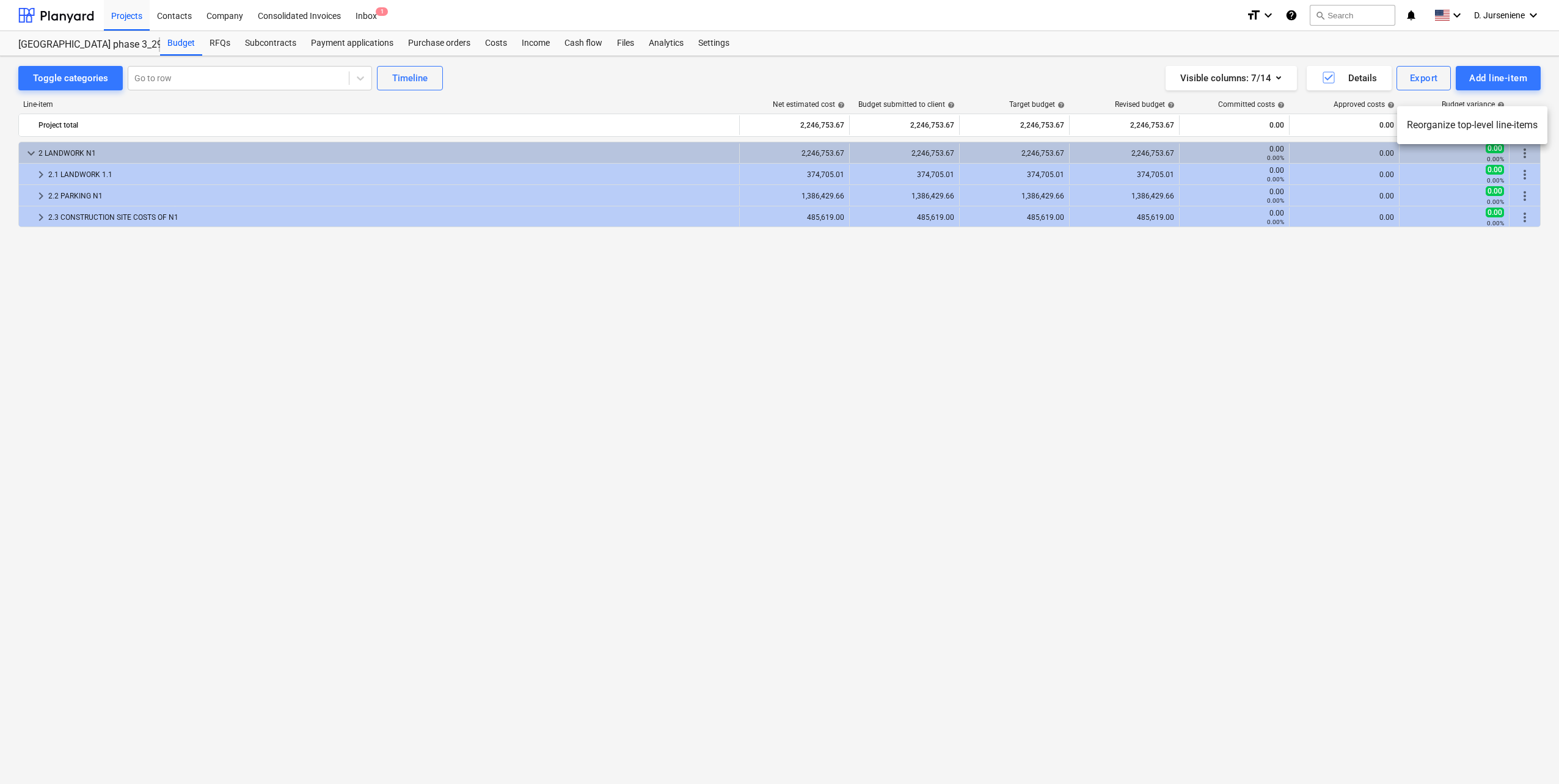
drag, startPoint x: 1375, startPoint y: 330, endPoint x: 1530, endPoint y: 76, distance: 297.6
click at [1376, 324] on div at bounding box center [780, 392] width 1559 height 784
click at [1498, 79] on div "Add line-item" at bounding box center [1498, 78] width 58 height 16
click at [1441, 171] on div "Import file" at bounding box center [1477, 172] width 127 height 21
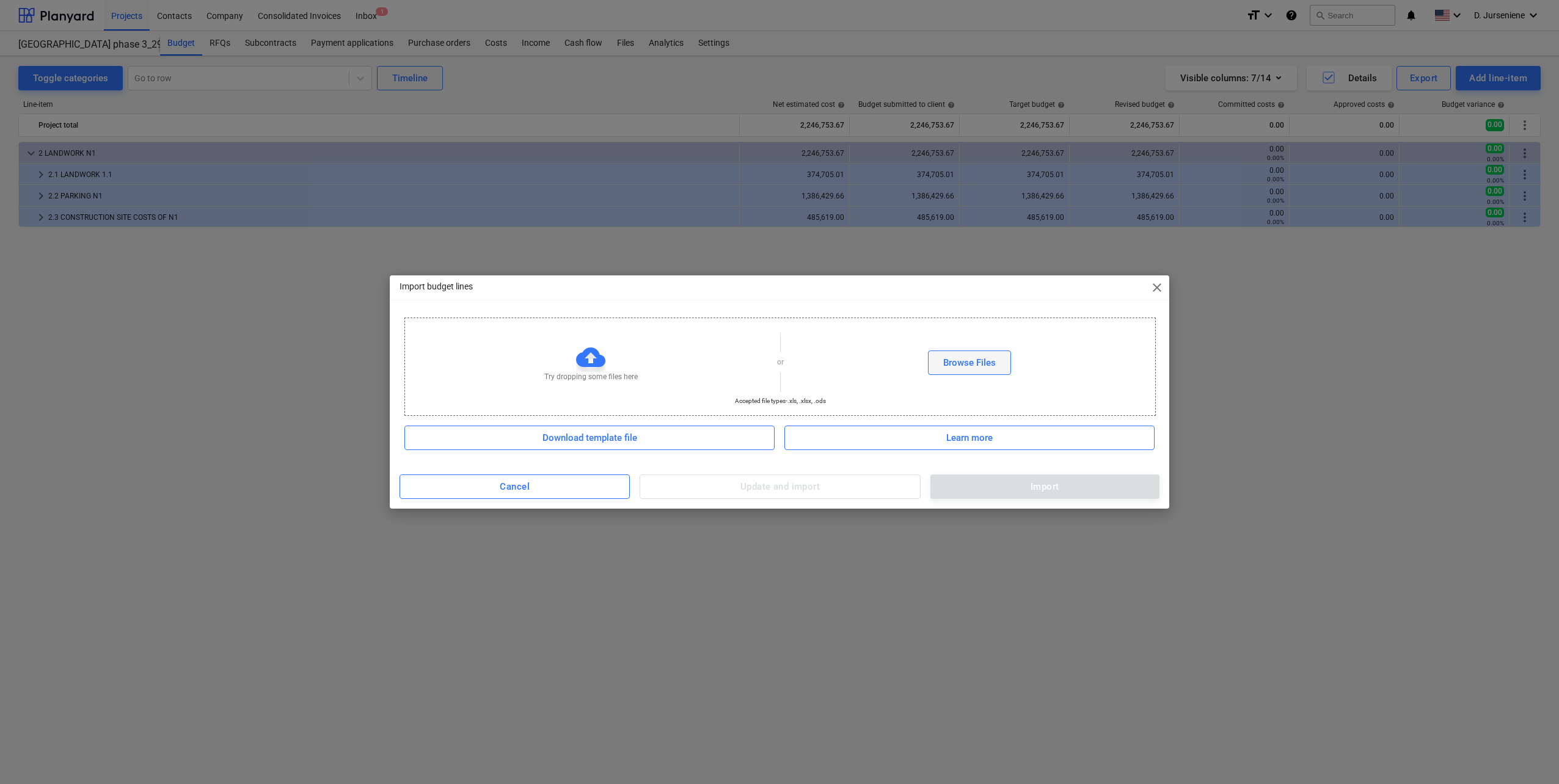
click at [965, 364] on div "Browse Files" at bounding box center [969, 362] width 52 height 16
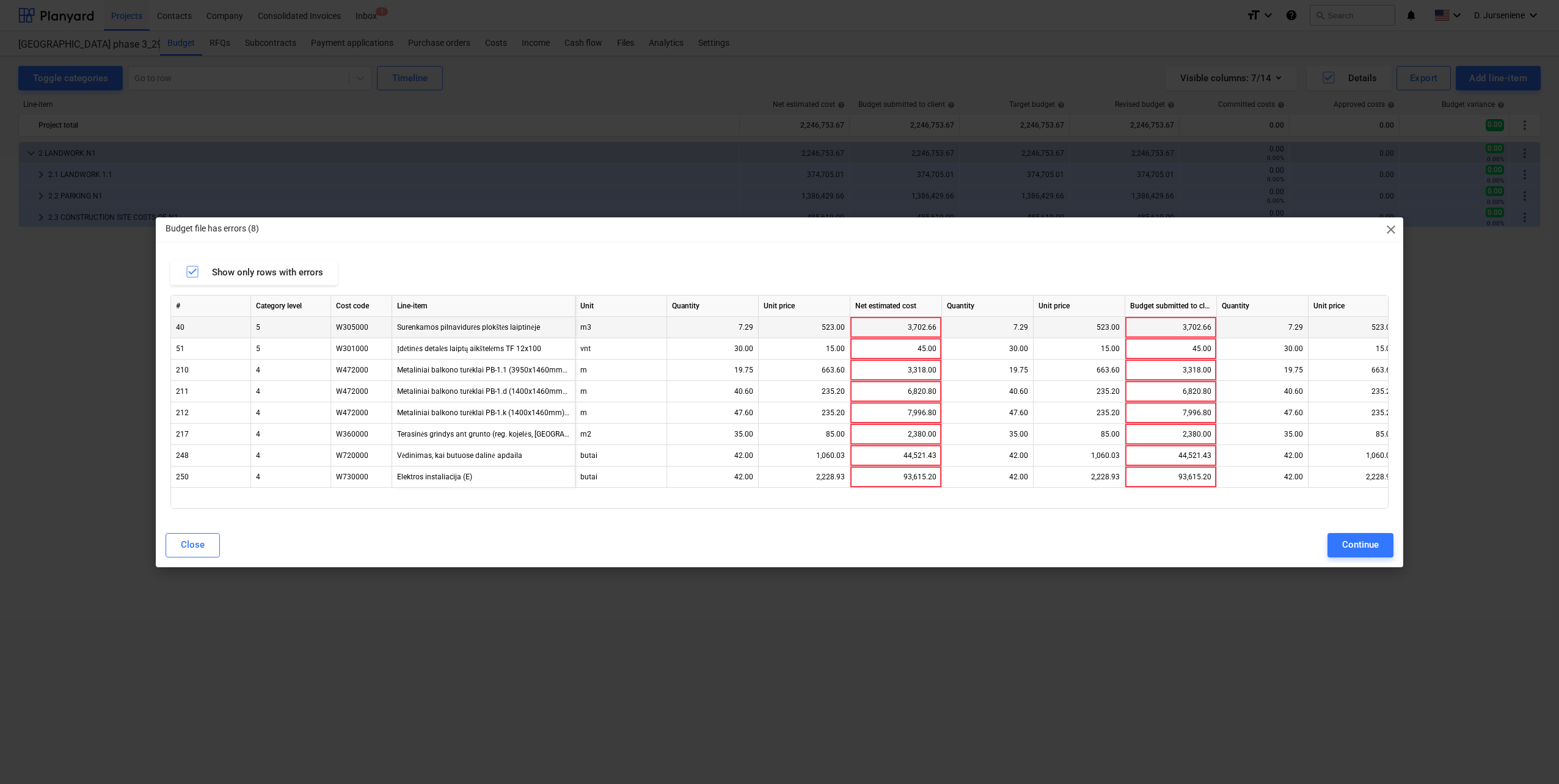
click at [808, 329] on div "523.00" at bounding box center [804, 327] width 81 height 21
drag, startPoint x: 816, startPoint y: 326, endPoint x: 854, endPoint y: 326, distance: 38.0
click at [0, 0] on div "40 5 W305000 Surenkamos pilnavidurės plokštės laiptinėje m3 7.29 523.00 3,702.6…" at bounding box center [0, 0] width 0 height 0
drag, startPoint x: 801, startPoint y: 371, endPoint x: 863, endPoint y: 371, distance: 62.0
click at [0, 0] on div "210 4 W472000 Metaliniai balkono turėklai PB-1.1 (3950x1460mm), 5 vnt. m 19.75 …" at bounding box center [0, 0] width 0 height 0
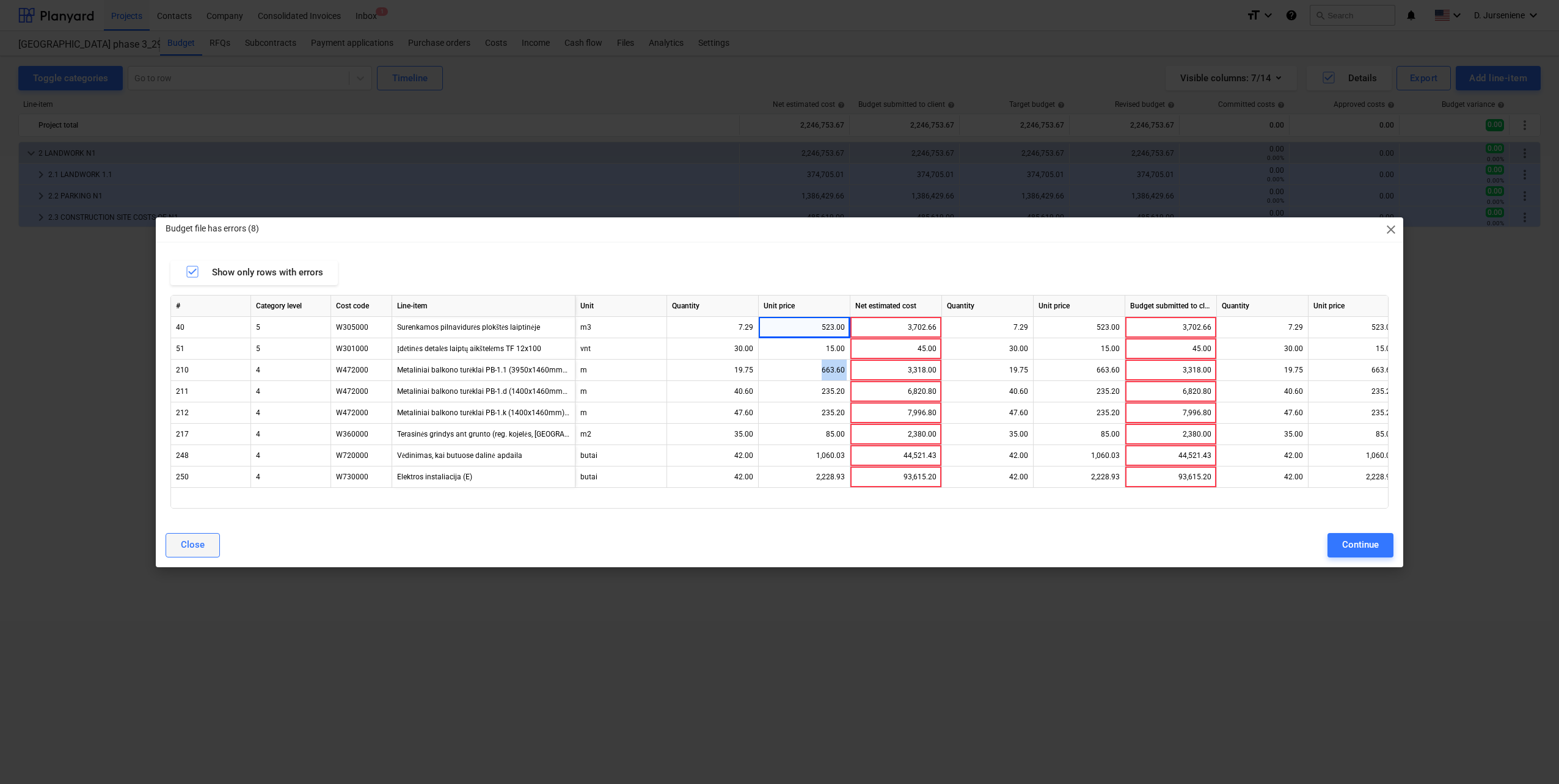
click at [189, 545] on div "Close" at bounding box center [193, 544] width 24 height 16
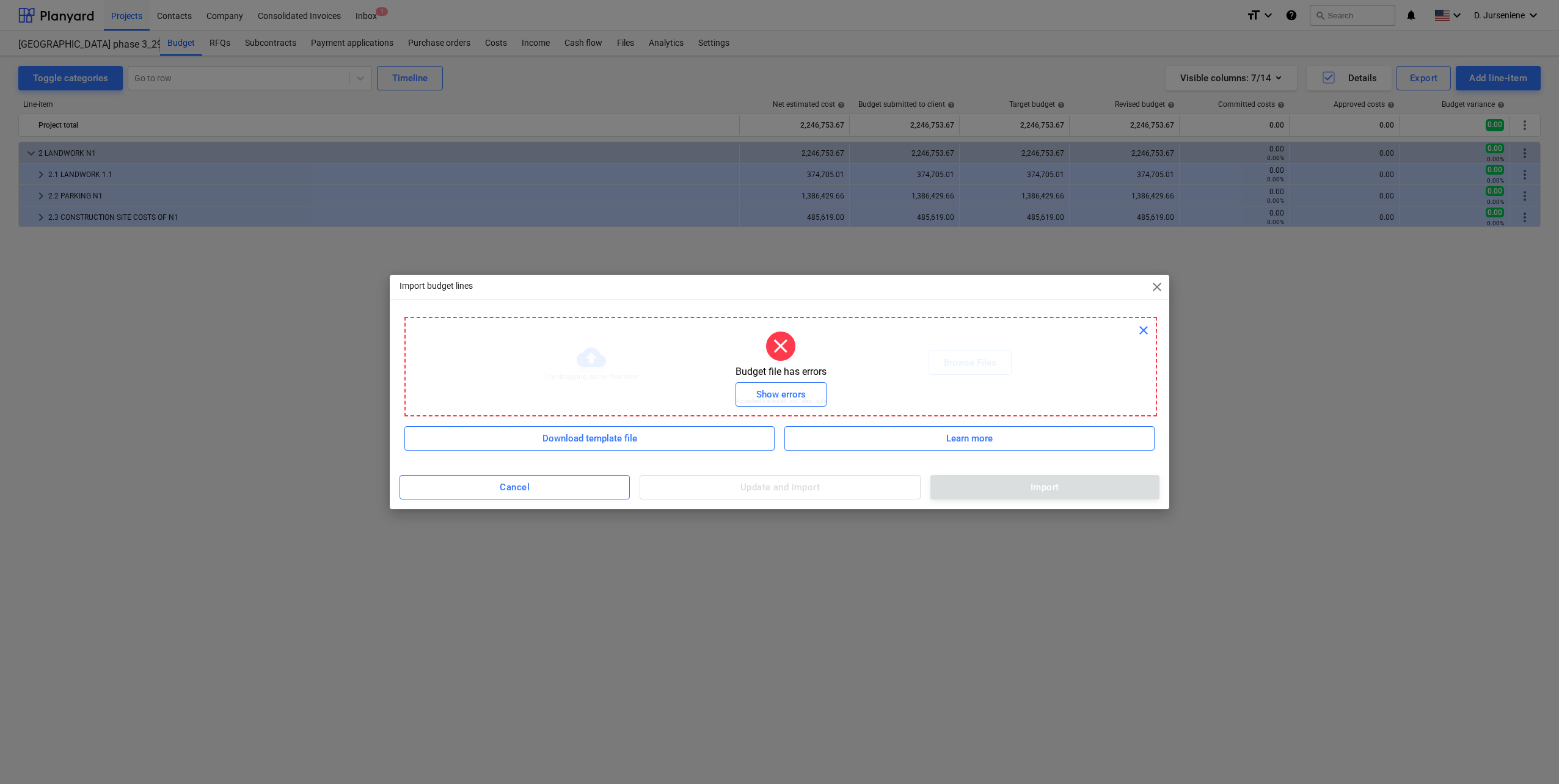
drag, startPoint x: 1145, startPoint y: 327, endPoint x: 1113, endPoint y: 330, distance: 32.1
click at [1145, 327] on span "close" at bounding box center [1143, 330] width 14 height 14
click at [973, 361] on div "Browse Files" at bounding box center [969, 362] width 52 height 16
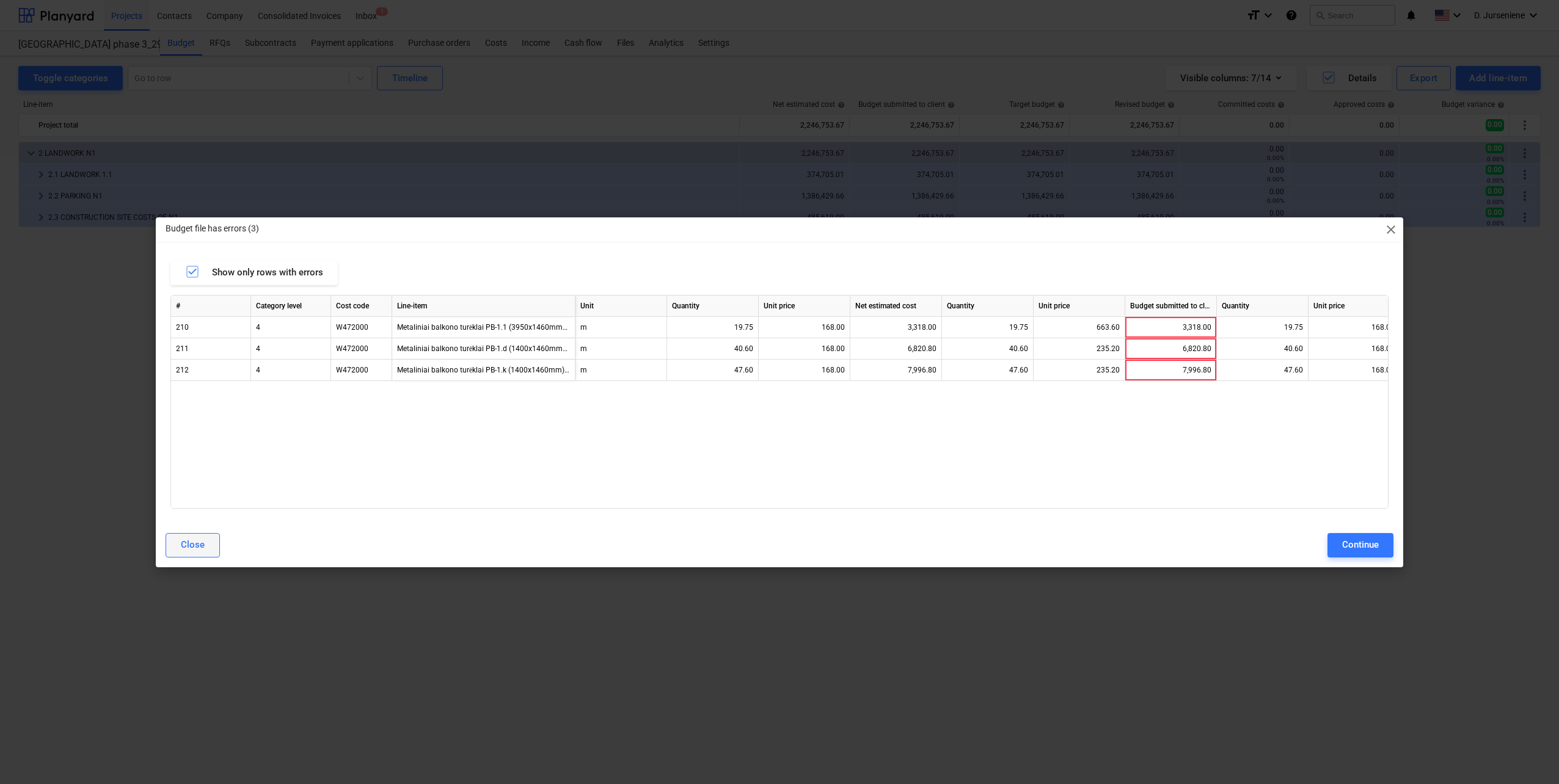
click at [178, 542] on button "Close" at bounding box center [193, 545] width 54 height 24
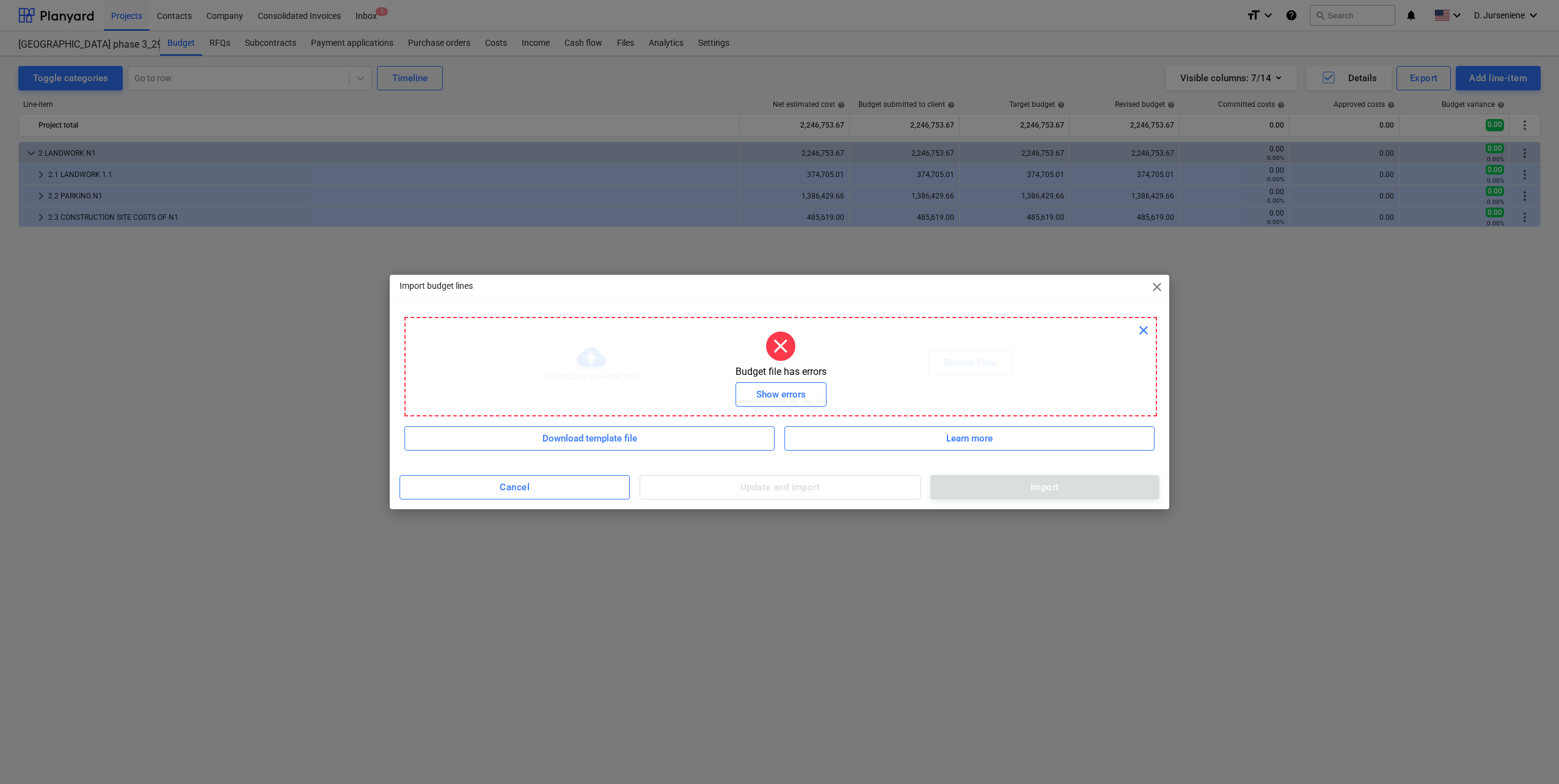
click at [1142, 327] on span "close" at bounding box center [1143, 330] width 14 height 14
click at [982, 361] on div "Browse Files" at bounding box center [969, 362] width 52 height 16
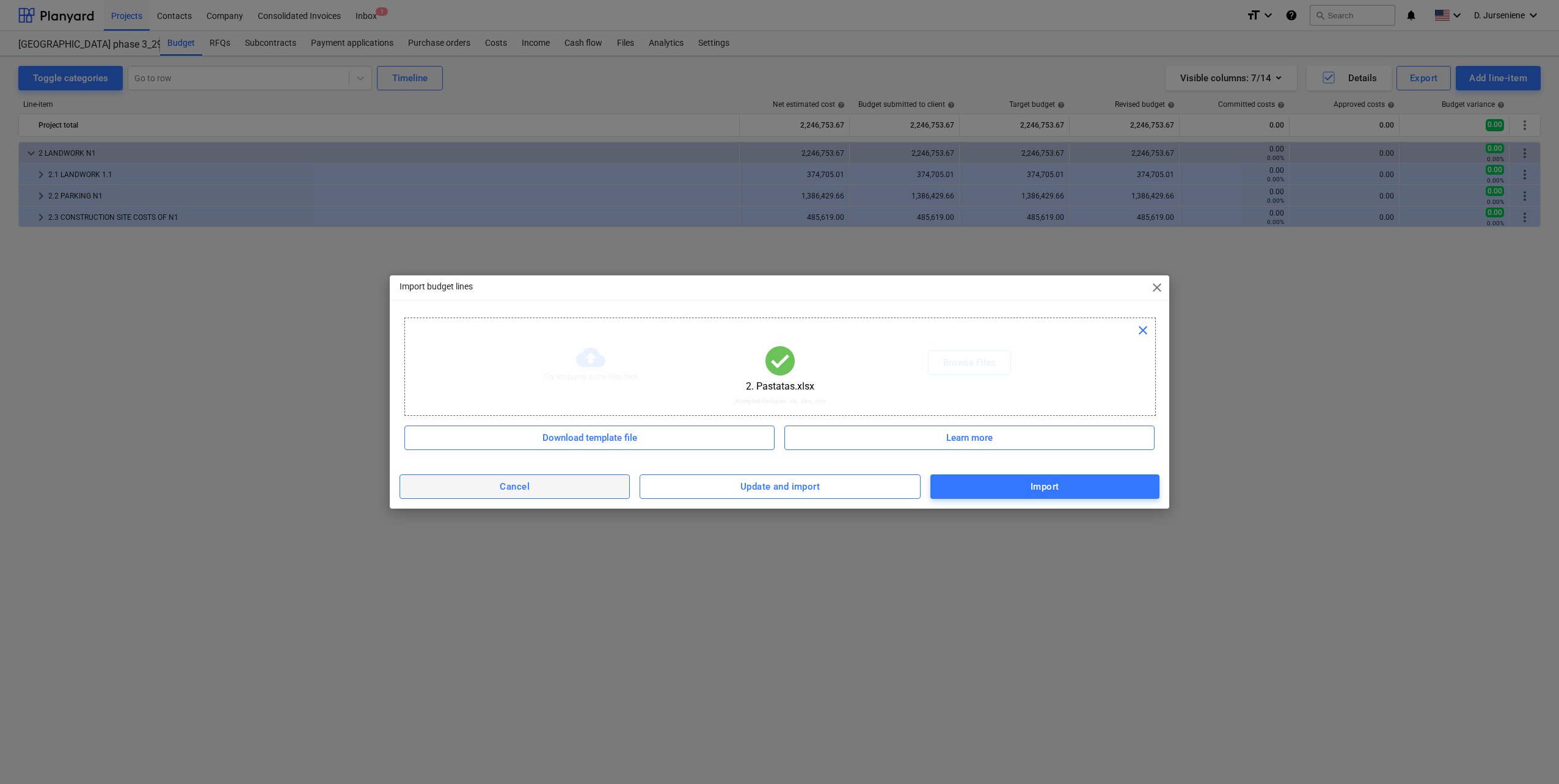
click at [574, 494] on span "Cancel" at bounding box center [514, 486] width 203 height 16
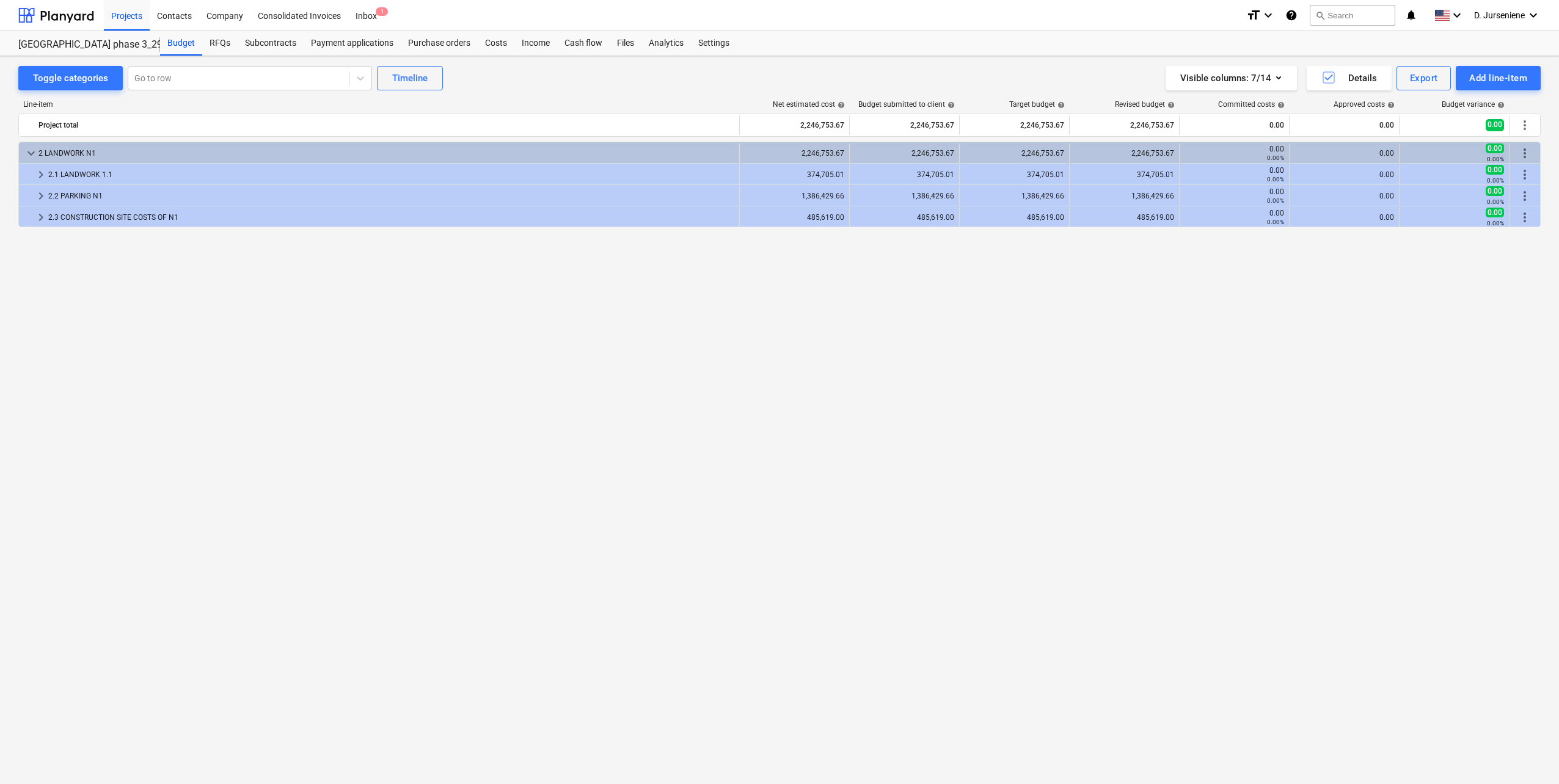
click at [948, 445] on div "keyboard_arrow_down 2 LANDWORK N1 2,246,753.67 2,246,753.67 2,246,753.67 2,246,…" at bounding box center [779, 437] width 1522 height 592
